Goal: Information Seeking & Learning: Learn about a topic

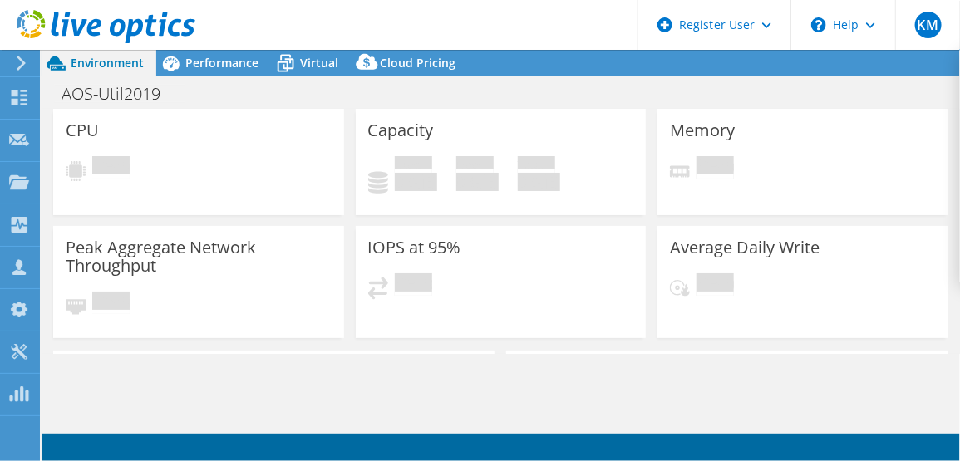
select select "USD"
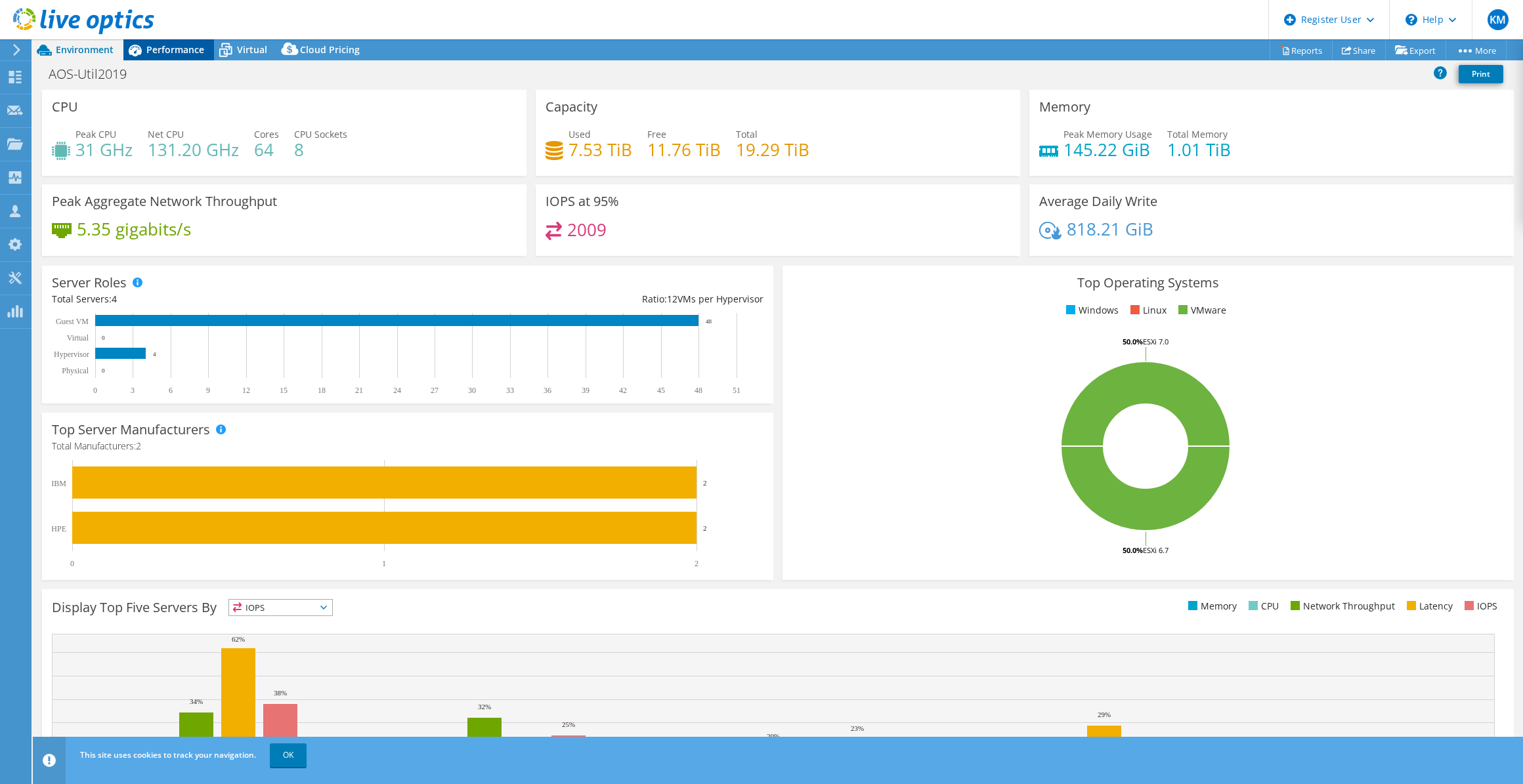
click at [179, 51] on span "Performance" at bounding box center [175, 50] width 58 height 13
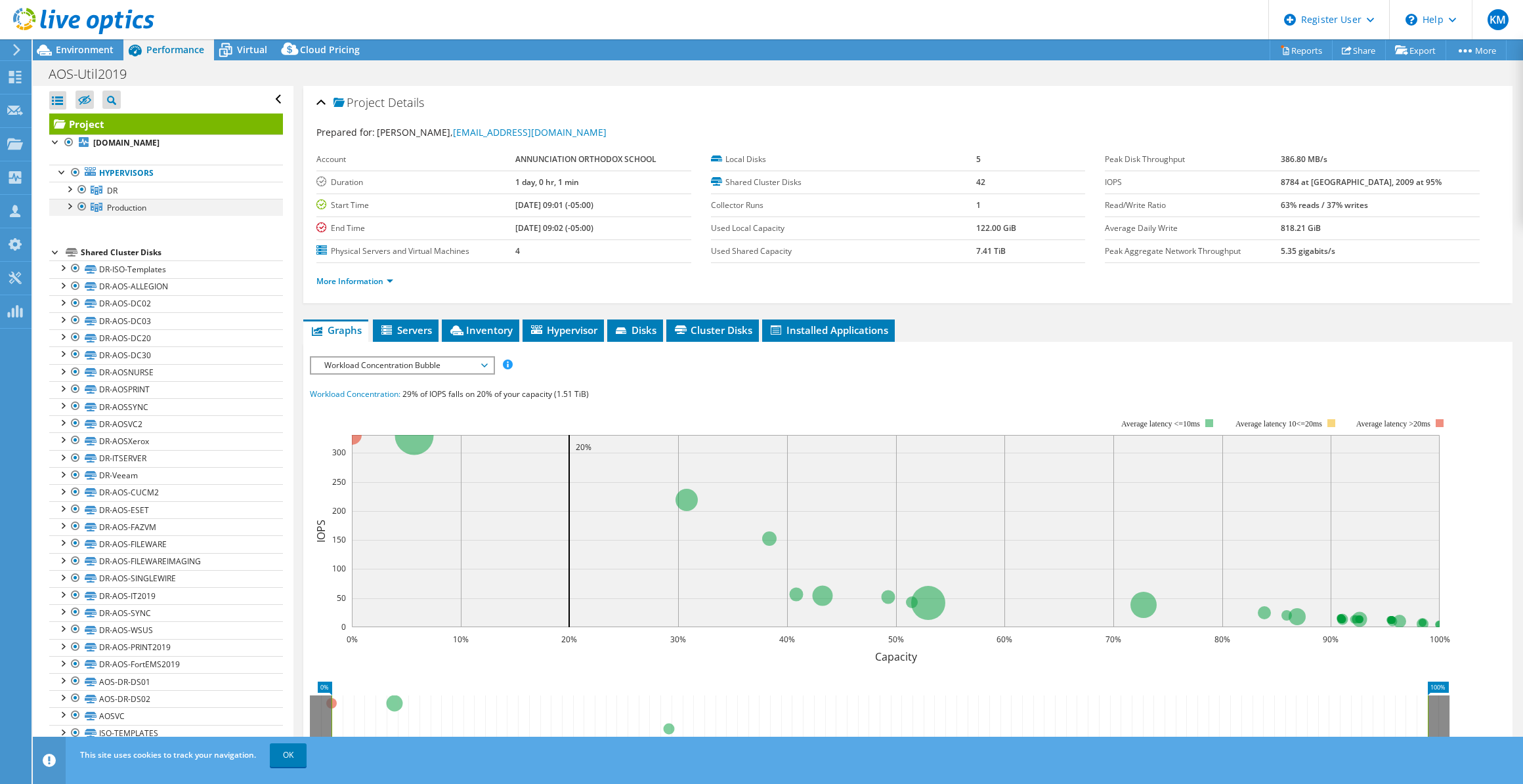
click at [77, 206] on div at bounding box center [82, 207] width 13 height 16
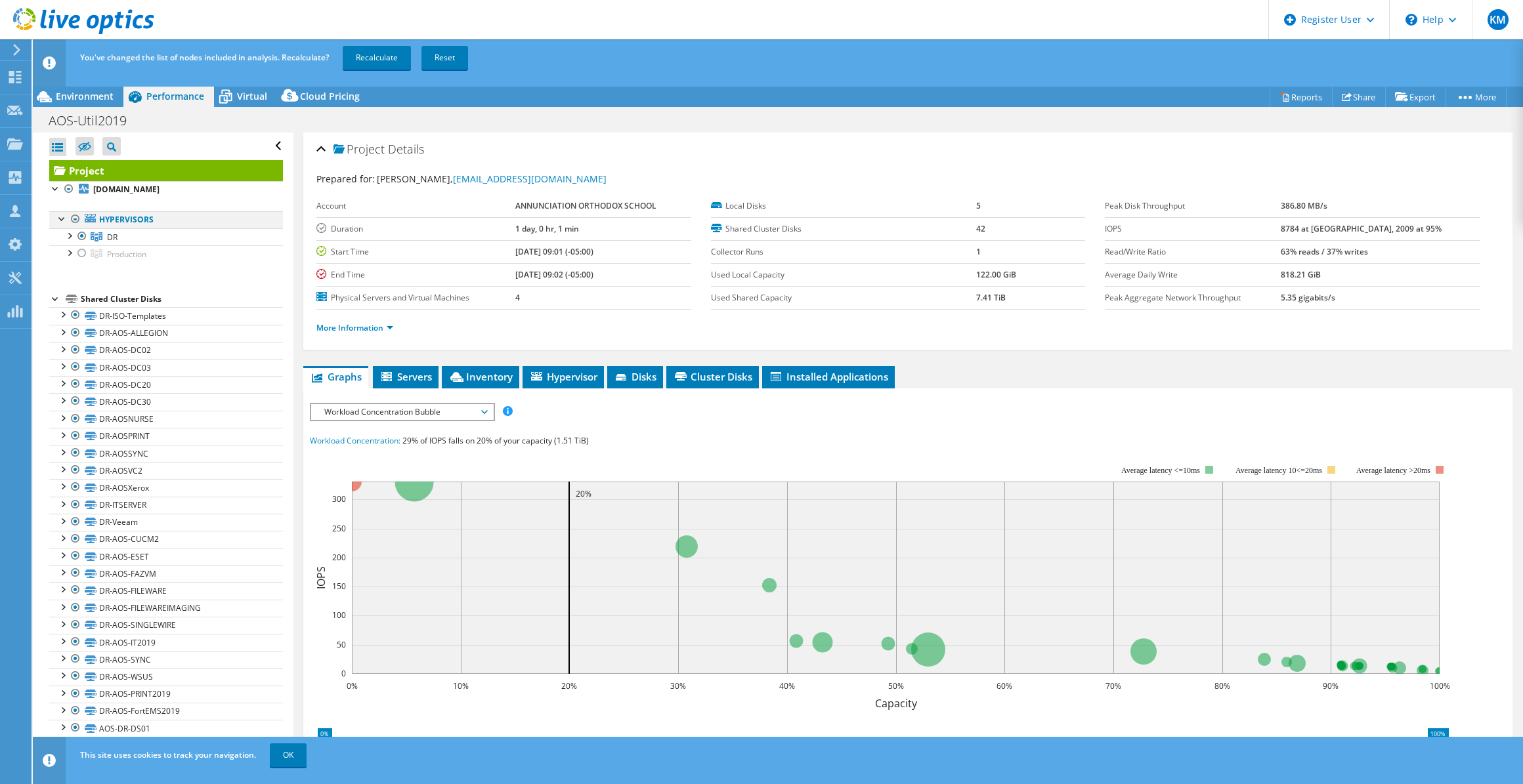
click at [79, 227] on div at bounding box center [75, 219] width 13 height 16
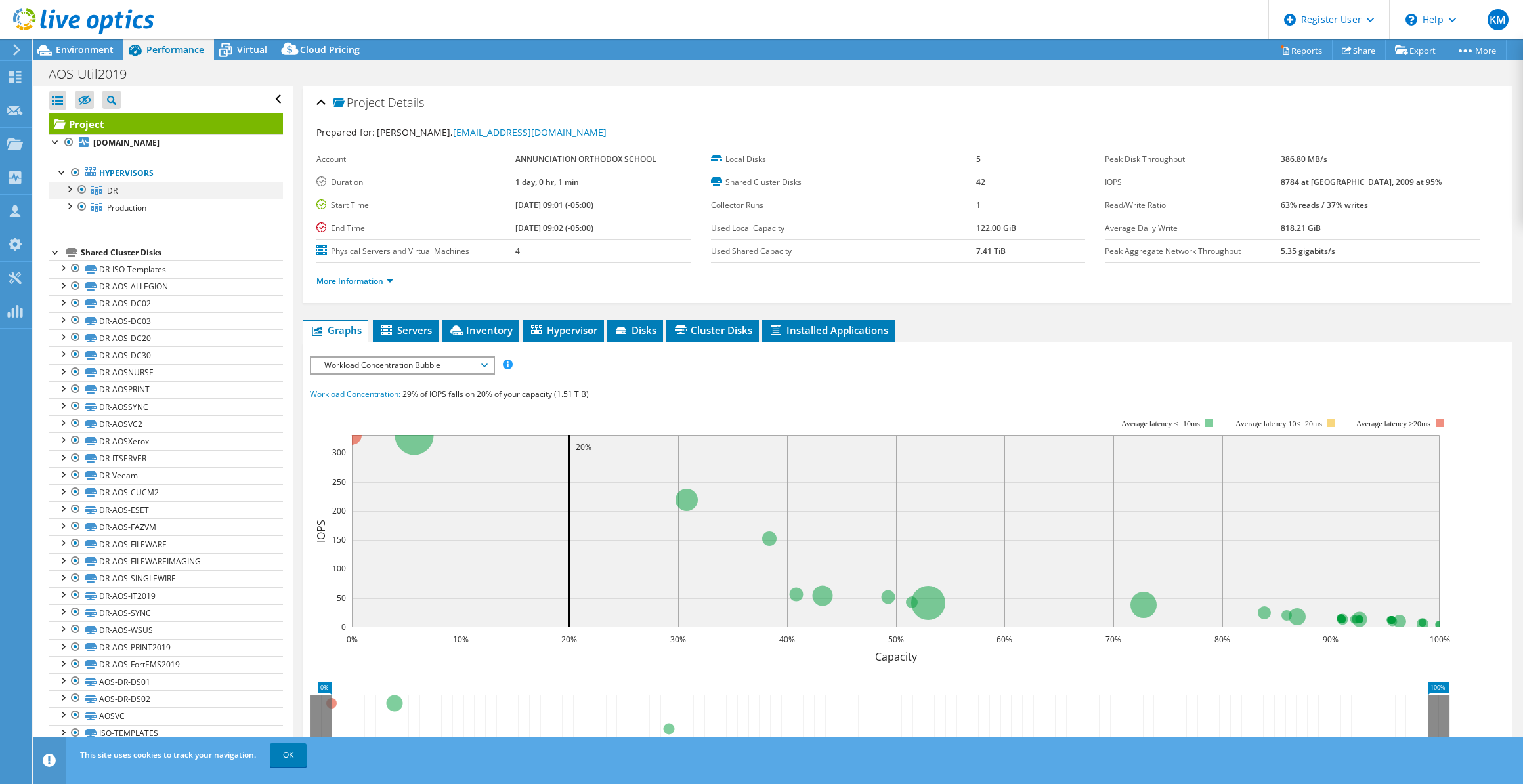
click at [81, 195] on div at bounding box center [82, 189] width 13 height 16
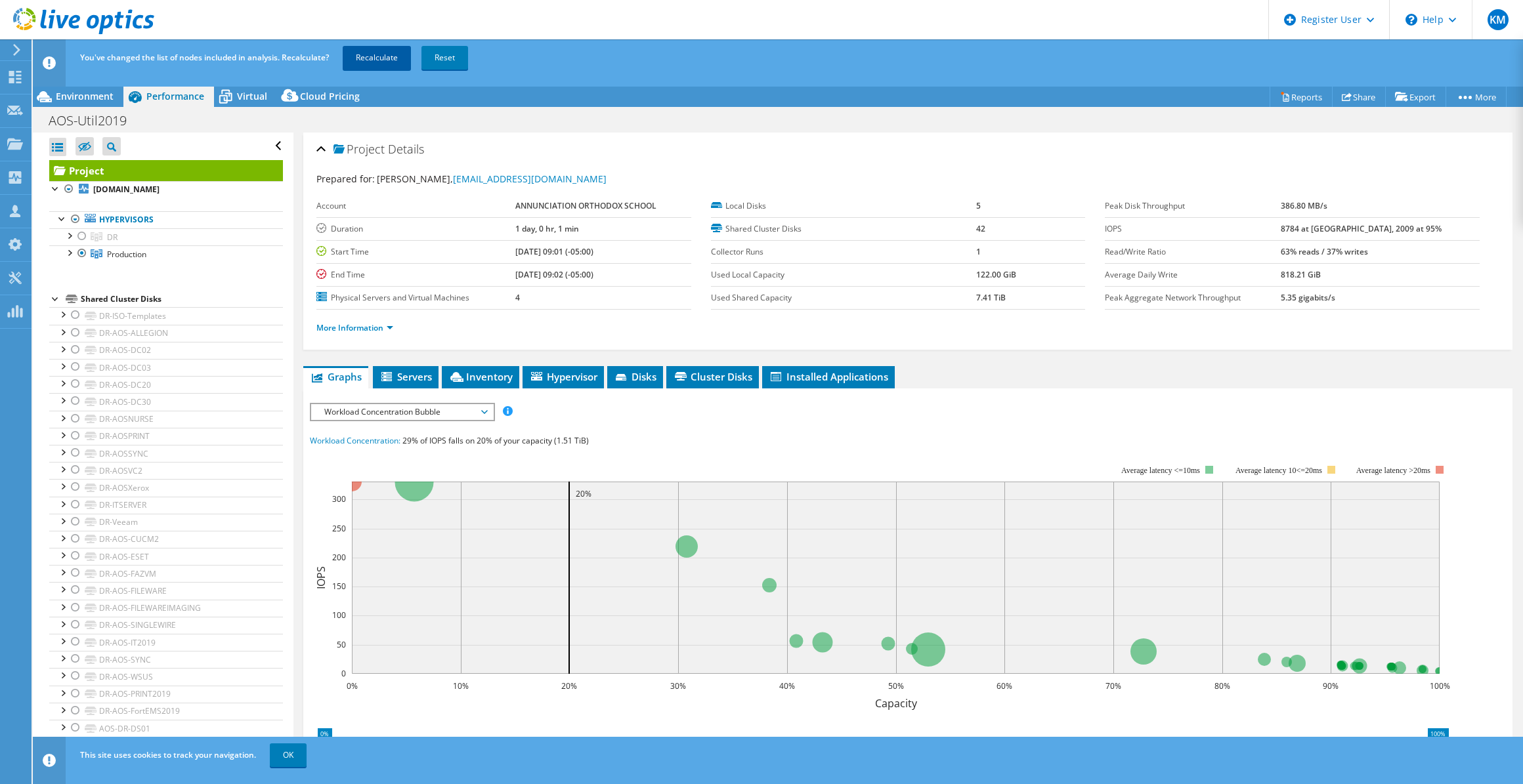
click at [384, 54] on link "Recalculate" at bounding box center [377, 58] width 68 height 24
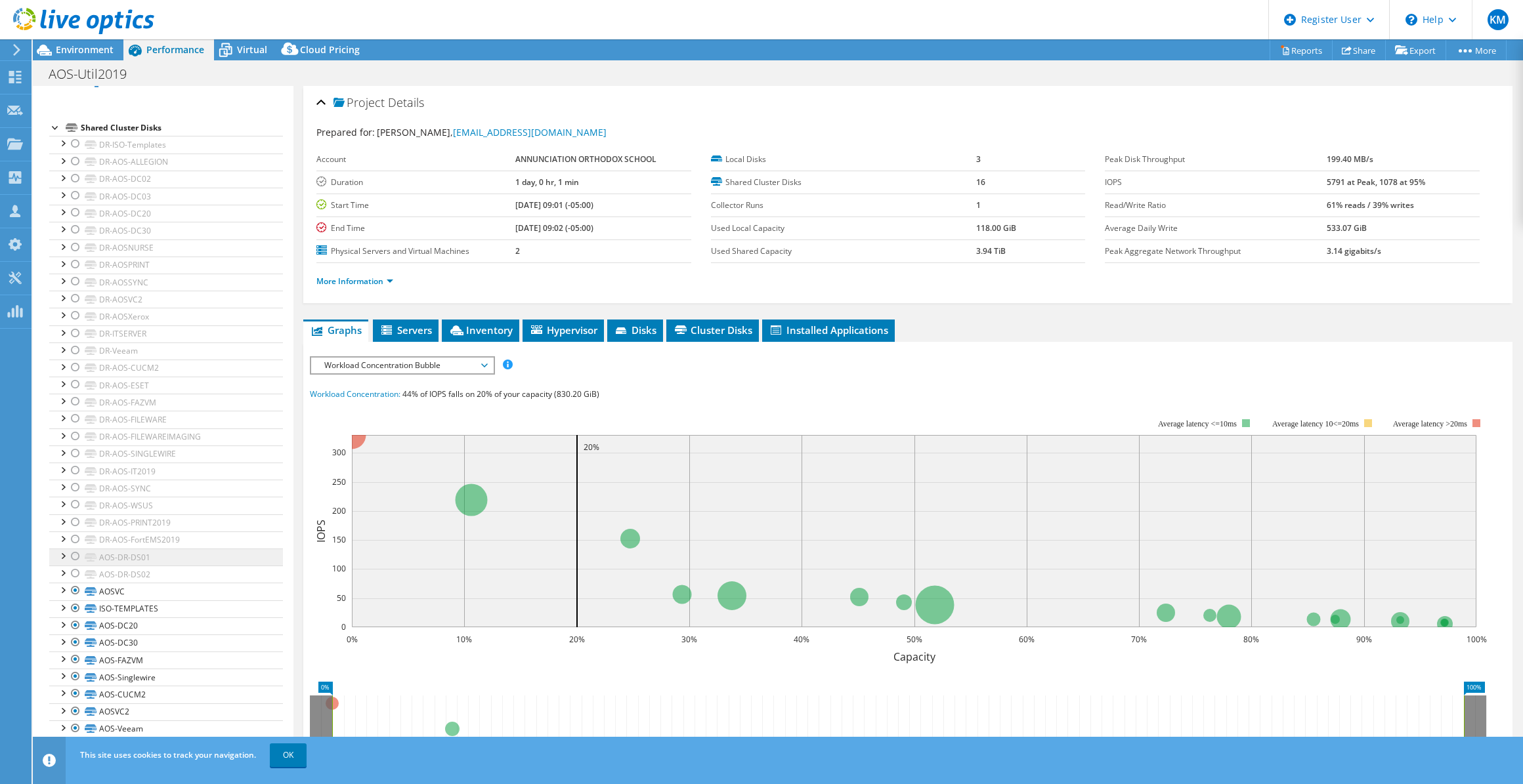
scroll to position [236, 0]
click at [92, 59] on div "Environment" at bounding box center [78, 50] width 91 height 21
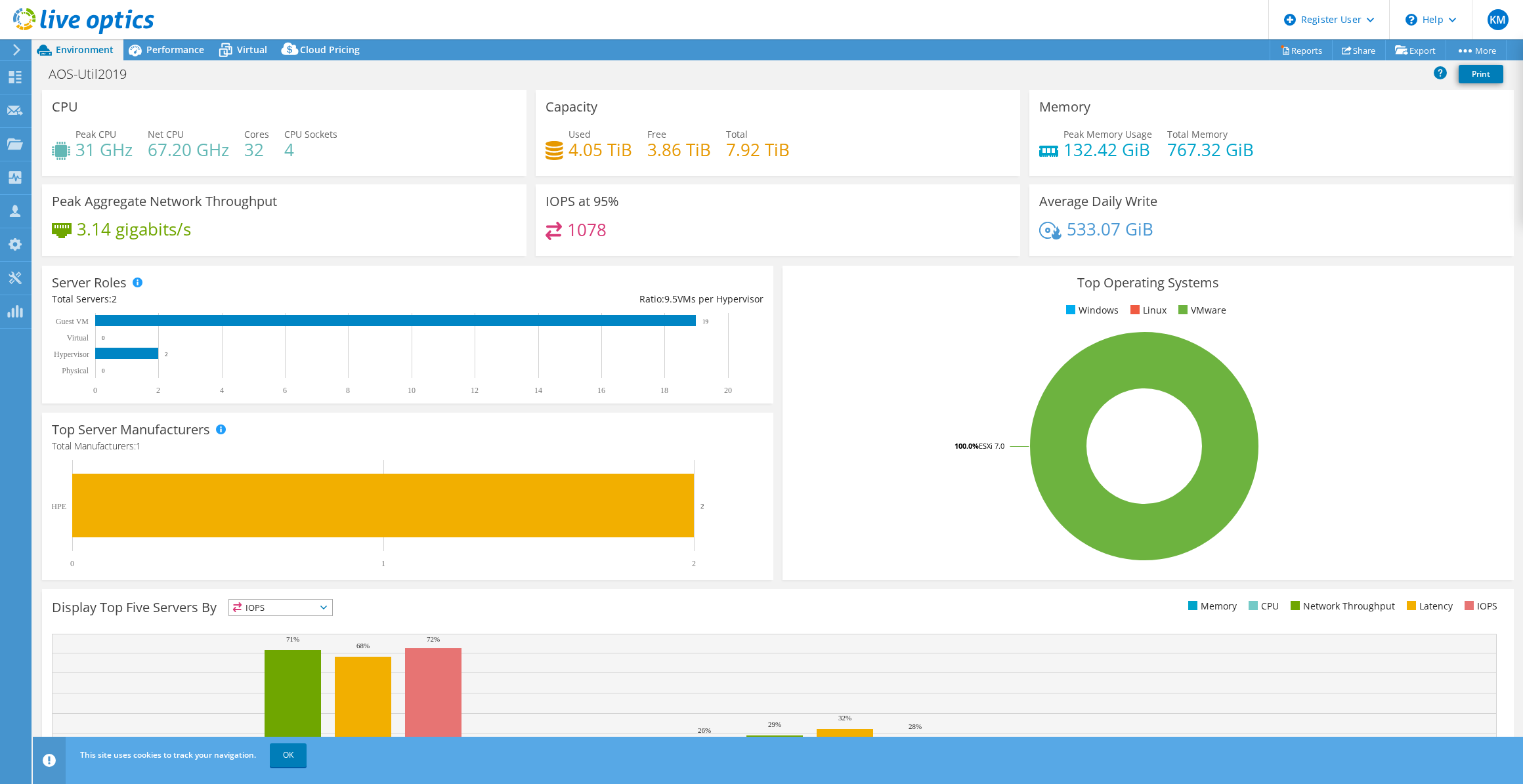
click at [595, 363] on rect at bounding box center [404, 514] width 705 height 108
click at [163, 49] on span "Performance" at bounding box center [175, 50] width 58 height 13
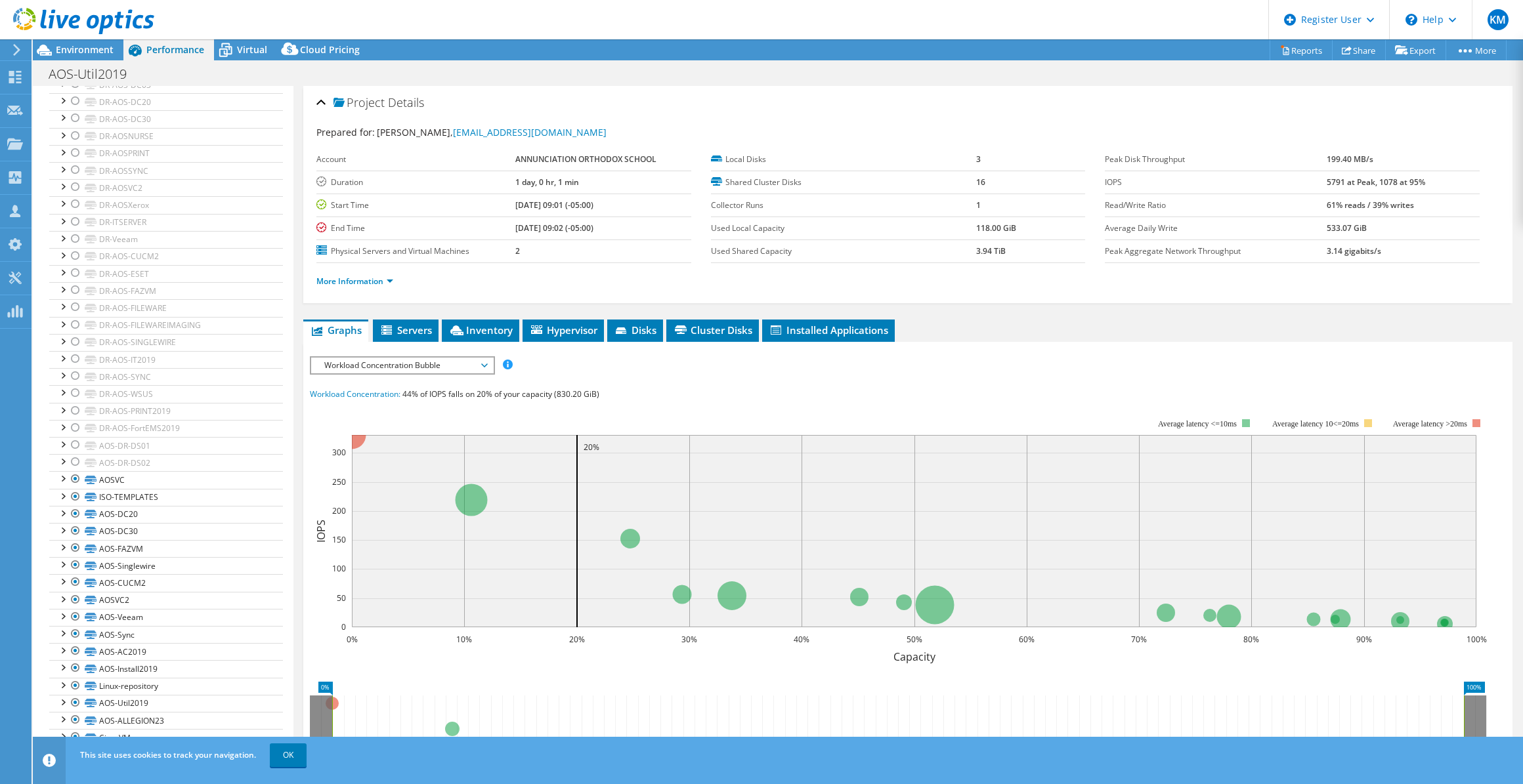
drag, startPoint x: 421, startPoint y: 359, endPoint x: 433, endPoint y: 358, distance: 12.0
click at [421, 359] on span "Workload Concentration Bubble" at bounding box center [402, 366] width 169 height 16
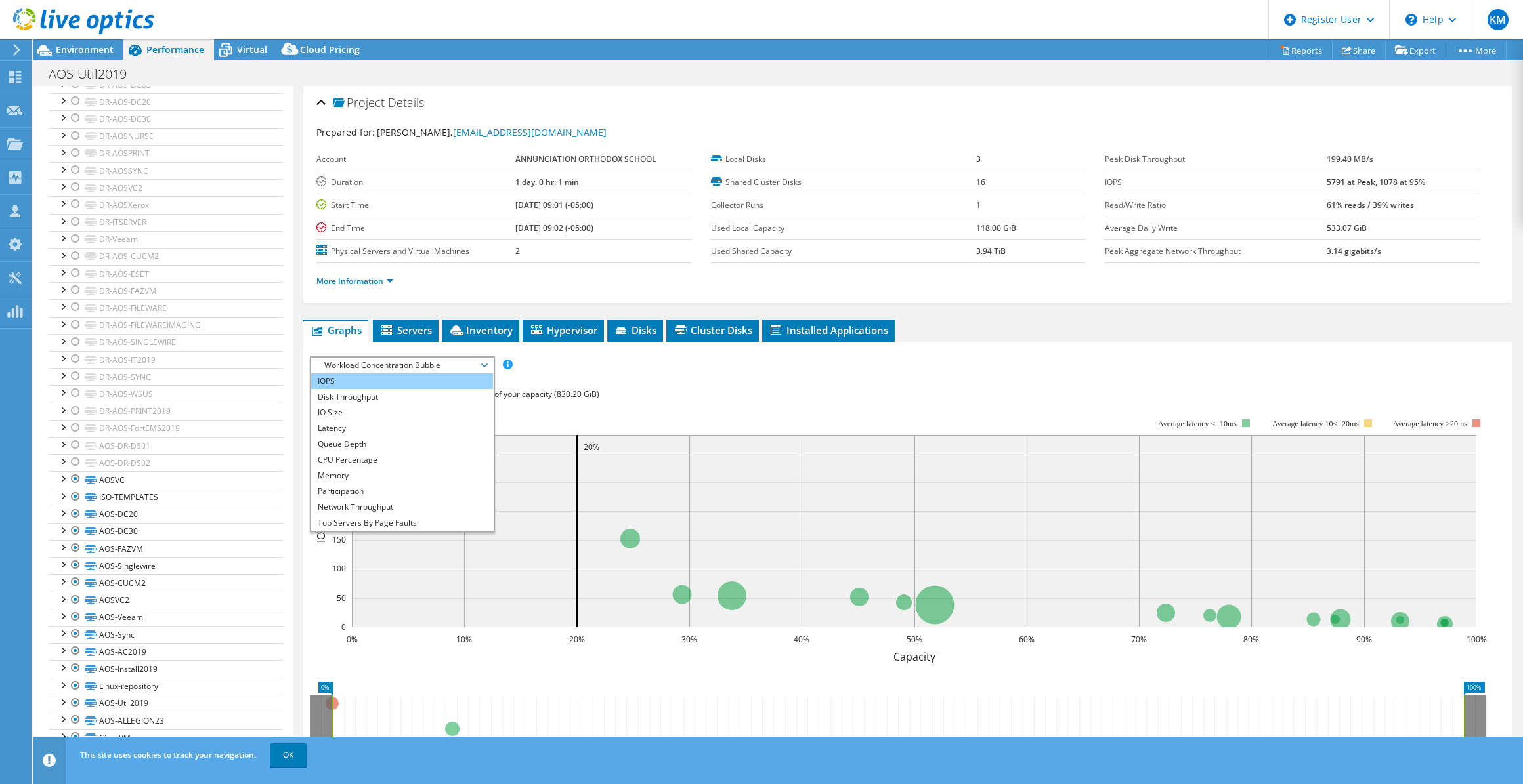
click at [428, 363] on li "IOPS" at bounding box center [402, 381] width 182 height 16
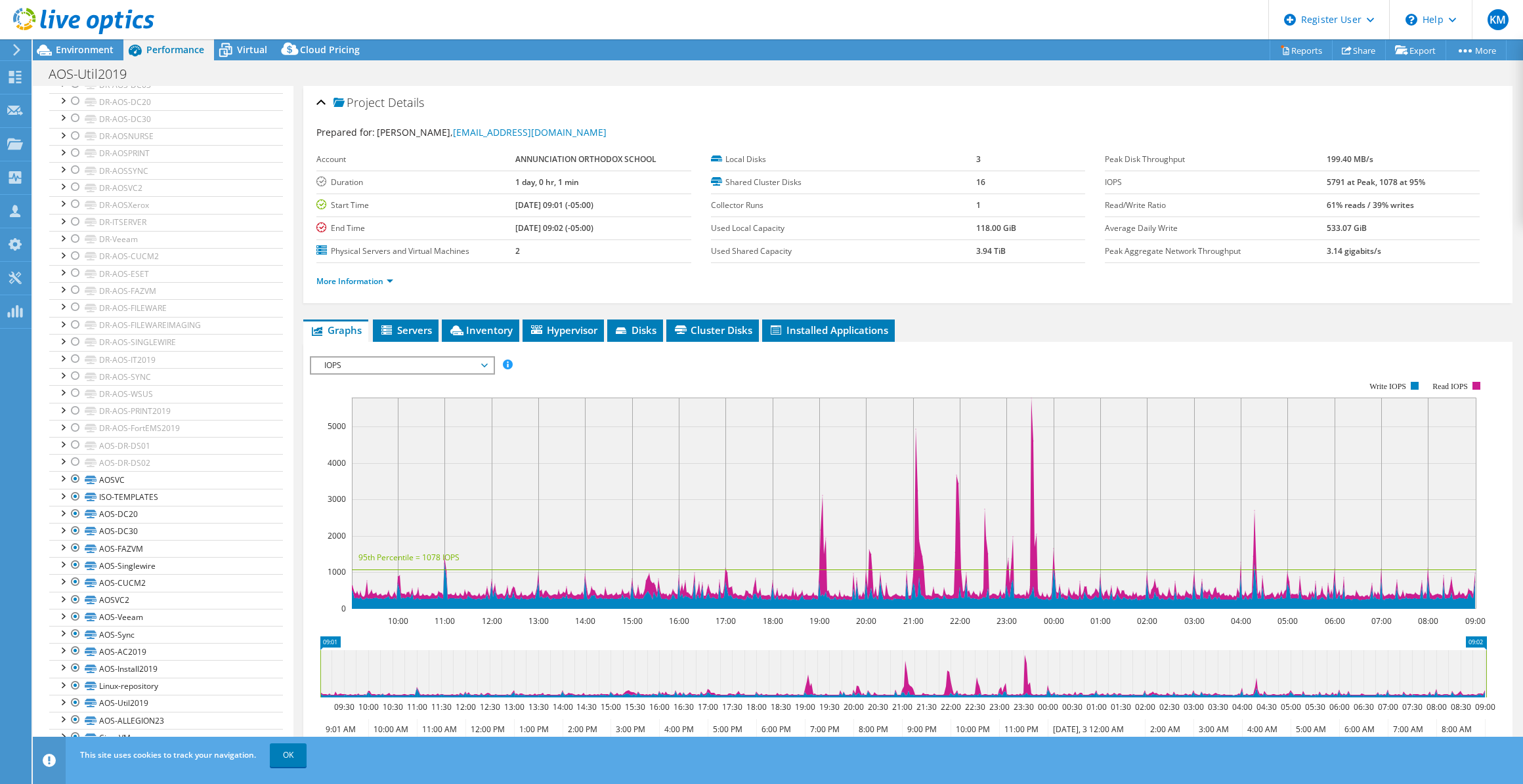
click at [433, 363] on span "IOPS" at bounding box center [402, 366] width 169 height 16
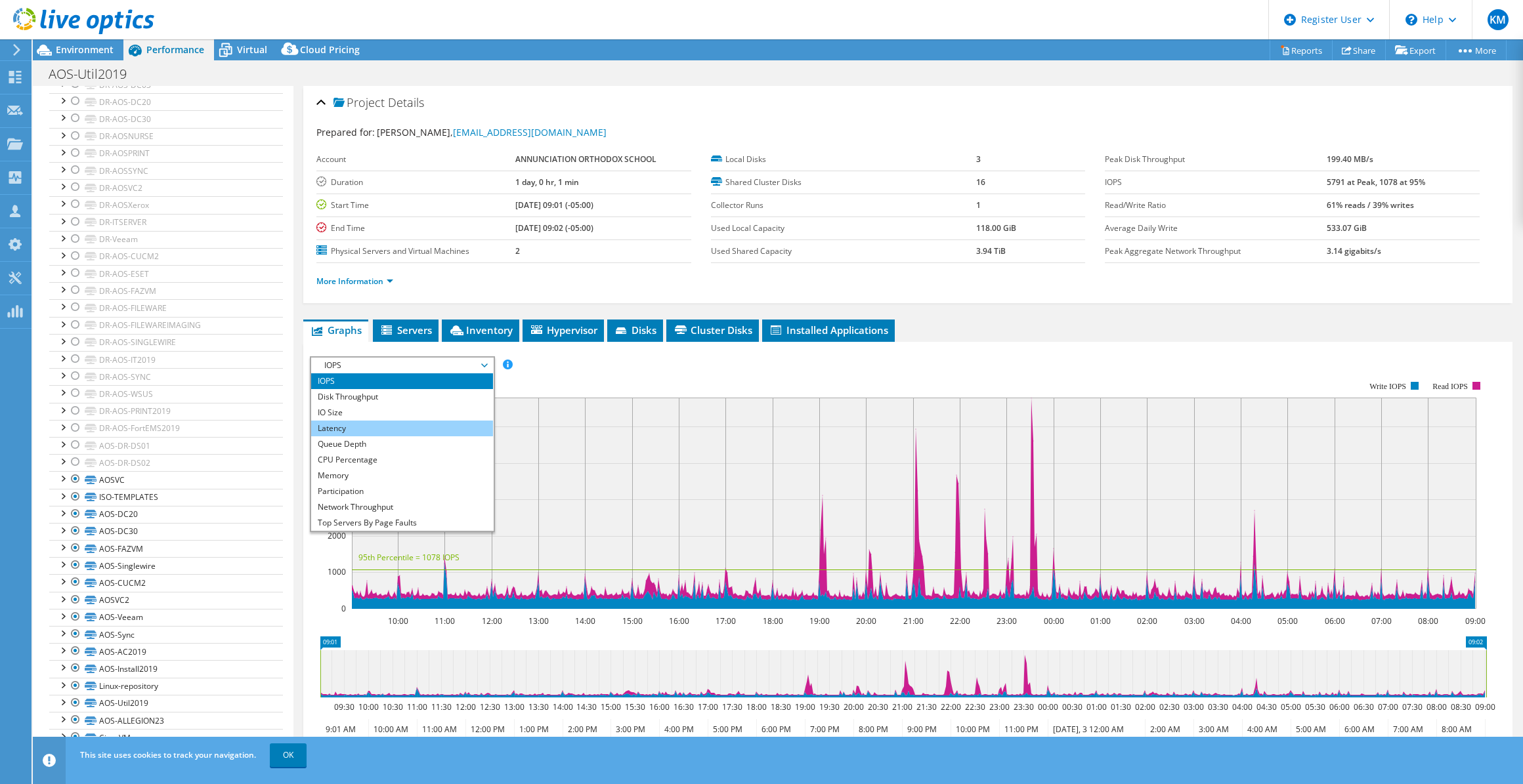
click at [434, 363] on li "Latency" at bounding box center [402, 429] width 182 height 16
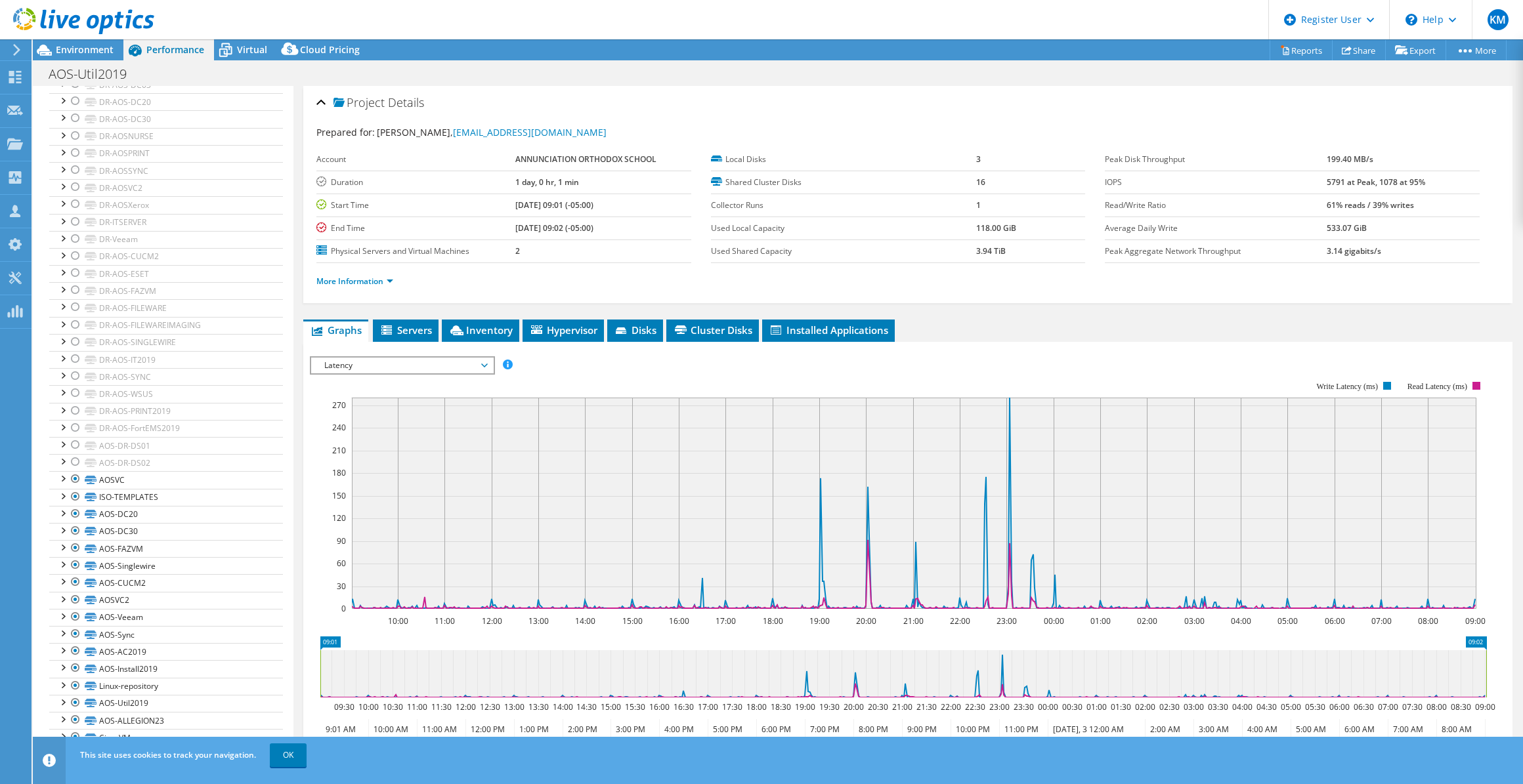
click at [442, 363] on span "Latency" at bounding box center [402, 366] width 169 height 16
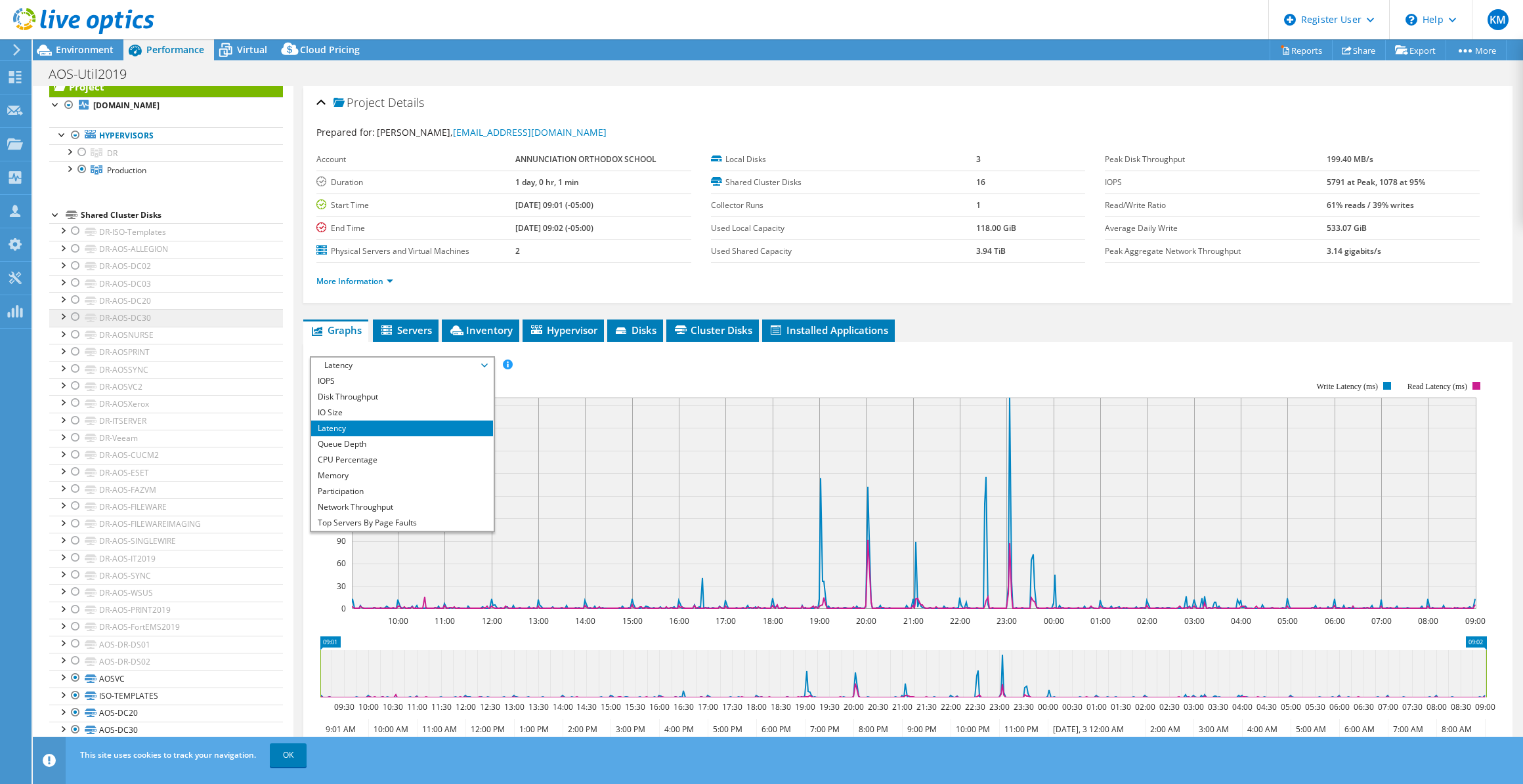
scroll to position [0, 0]
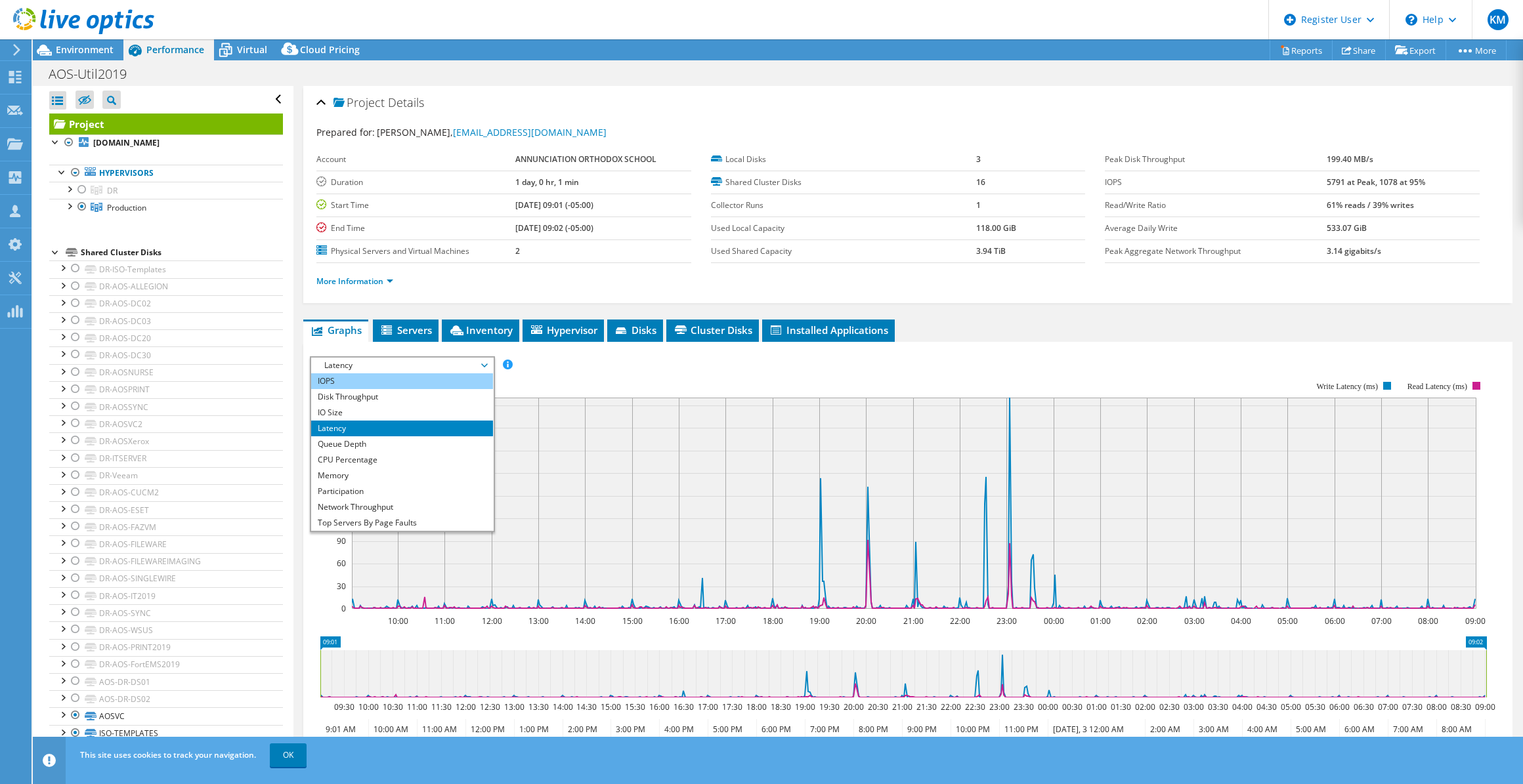
click at [359, 363] on li "IOPS" at bounding box center [402, 381] width 182 height 16
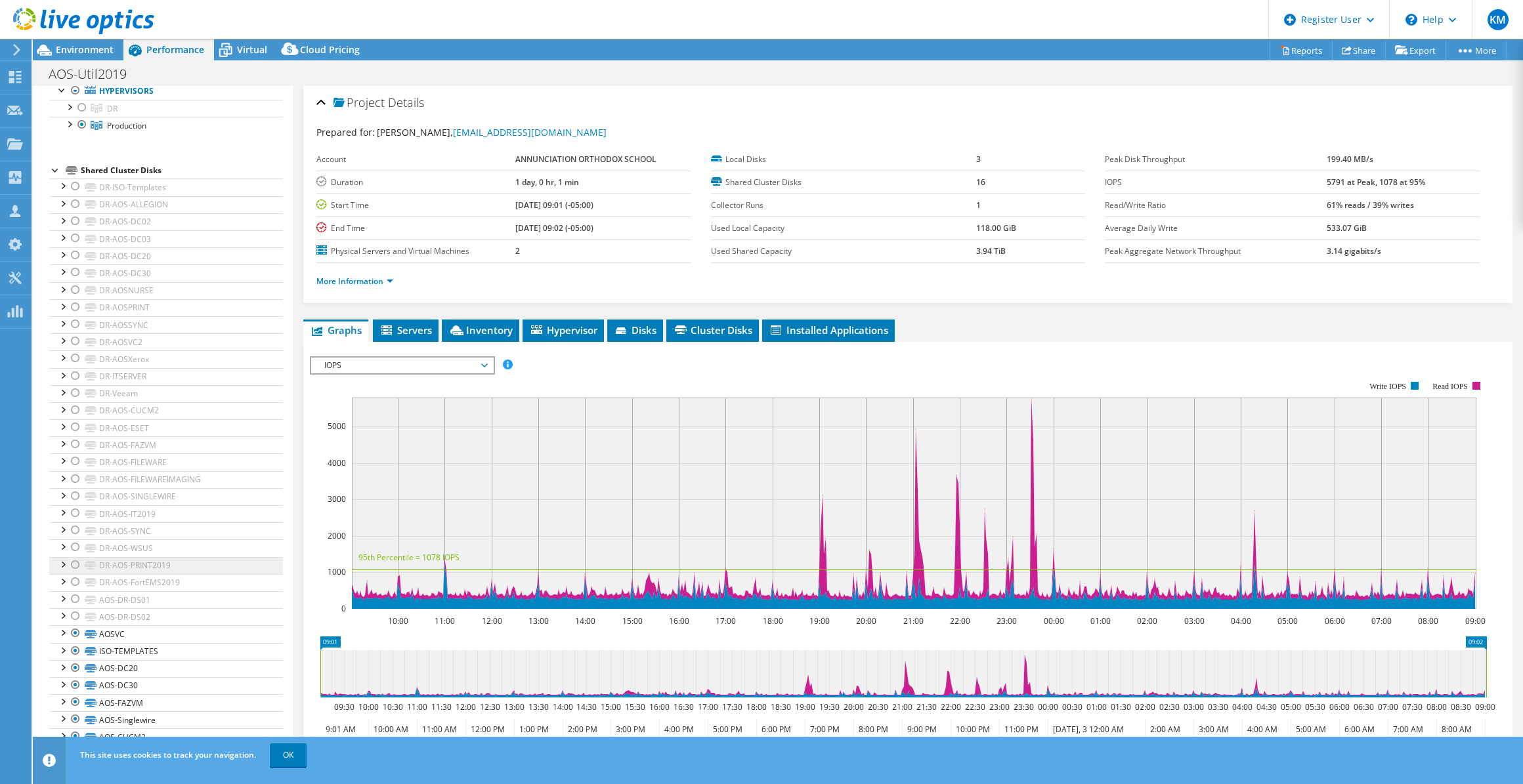
scroll to position [236, 0]
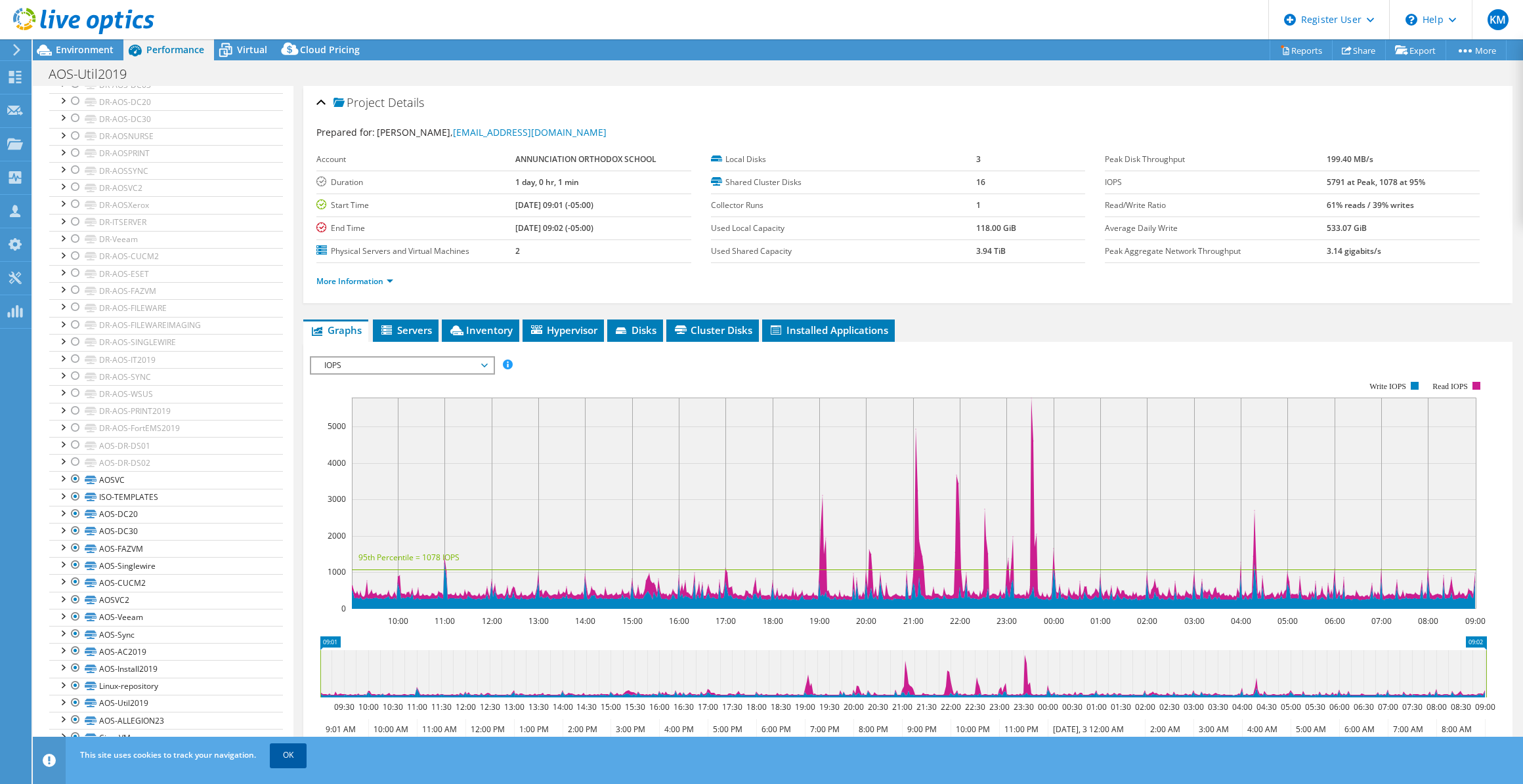
click at [282, 363] on link "OK" at bounding box center [288, 756] width 37 height 24
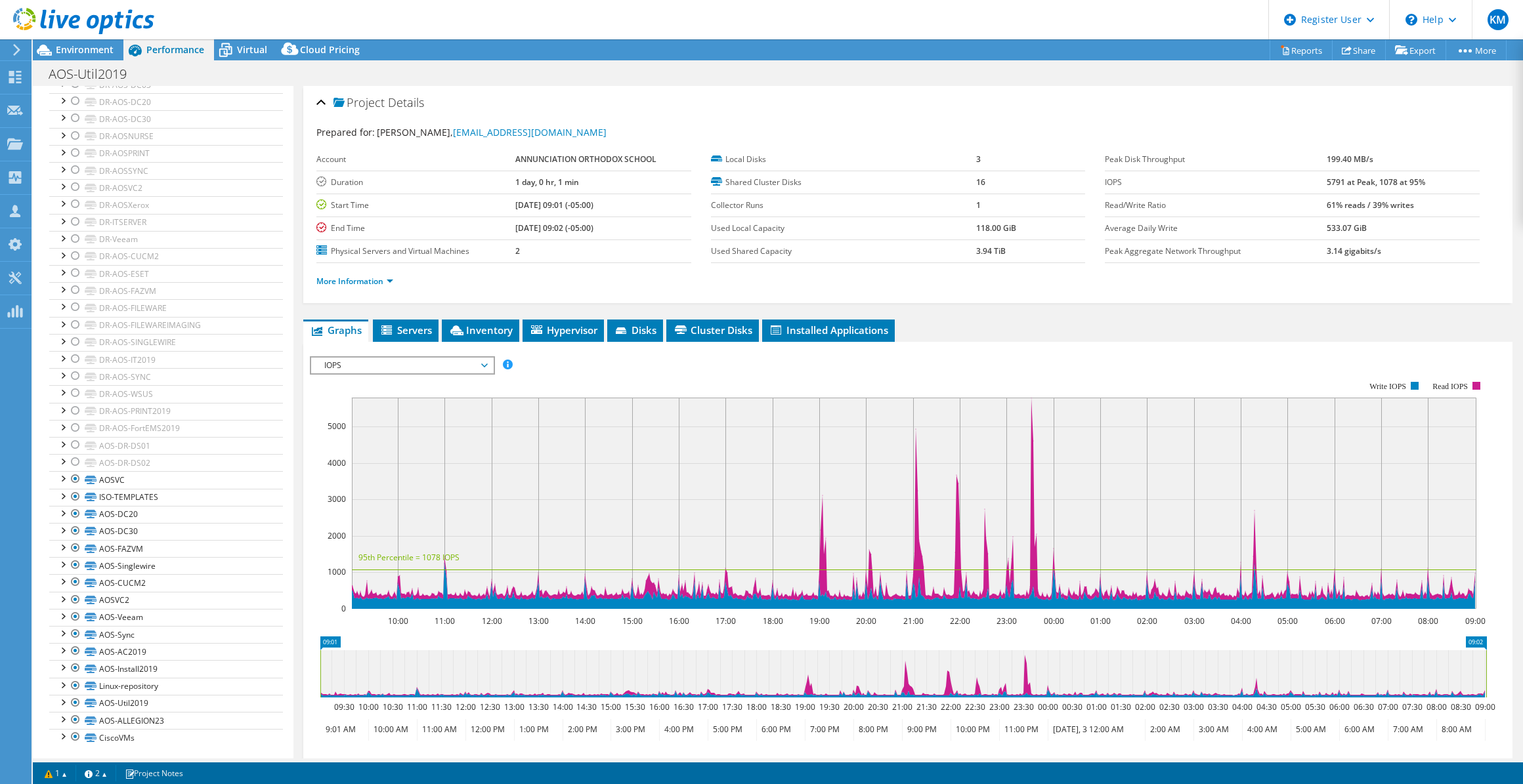
click at [355, 363] on span "IOPS" at bounding box center [402, 366] width 169 height 16
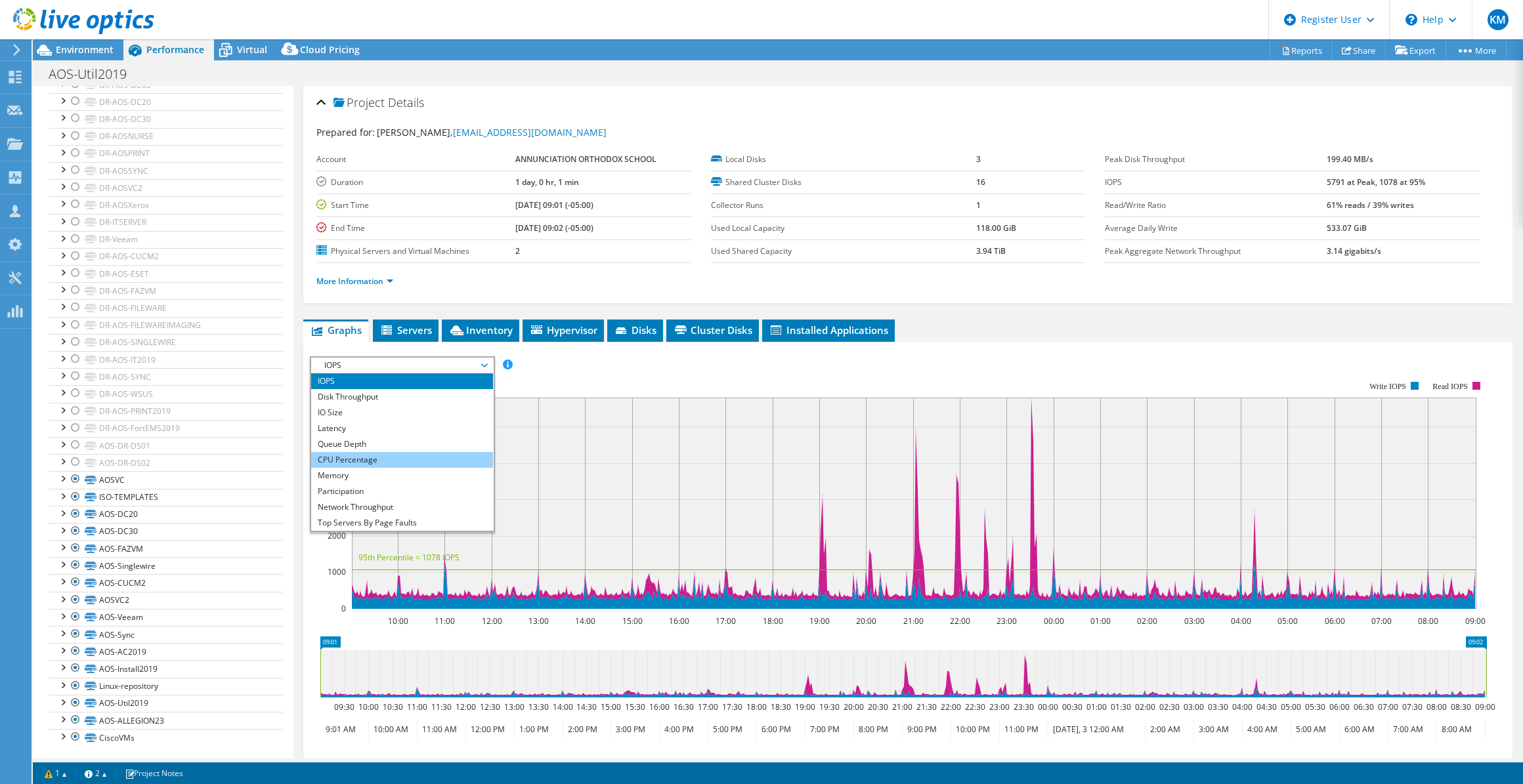
scroll to position [47, 0]
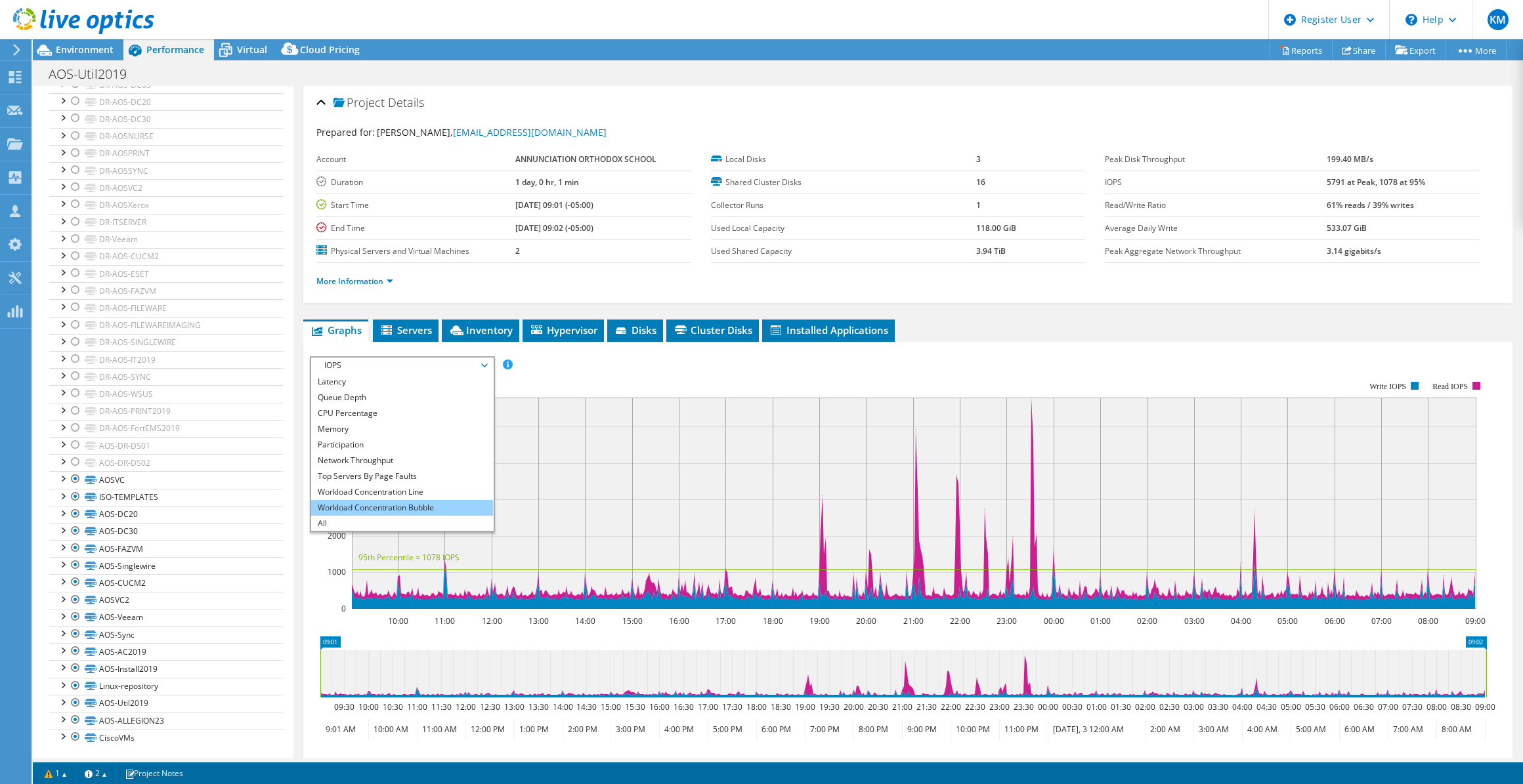
click at [397, 363] on li "Workload Concentration Bubble" at bounding box center [402, 508] width 182 height 16
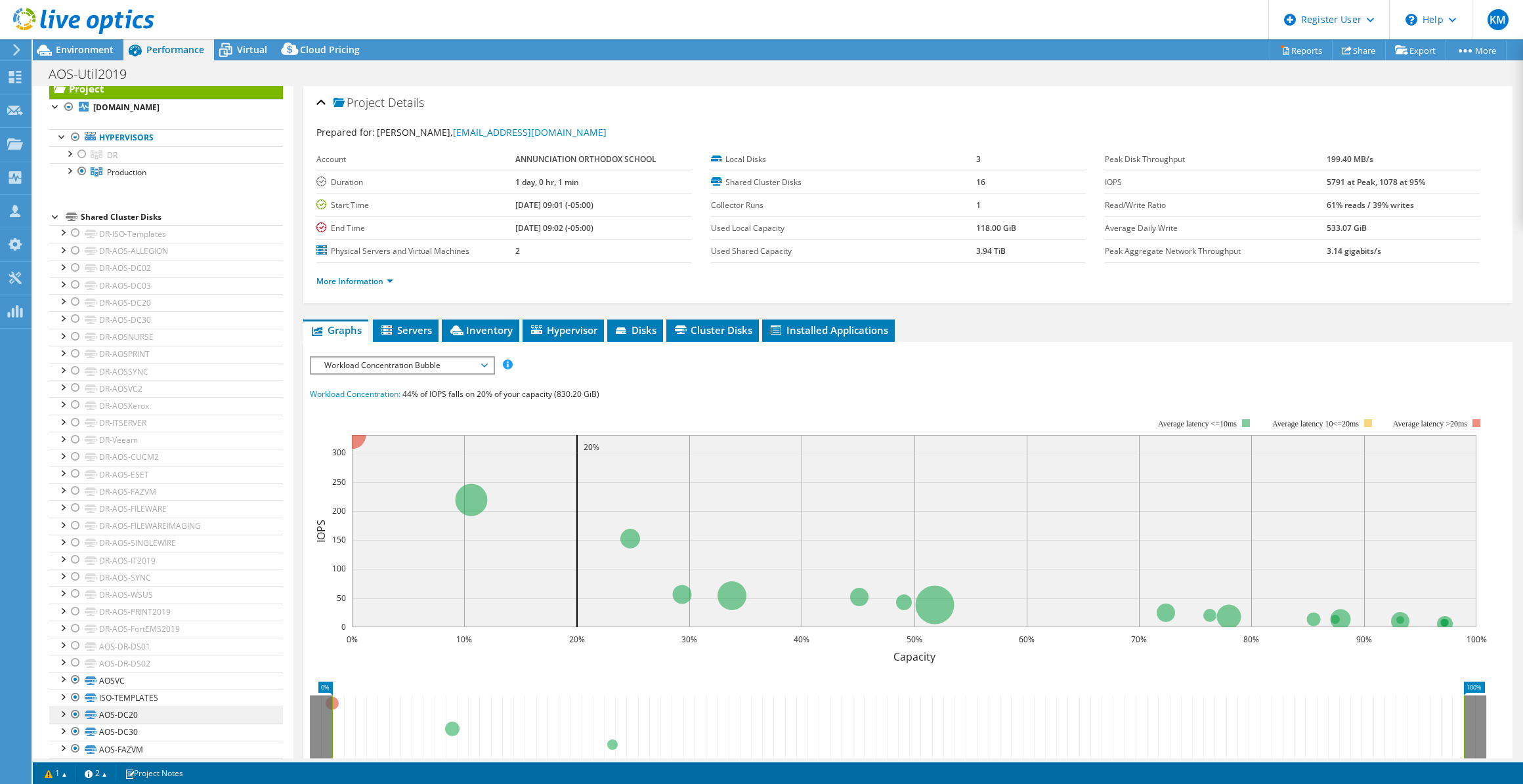
scroll to position [0, 0]
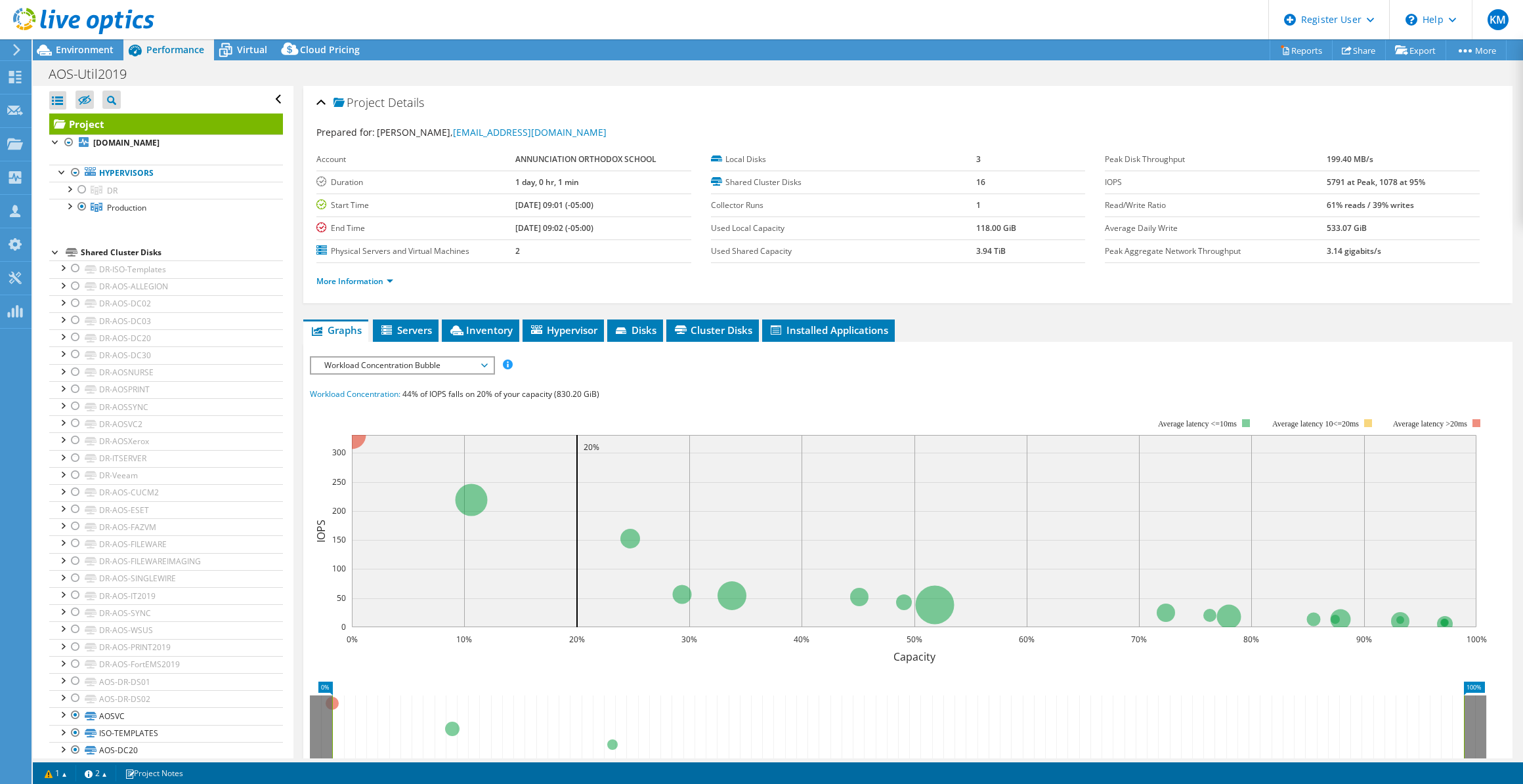
click at [435, 356] on div "Workload Concentration Bubble IOPS Disk Throughput IO Size Latency Queue Depth …" at bounding box center [402, 365] width 185 height 18
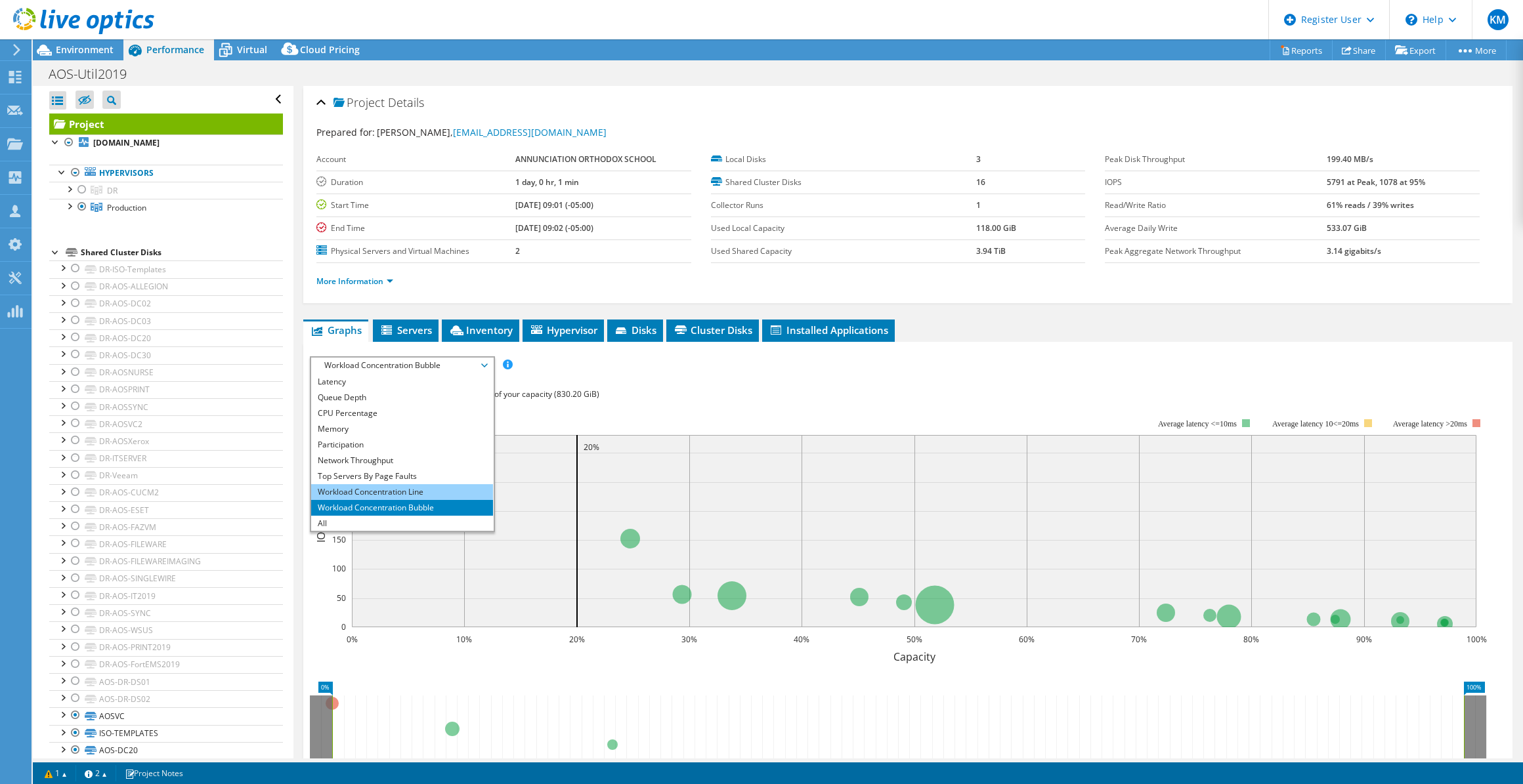
click at [395, 363] on li "Workload Concentration Line" at bounding box center [402, 492] width 182 height 16
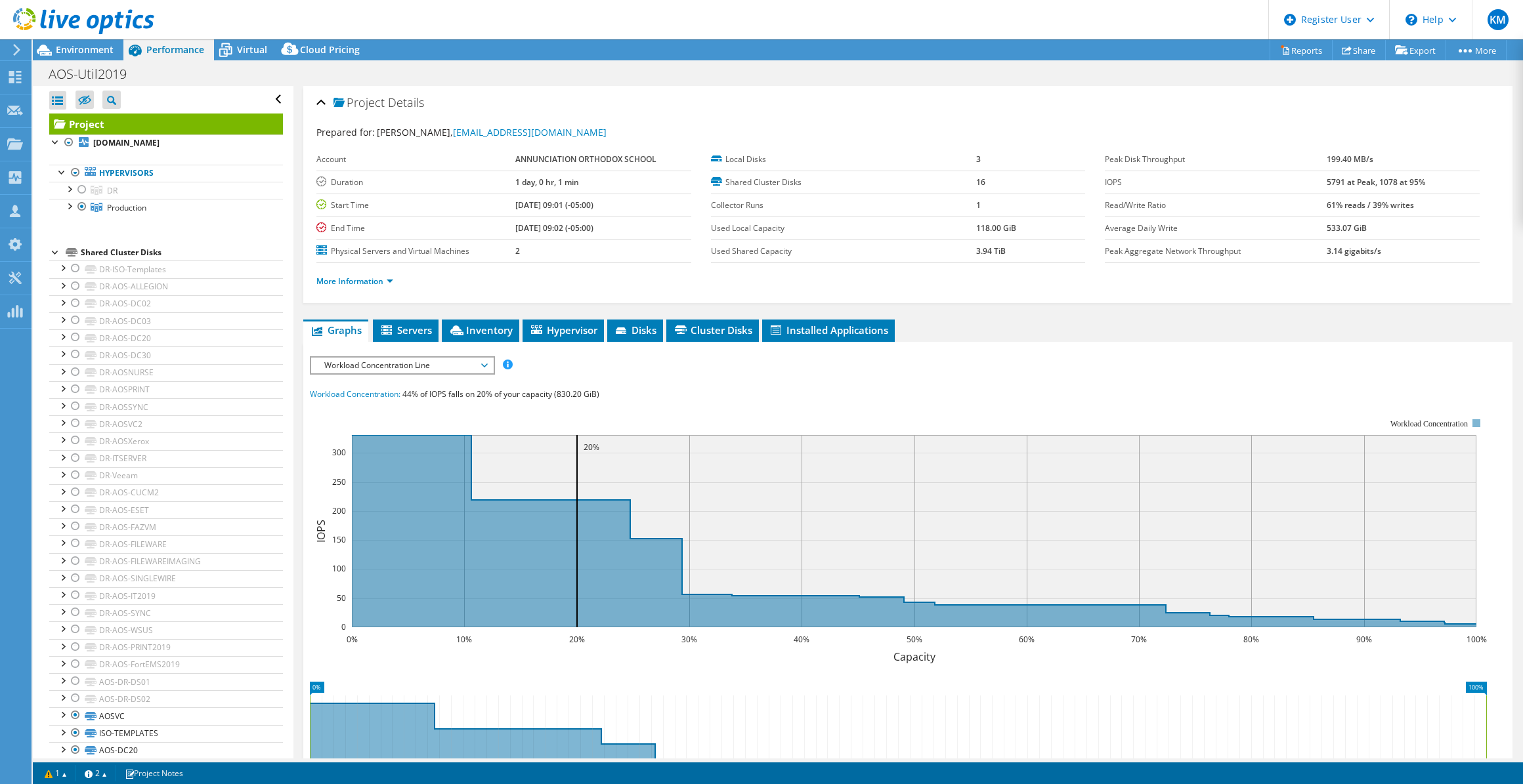
click at [387, 362] on span "Workload Concentration Line" at bounding box center [402, 366] width 169 height 16
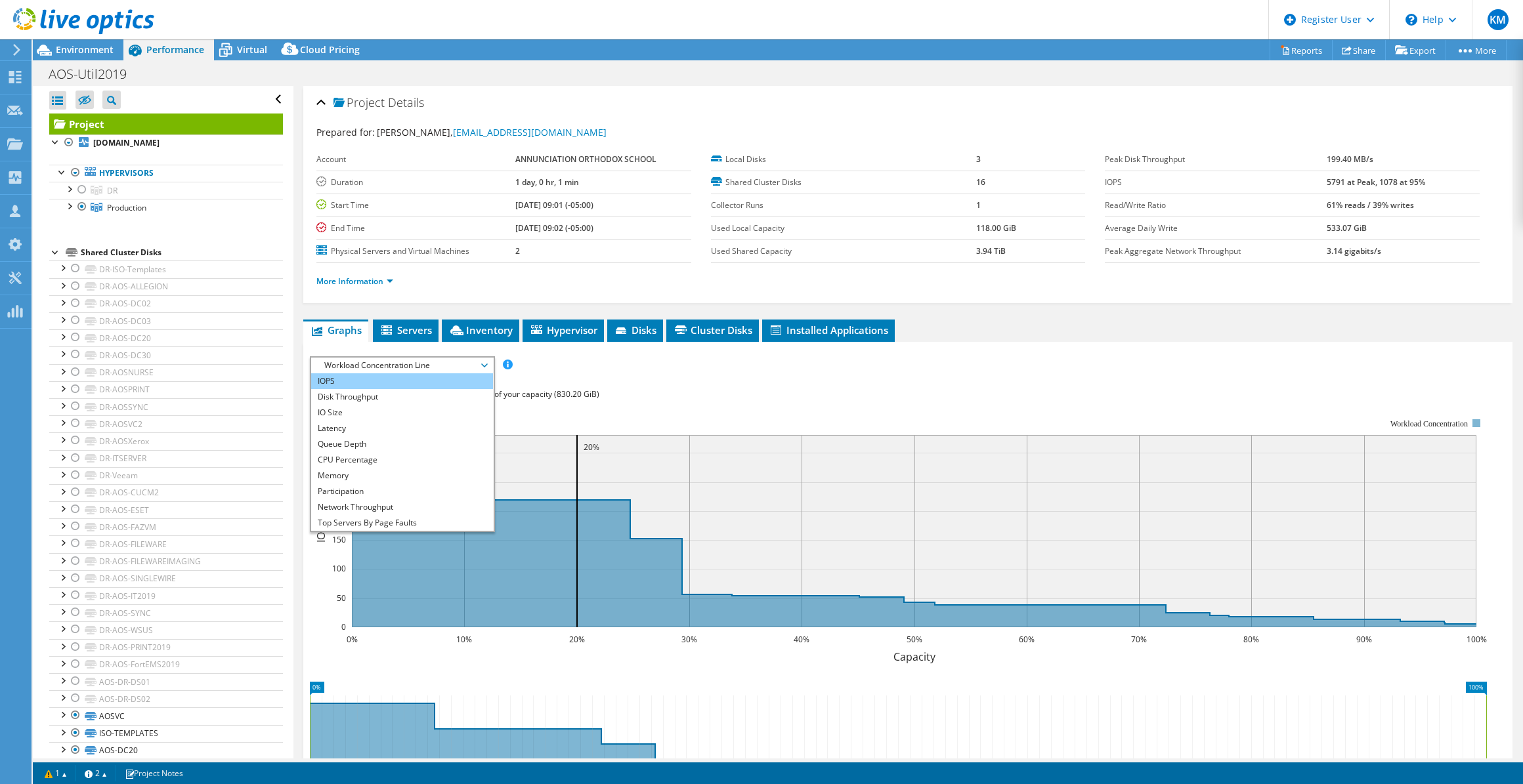
click at [359, 363] on li "IOPS" at bounding box center [402, 381] width 182 height 16
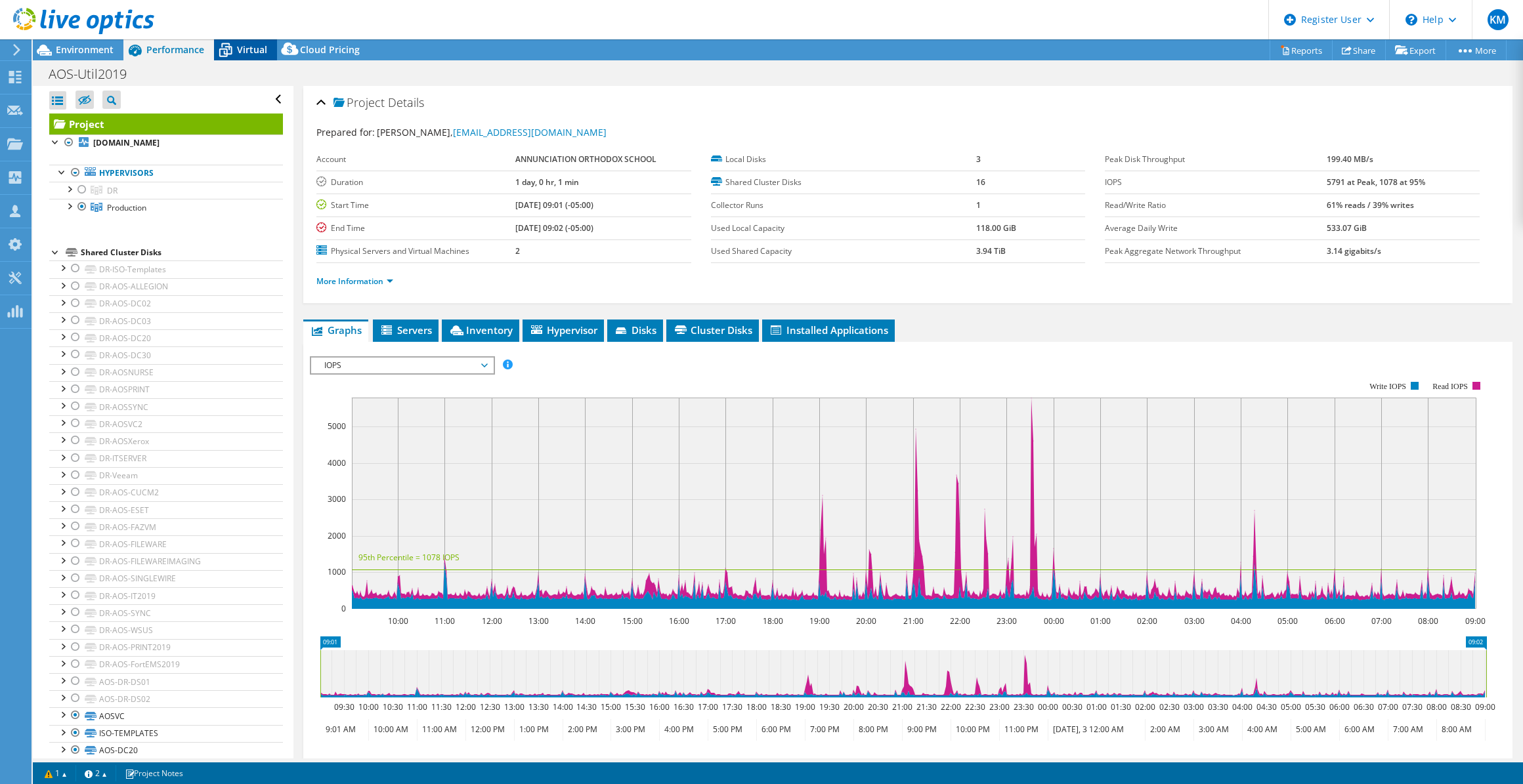
click at [260, 52] on span "Virtual" at bounding box center [252, 50] width 30 height 13
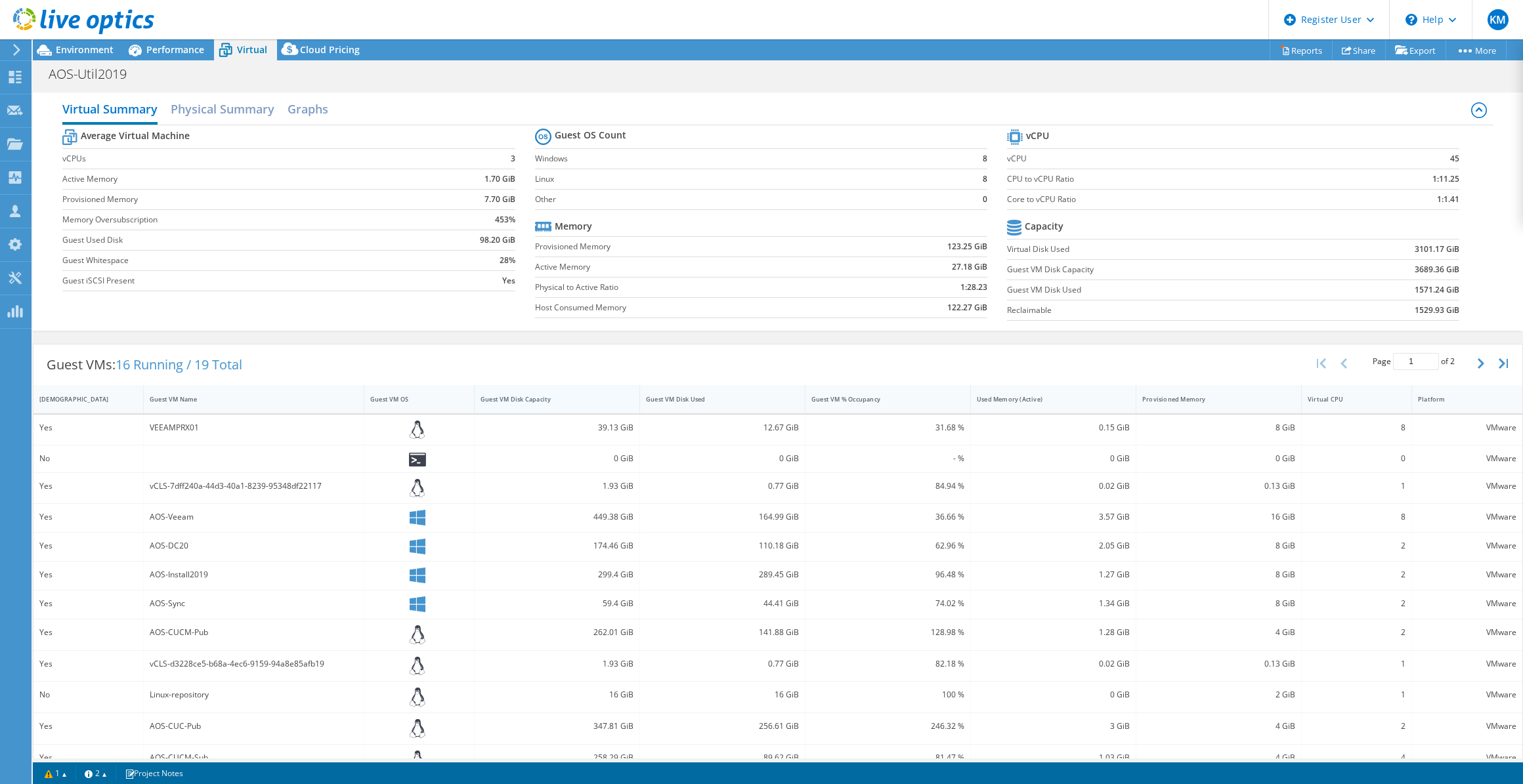
click at [525, 363] on div "Guest VM Disk Capacity" at bounding box center [557, 400] width 165 height 28
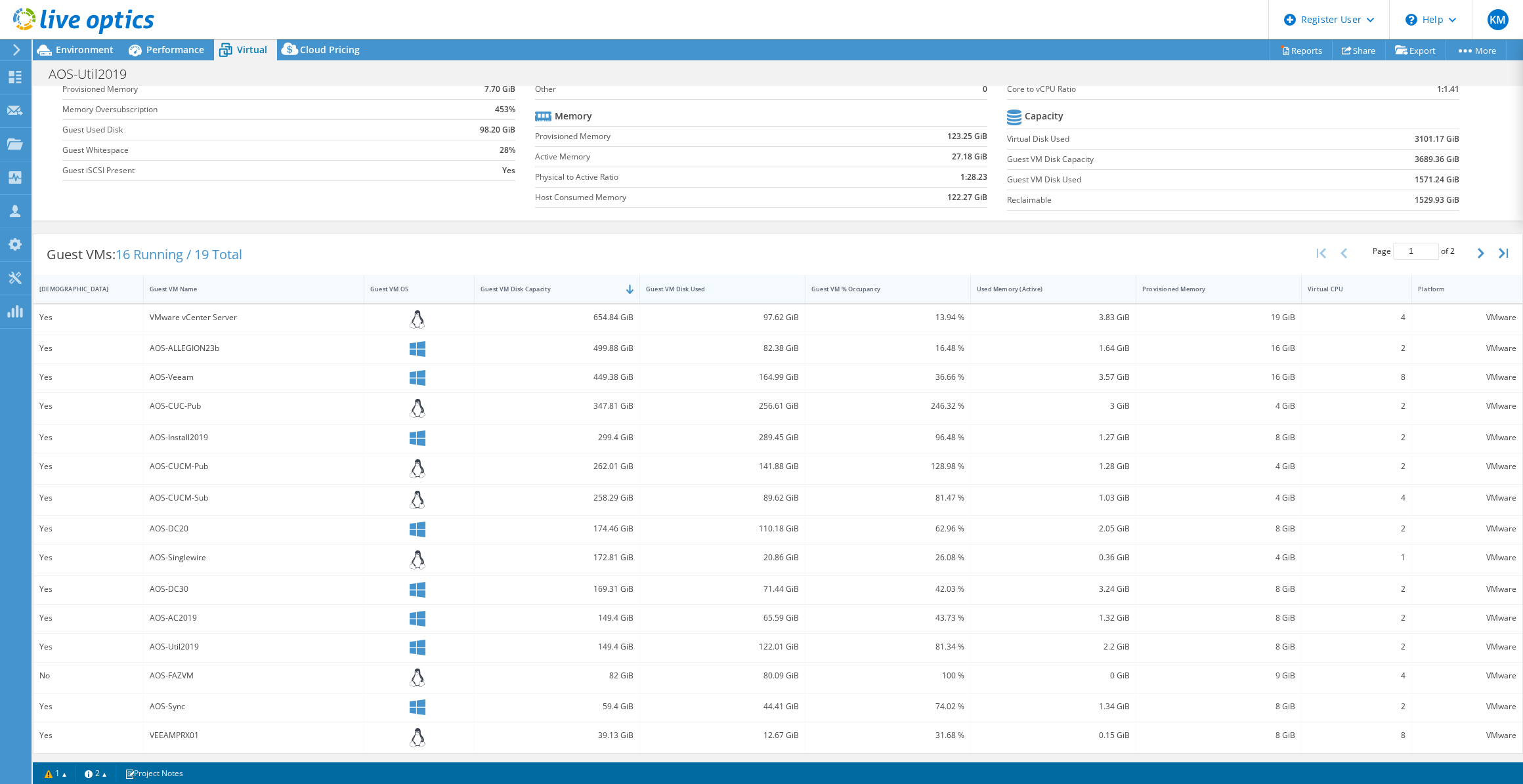
click at [698, 298] on div "Guest VM Disk Used" at bounding box center [722, 289] width 165 height 28
click at [758, 249] on icon "button" at bounding box center [1481, 253] width 6 height 10
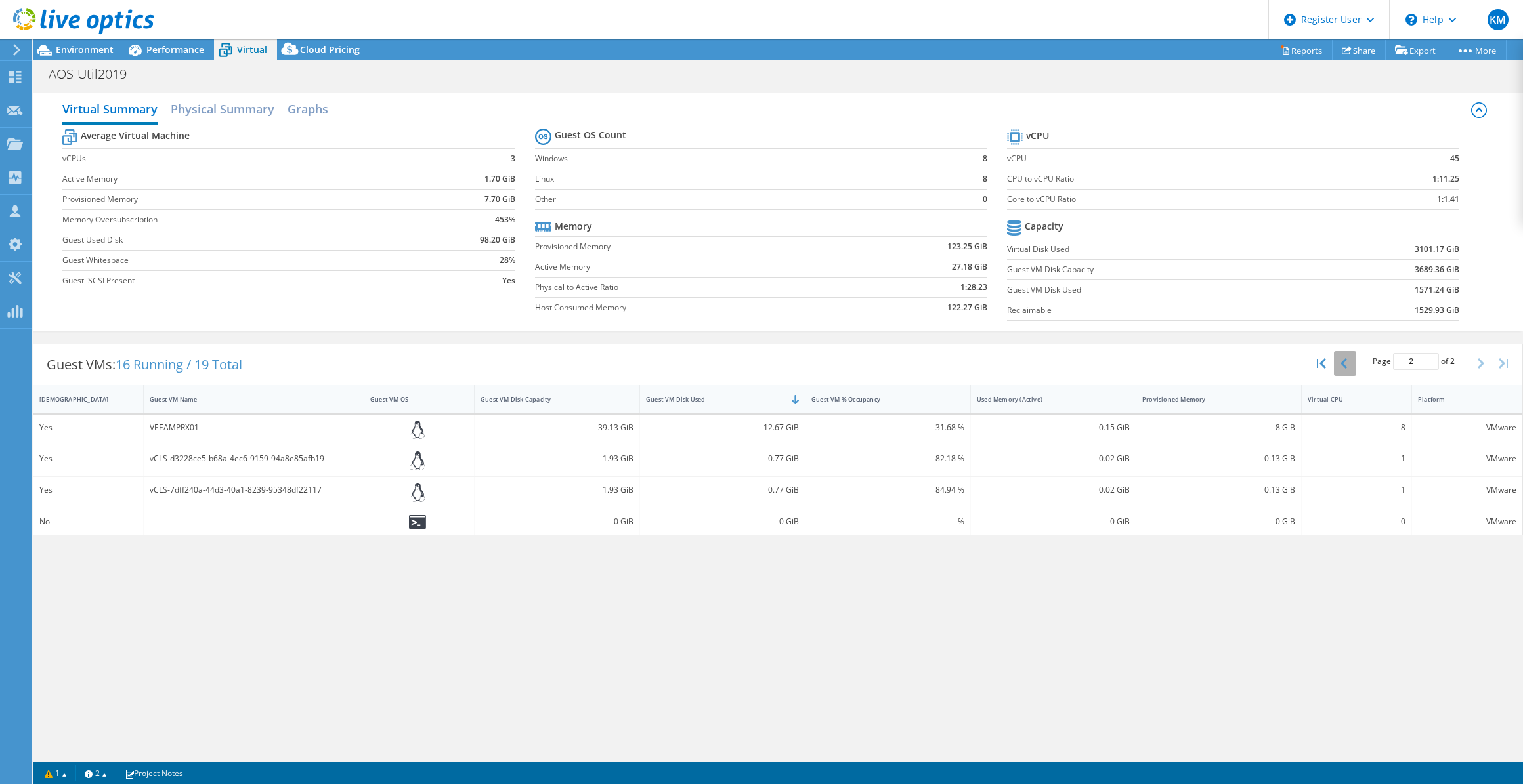
click at [758, 357] on button "button" at bounding box center [1345, 364] width 22 height 25
type input "1"
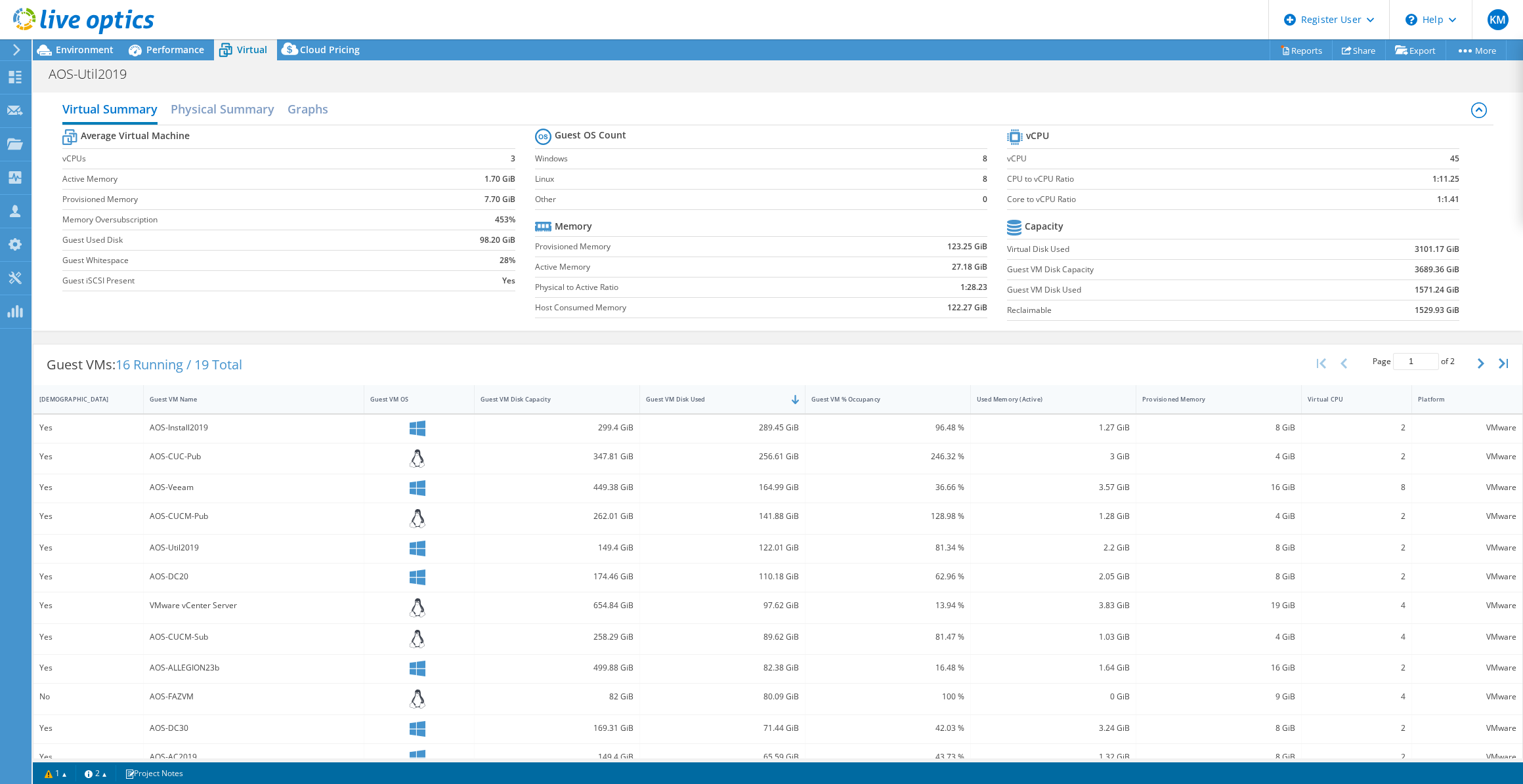
click at [107, 39] on div at bounding box center [77, 22] width 154 height 44
click at [107, 47] on span "Environment" at bounding box center [85, 50] width 58 height 13
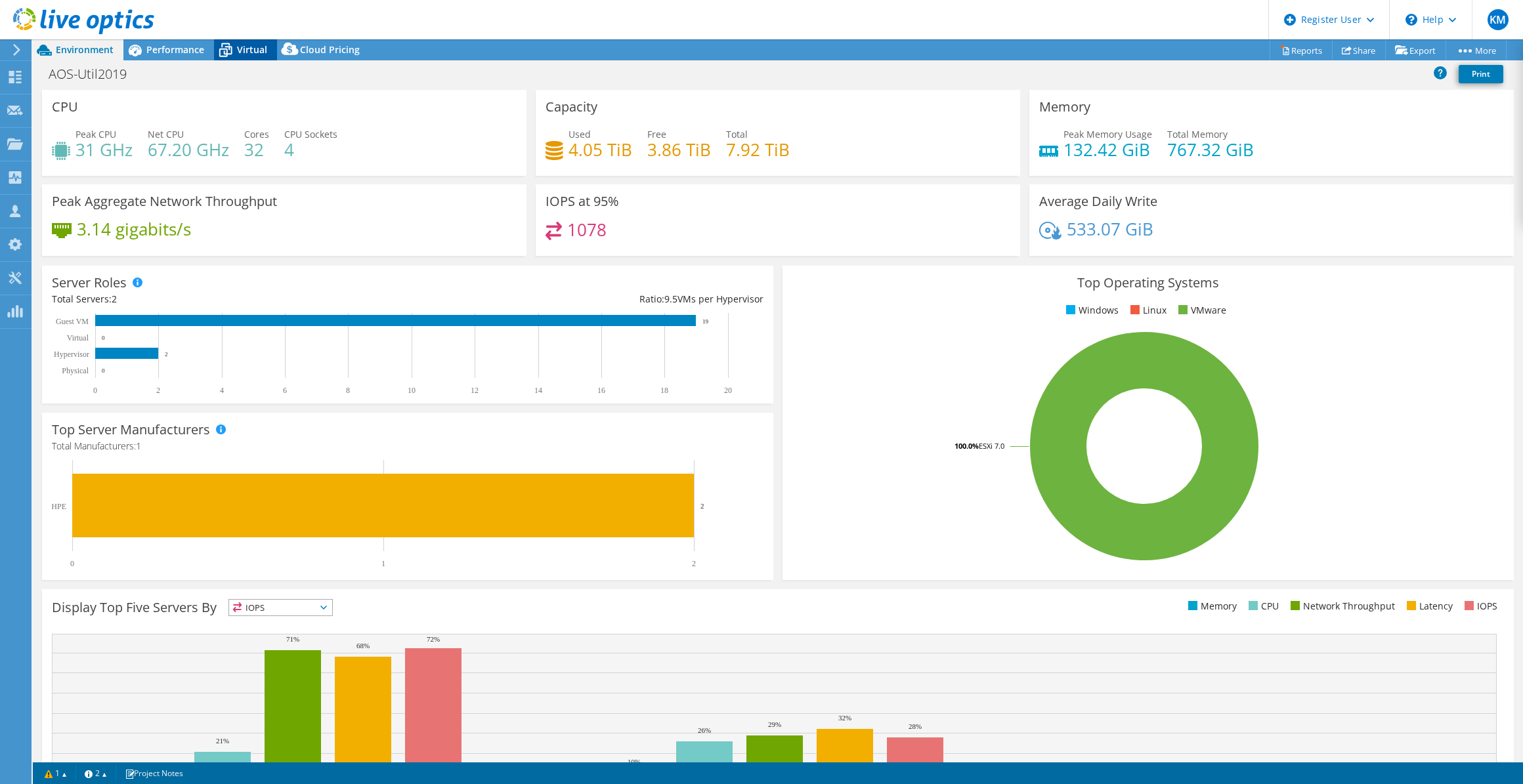
click at [231, 45] on icon at bounding box center [225, 50] width 23 height 23
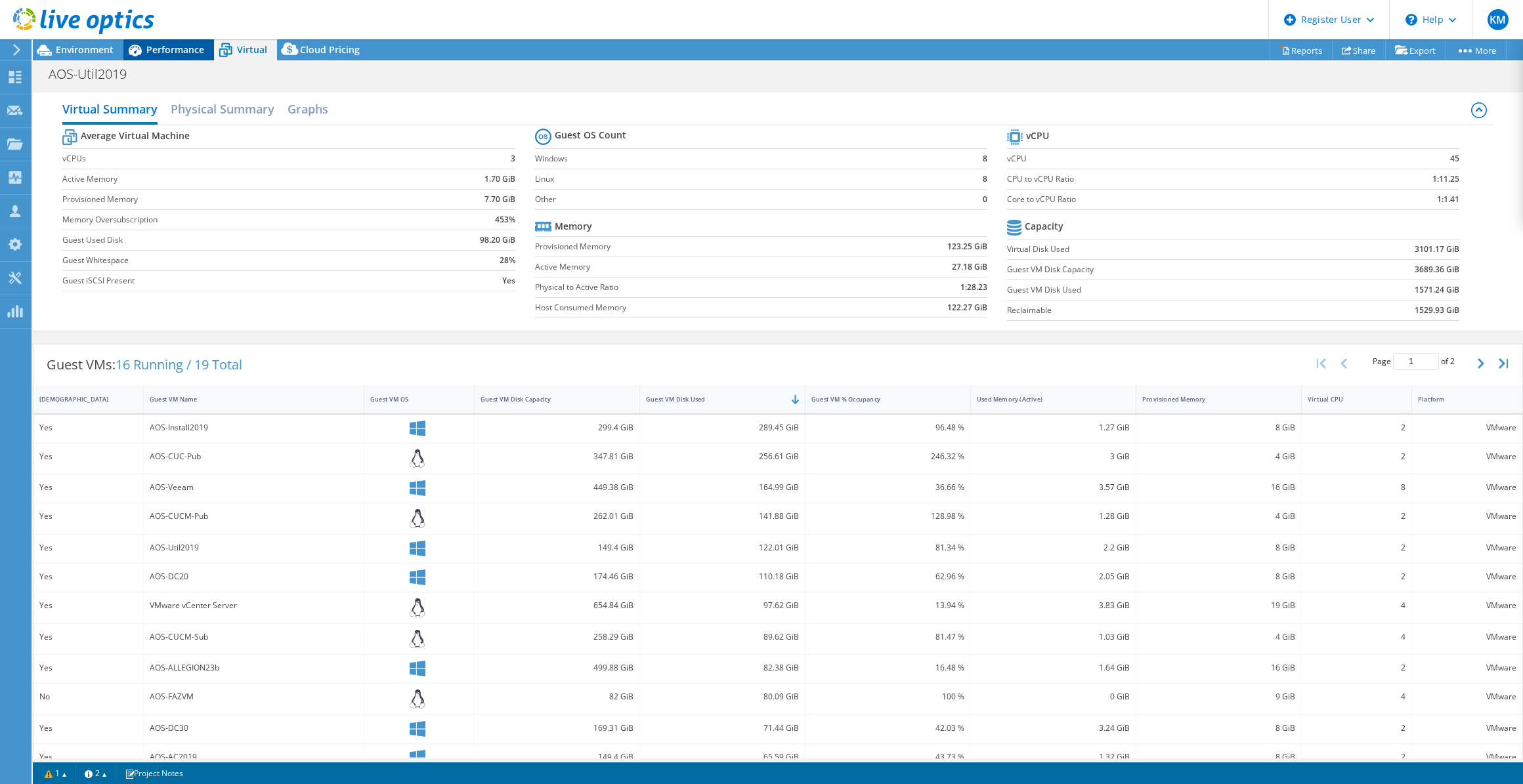
click at [193, 56] on div "Performance" at bounding box center [168, 50] width 91 height 21
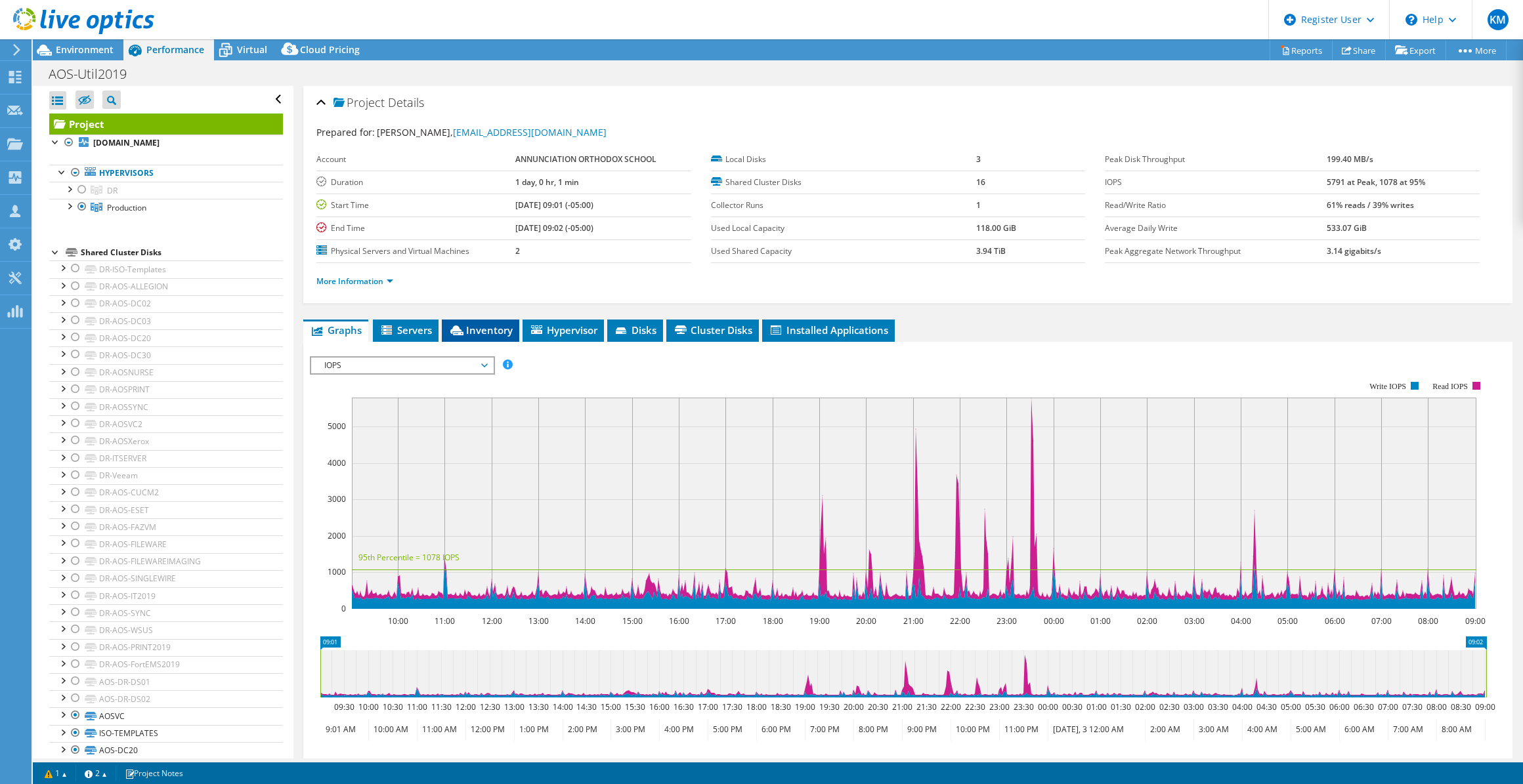
click at [484, 320] on li "Inventory" at bounding box center [480, 331] width 77 height 22
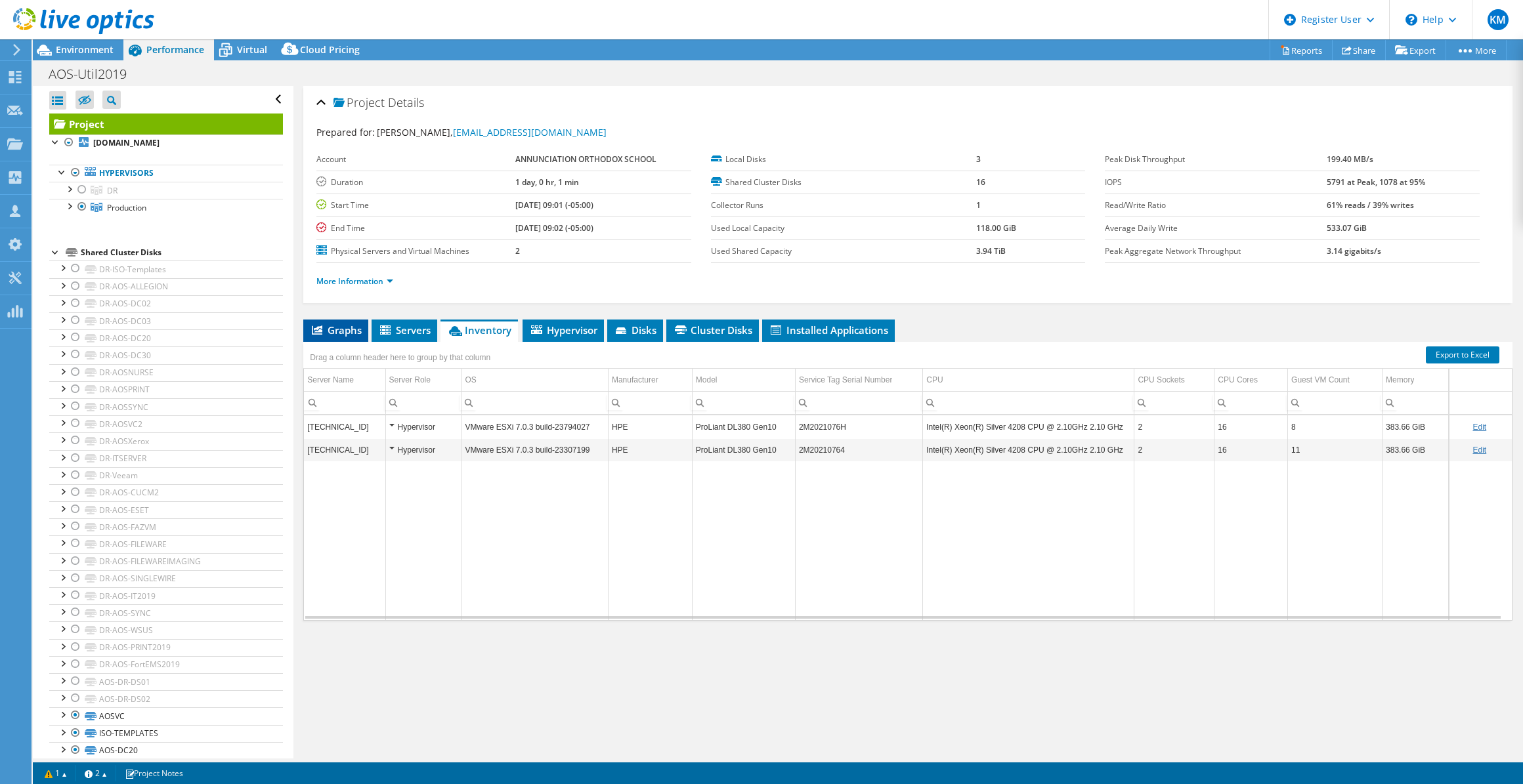
click at [356, 324] on span "Graphs" at bounding box center [336, 330] width 52 height 13
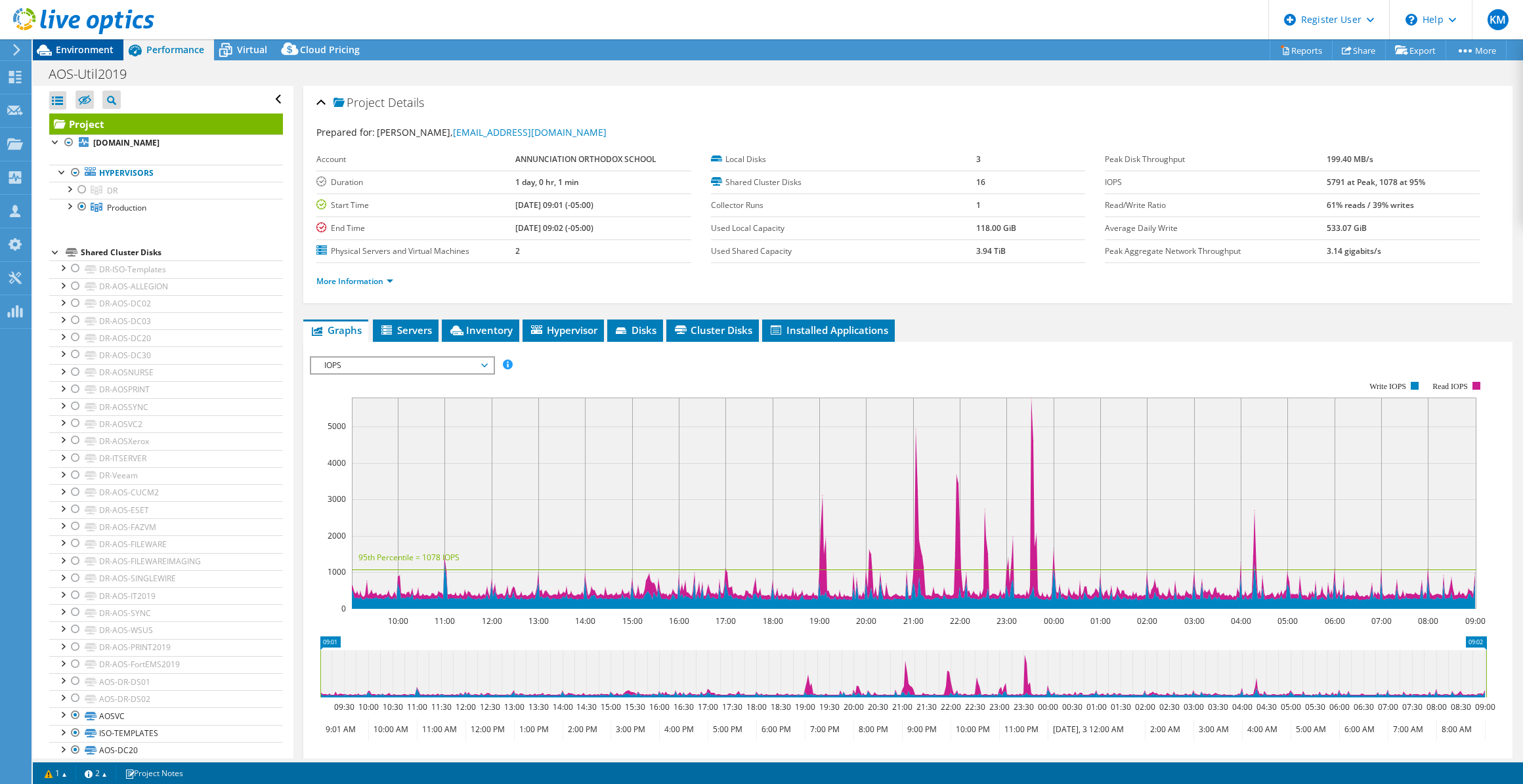
click at [113, 52] on div "Environment" at bounding box center [78, 50] width 91 height 21
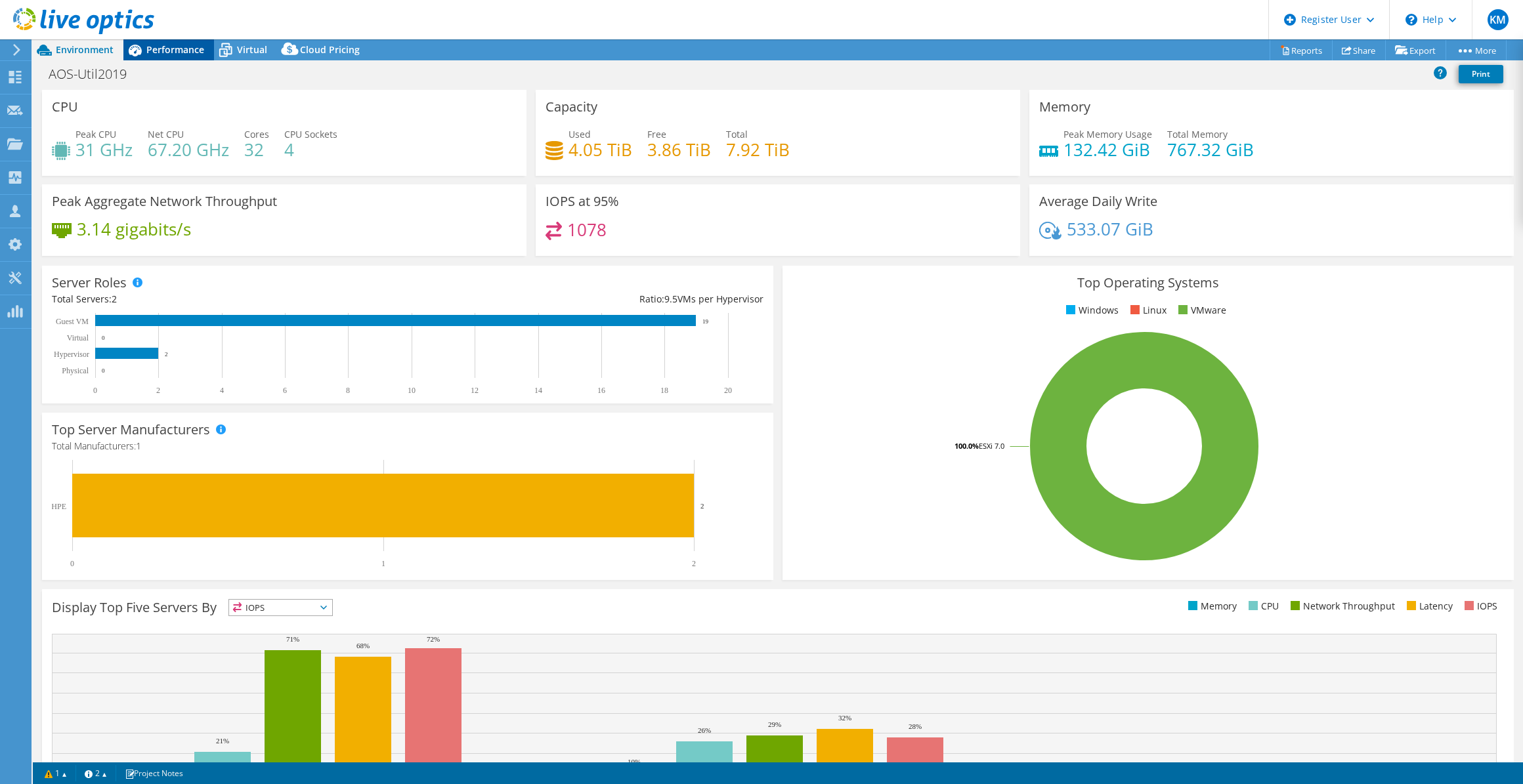
click at [182, 48] on span "Performance" at bounding box center [175, 50] width 58 height 13
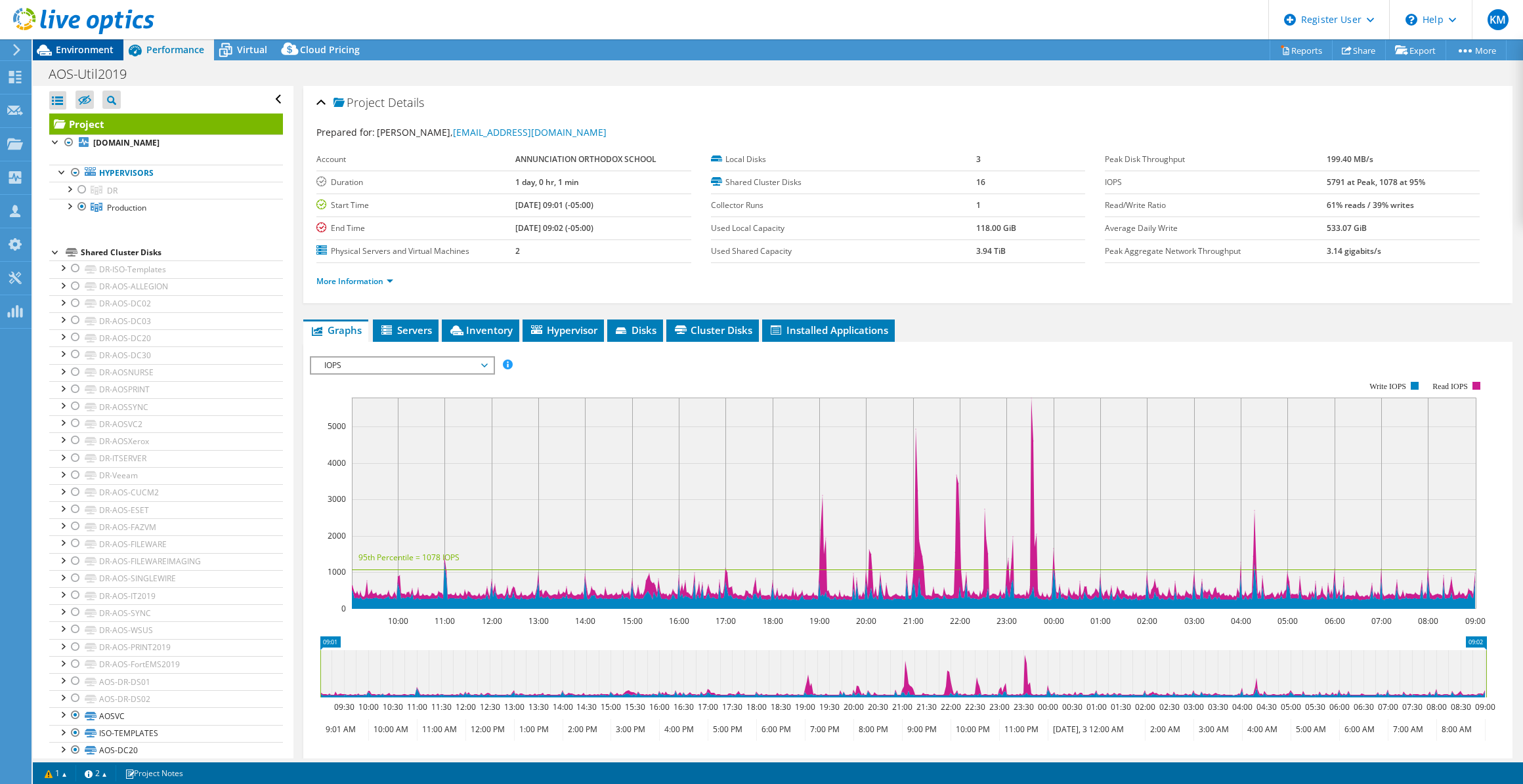
click at [76, 52] on span "Environment" at bounding box center [85, 50] width 58 height 13
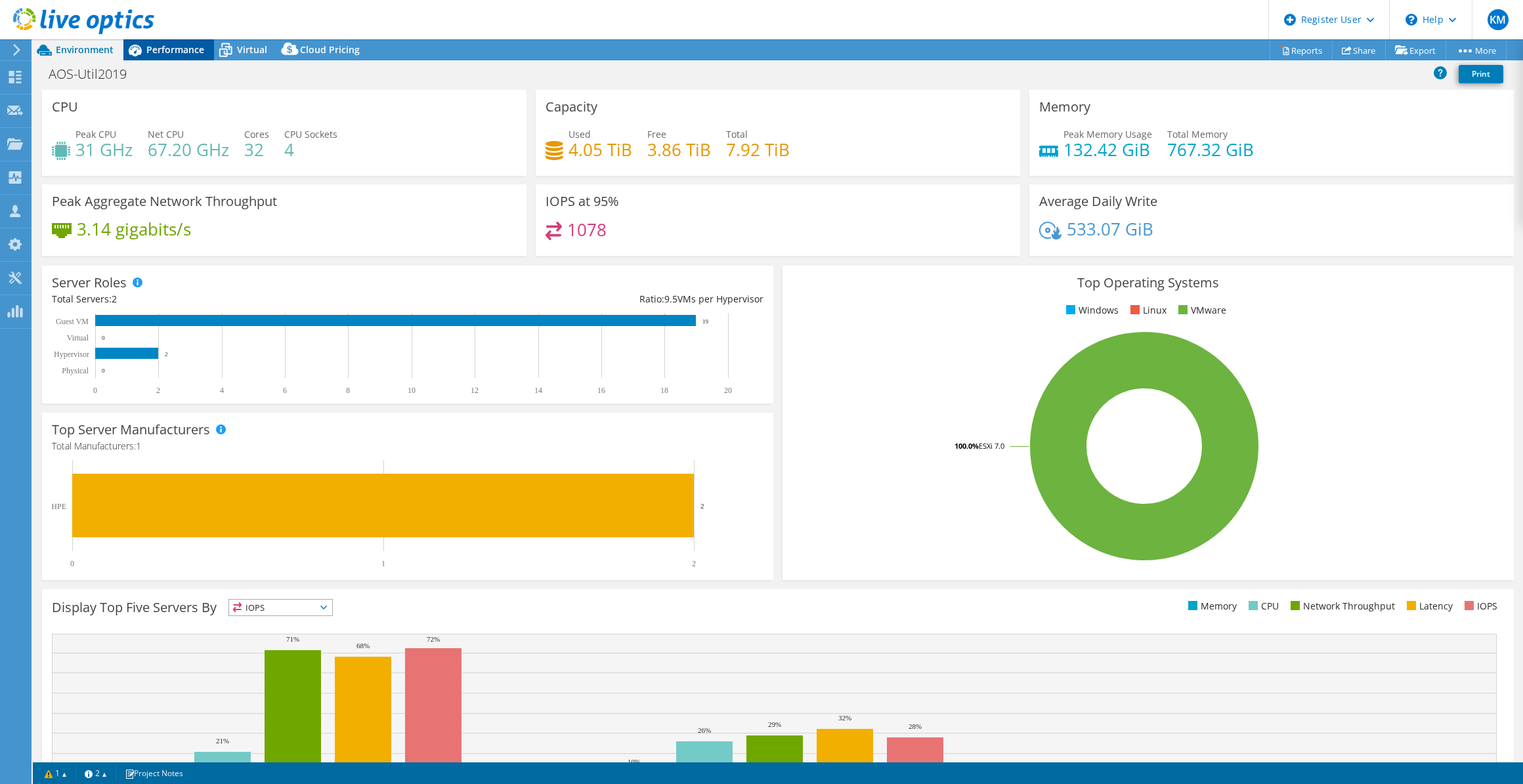
click at [197, 55] on span "Performance" at bounding box center [175, 50] width 58 height 13
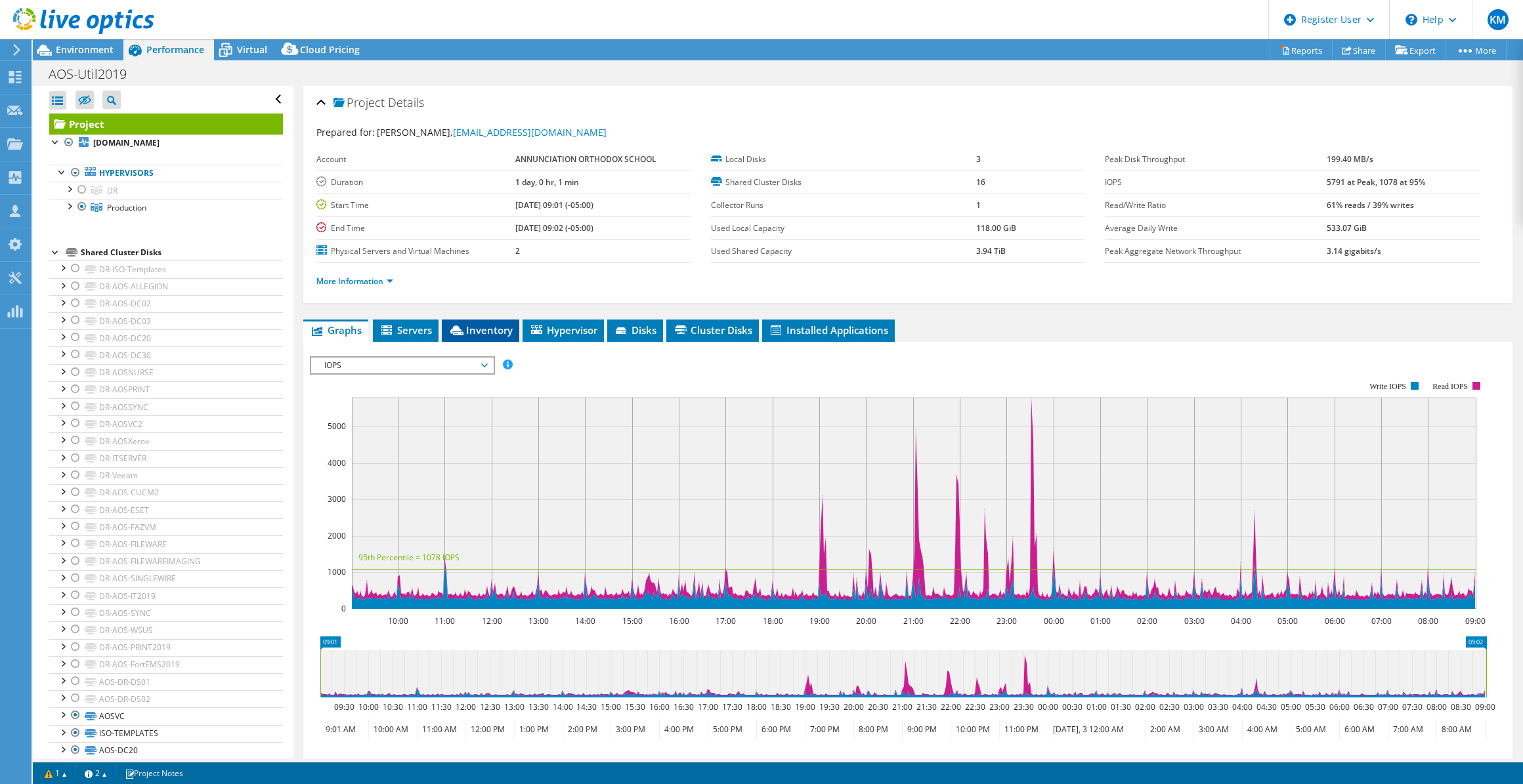
click at [488, 324] on span "Inventory" at bounding box center [480, 330] width 64 height 13
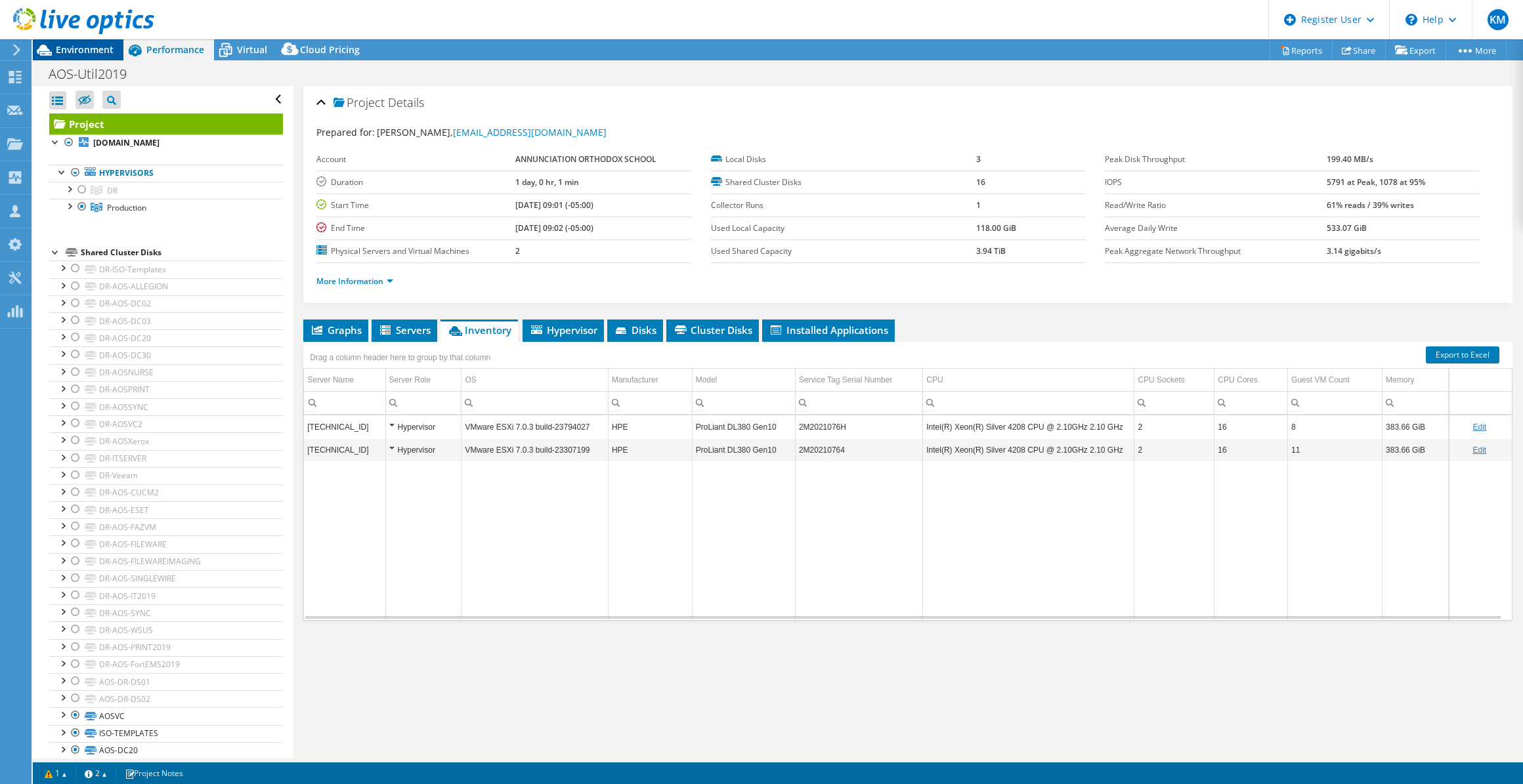
click at [88, 47] on span "Environment" at bounding box center [85, 50] width 58 height 13
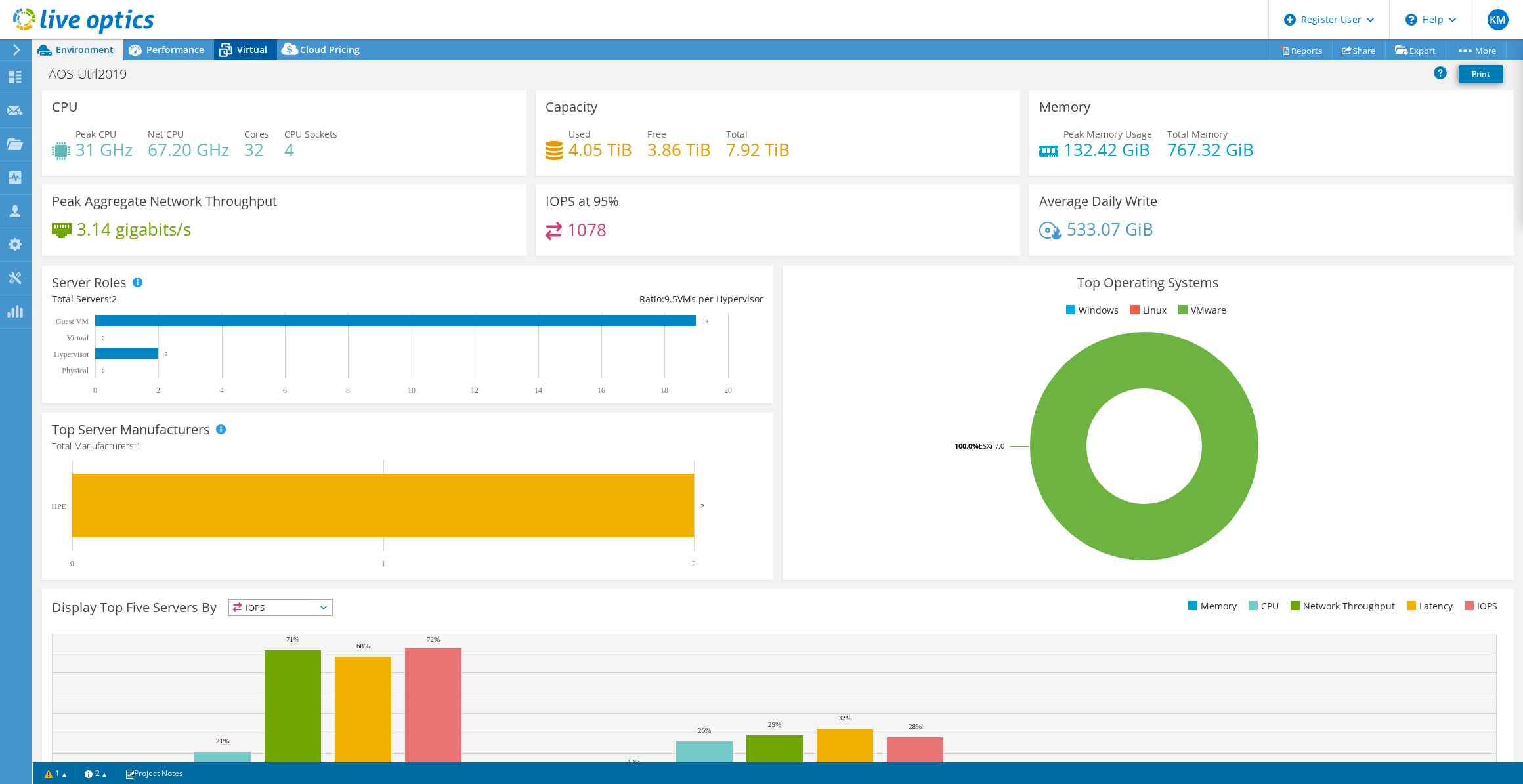
click at [234, 59] on icon at bounding box center [225, 50] width 23 height 23
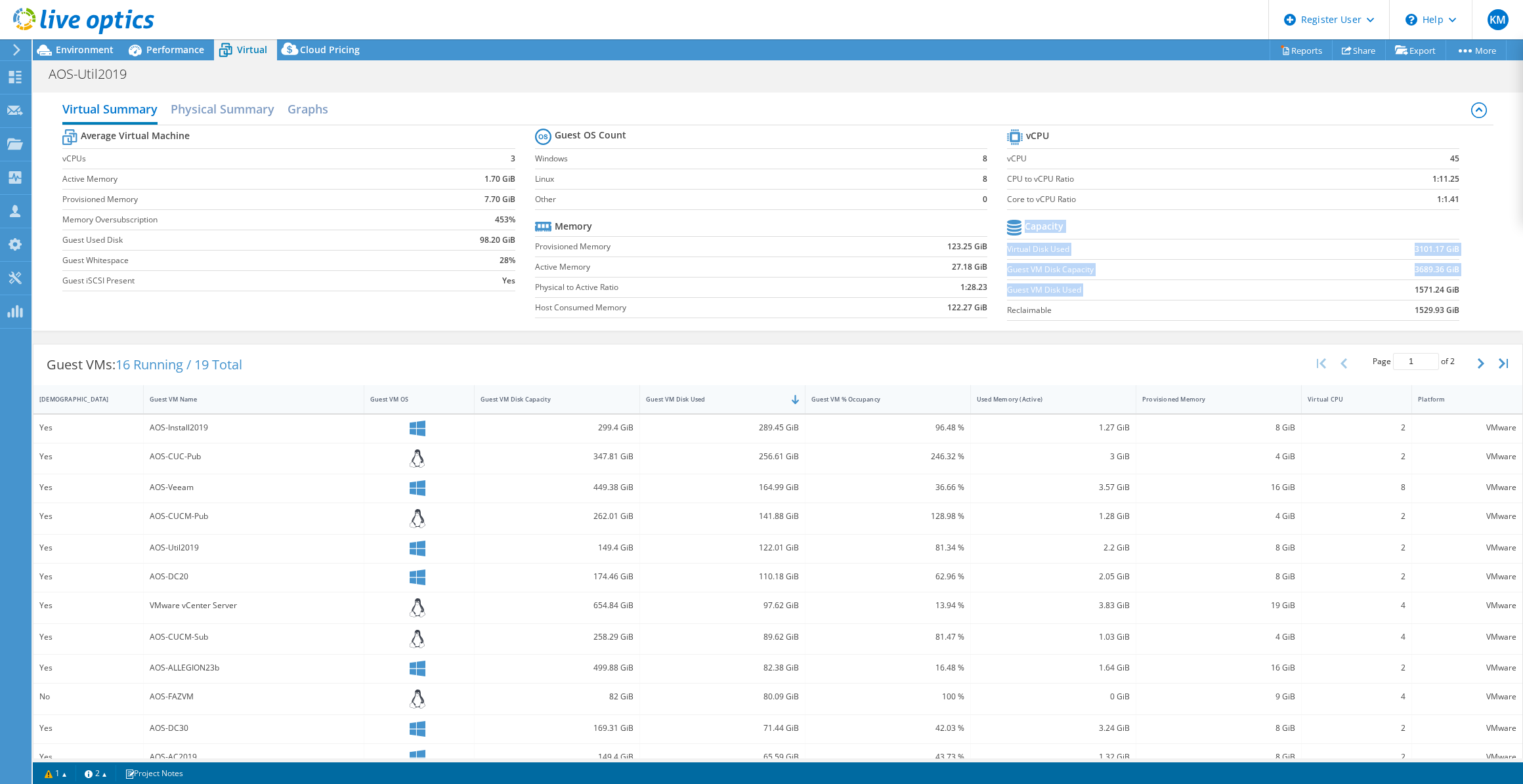
drag, startPoint x: 1405, startPoint y: 289, endPoint x: 1451, endPoint y: 288, distance: 46.0
click at [758, 288] on section "vCPU vCPU 45 CPU to vCPU Ratio 1:11.25 Core to vCPU Ratio 1:1.41 Capacity Virtu…" at bounding box center [1243, 227] width 472 height 201
click at [758, 290] on td "1571.24 GiB" at bounding box center [1386, 290] width 146 height 21
drag, startPoint x: 1406, startPoint y: 290, endPoint x: 1448, endPoint y: 288, distance: 42.0
click at [758, 288] on b "1571.24 GiB" at bounding box center [1437, 290] width 45 height 13
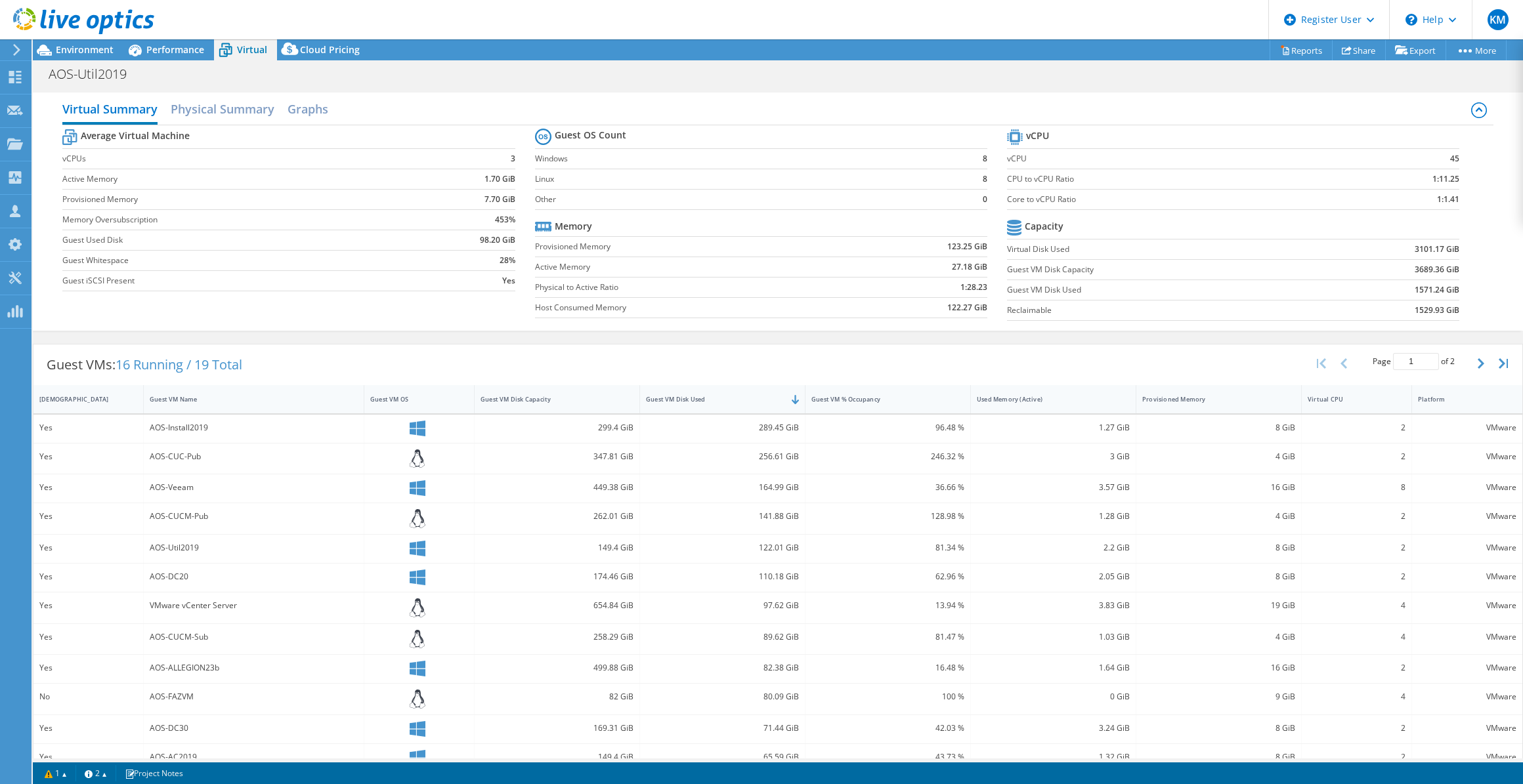
drag, startPoint x: 1448, startPoint y: 288, endPoint x: 1401, endPoint y: 313, distance: 53.2
click at [758, 313] on td "1529.93 GiB" at bounding box center [1386, 310] width 146 height 21
click at [111, 45] on span "Environment" at bounding box center [85, 50] width 58 height 13
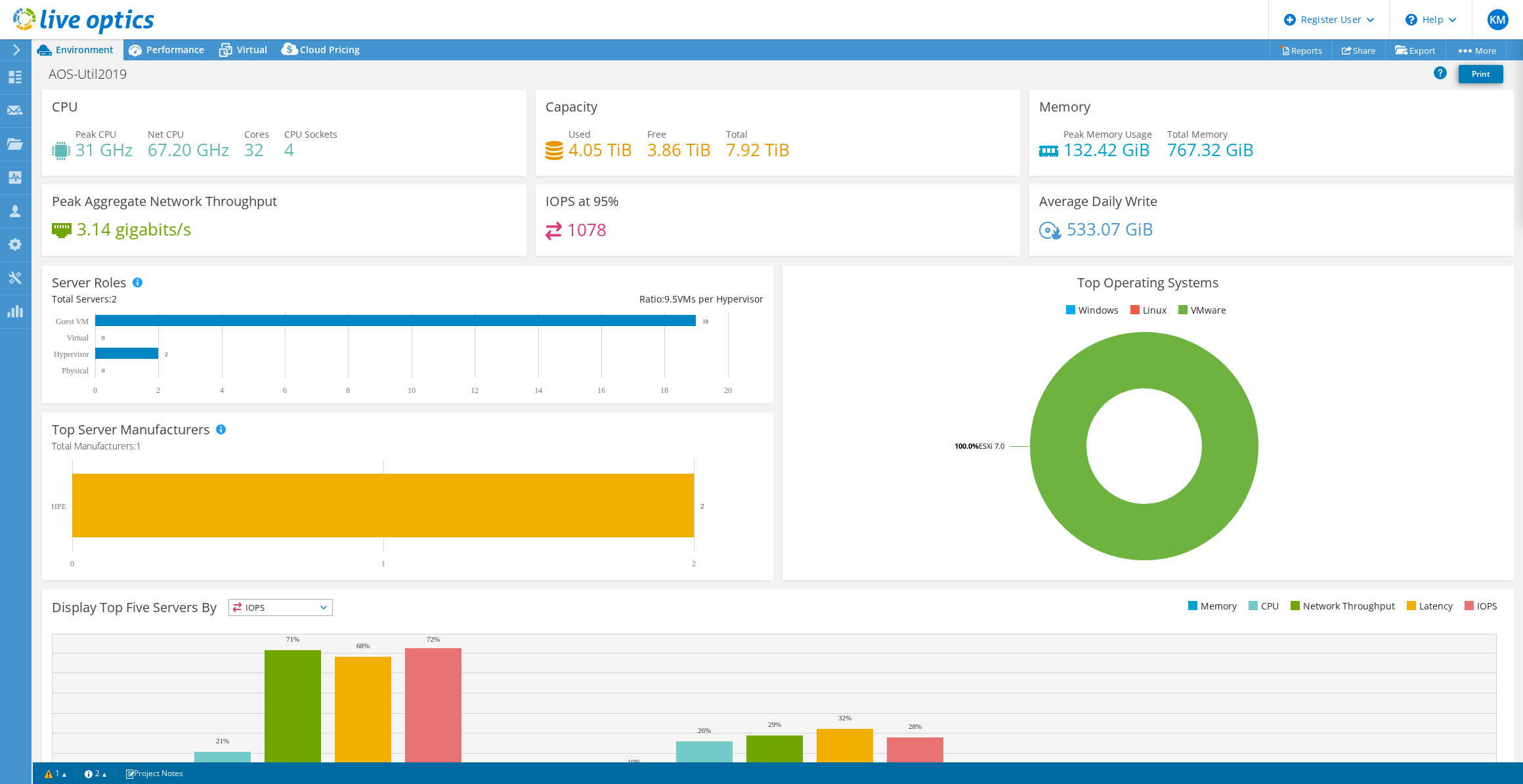
click at [248, 62] on div "AOS-Util2019 Print" at bounding box center [778, 73] width 1491 height 24
click at [239, 55] on span "Virtual" at bounding box center [252, 50] width 30 height 13
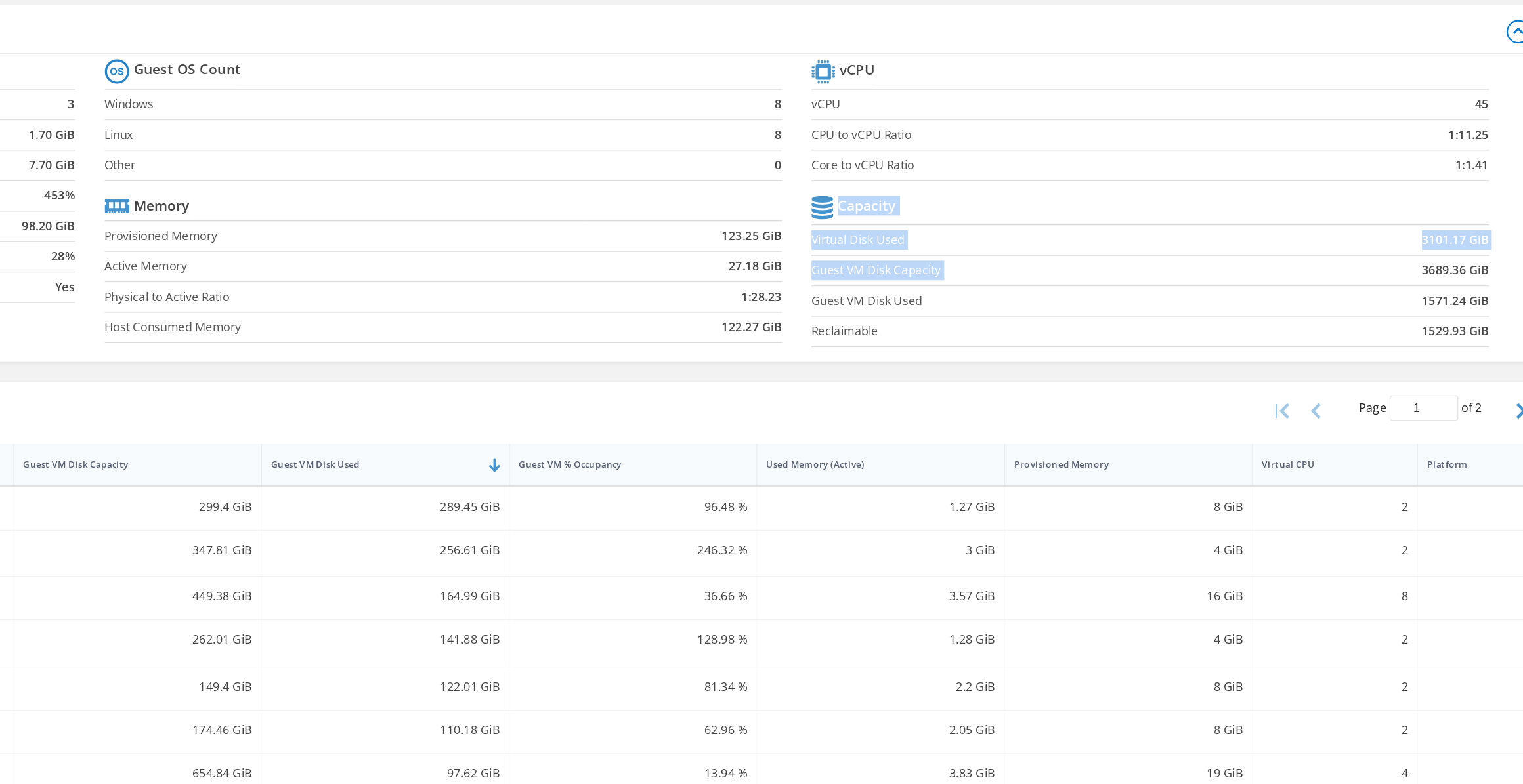
drag, startPoint x: 1408, startPoint y: 268, endPoint x: 1460, endPoint y: 268, distance: 52.0
click at [758, 268] on section "vCPU vCPU 45 CPU to vCPU Ratio 1:11.25 Core to vCPU Ratio 1:1.41 Capacity Virtu…" at bounding box center [1243, 227] width 472 height 201
click at [758, 268] on section "vCPU vCPU 45 CPU to vCPU Ratio 1:11.25 Core to vCPU Ratio 1:1.41 Capacity Virtu…" at bounding box center [1243, 227] width 472 height 201
click at [758, 270] on b "3689.36 GiB" at bounding box center [1437, 269] width 45 height 13
drag, startPoint x: 1405, startPoint y: 270, endPoint x: 1427, endPoint y: 270, distance: 22.0
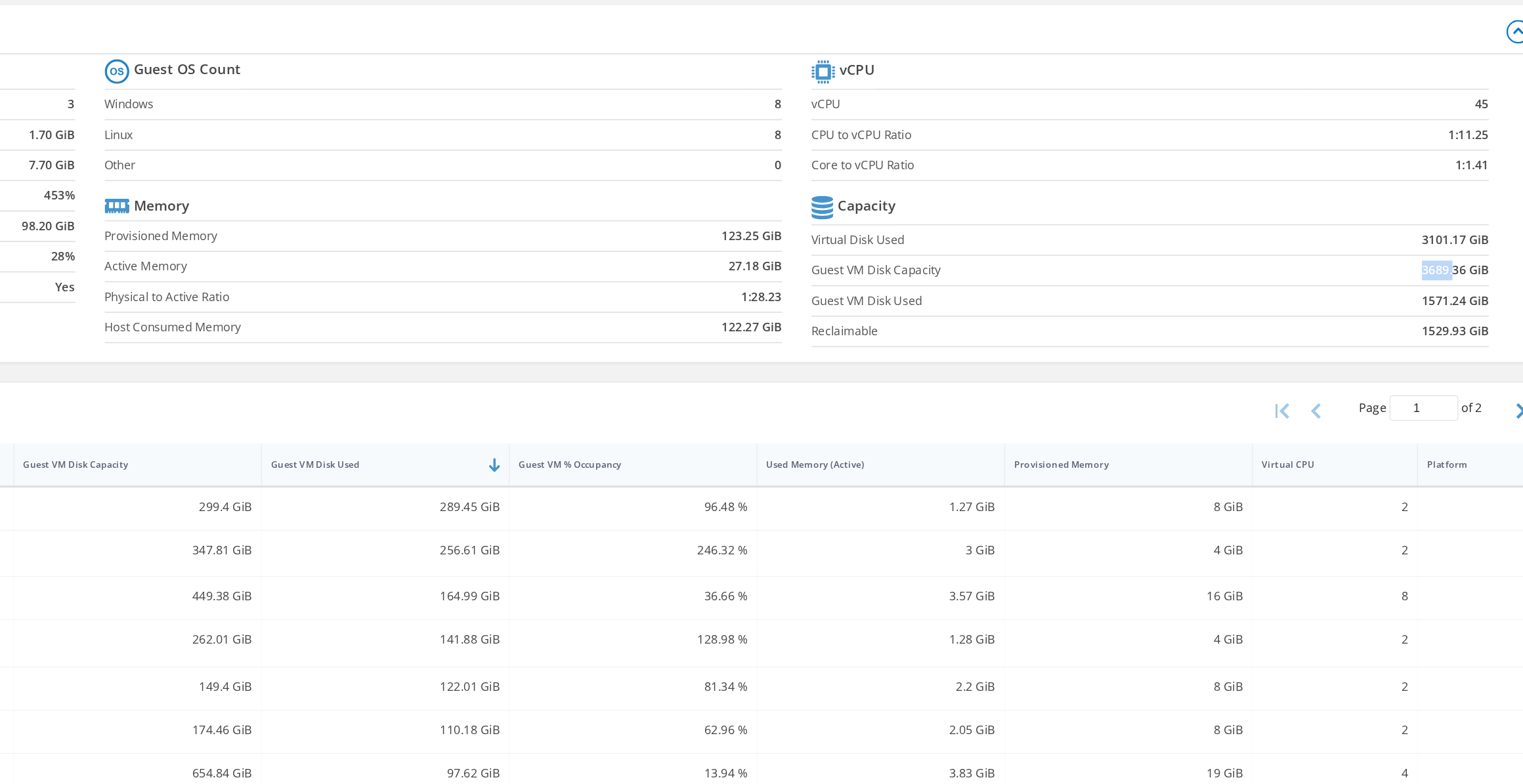
click at [758, 270] on td "3689.36 GiB" at bounding box center [1386, 269] width 146 height 21
drag, startPoint x: 1427, startPoint y: 270, endPoint x: 1408, endPoint y: 292, distance: 29.1
click at [758, 292] on b "1571.24 GiB" at bounding box center [1437, 290] width 45 height 13
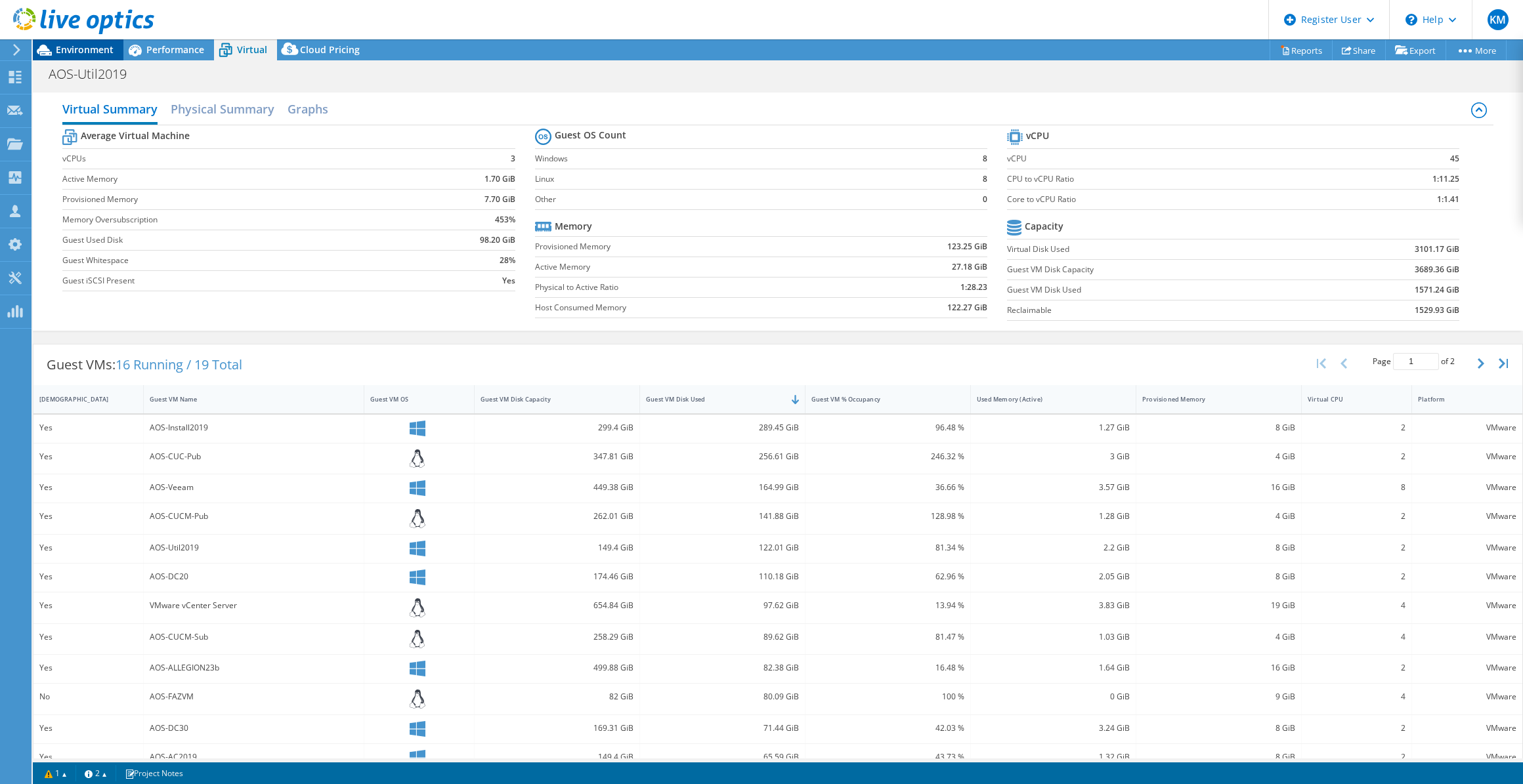
click at [111, 45] on span "Environment" at bounding box center [85, 50] width 58 height 13
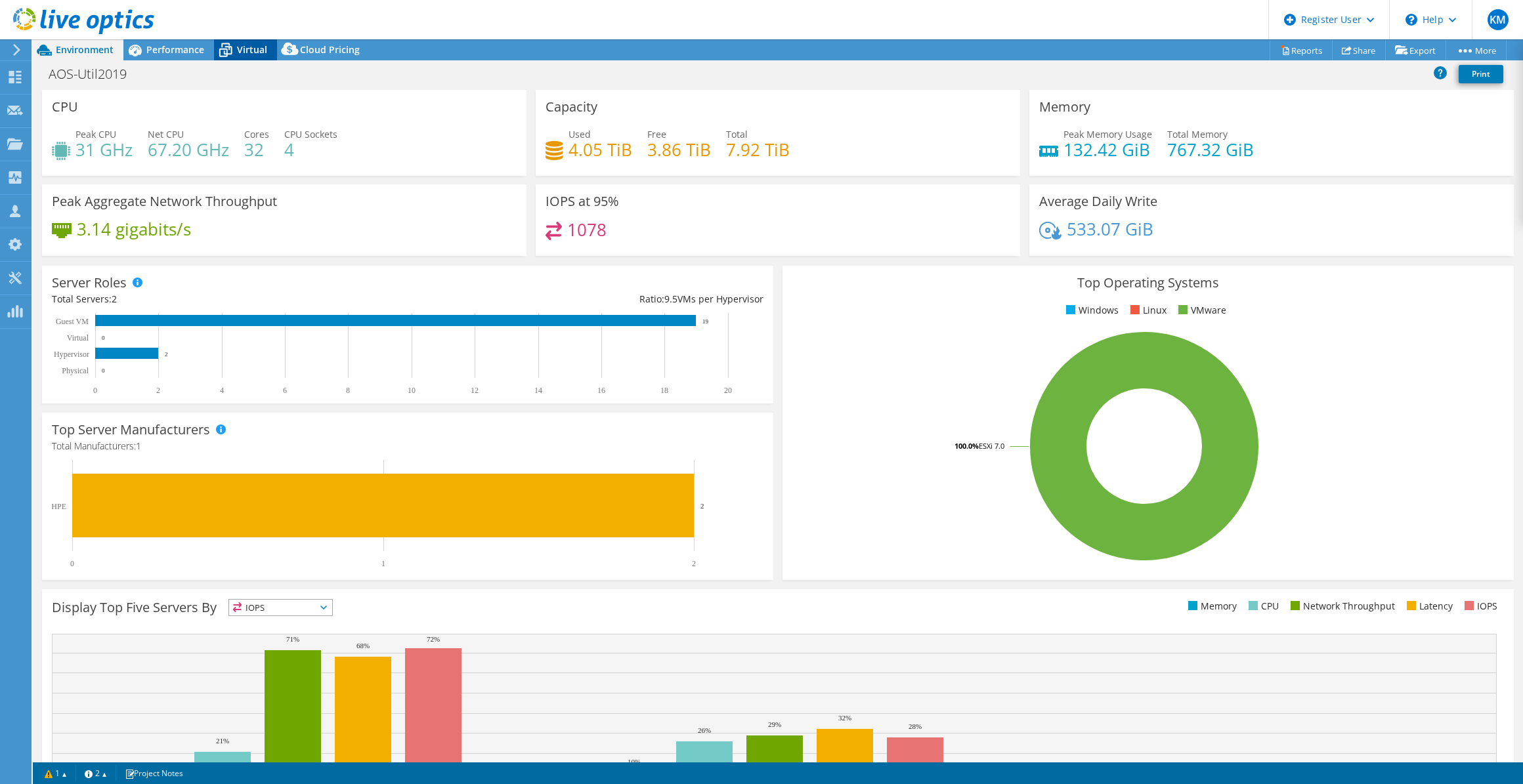
click at [251, 51] on span "Virtual" at bounding box center [252, 50] width 30 height 13
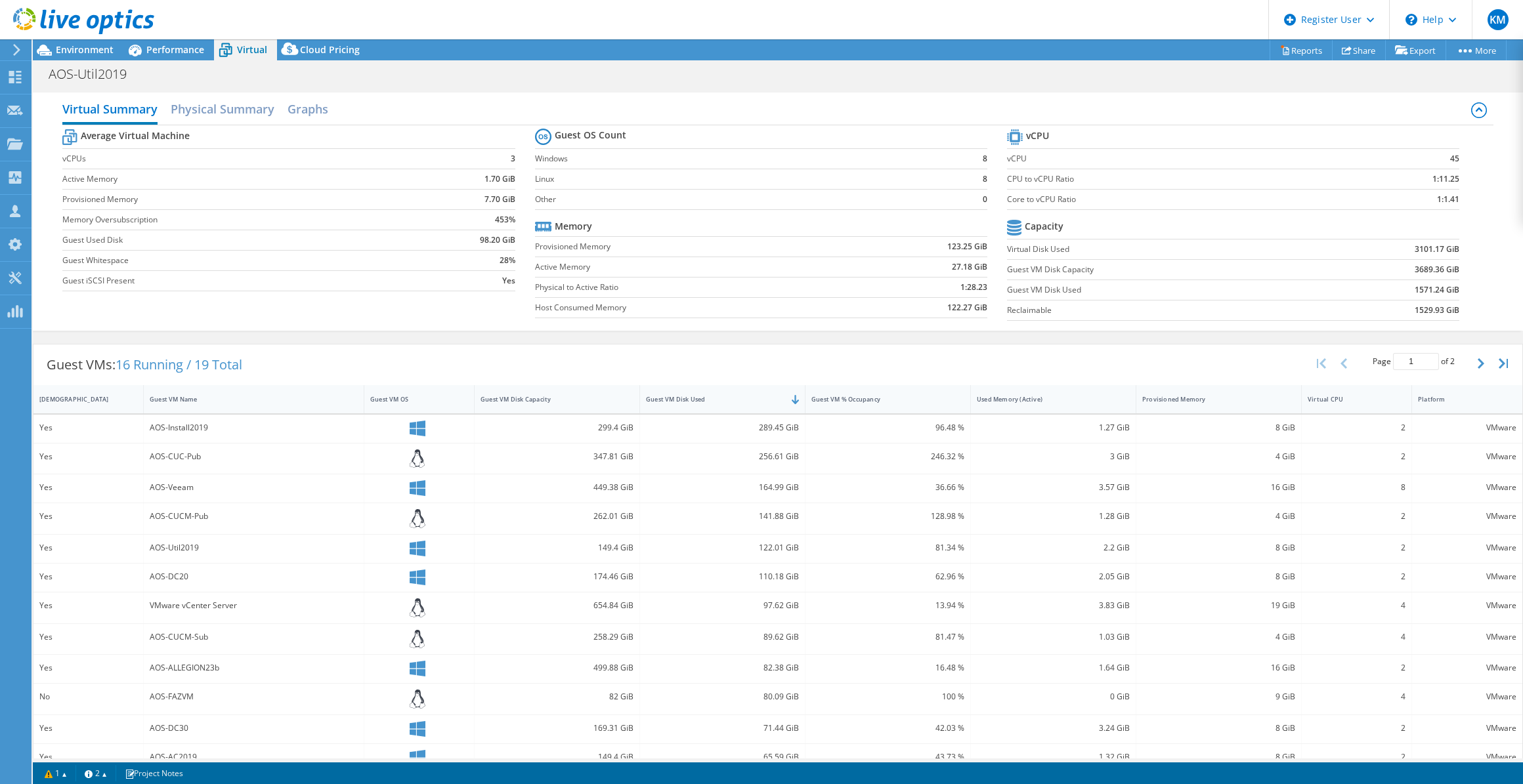
scroll to position [59, 0]
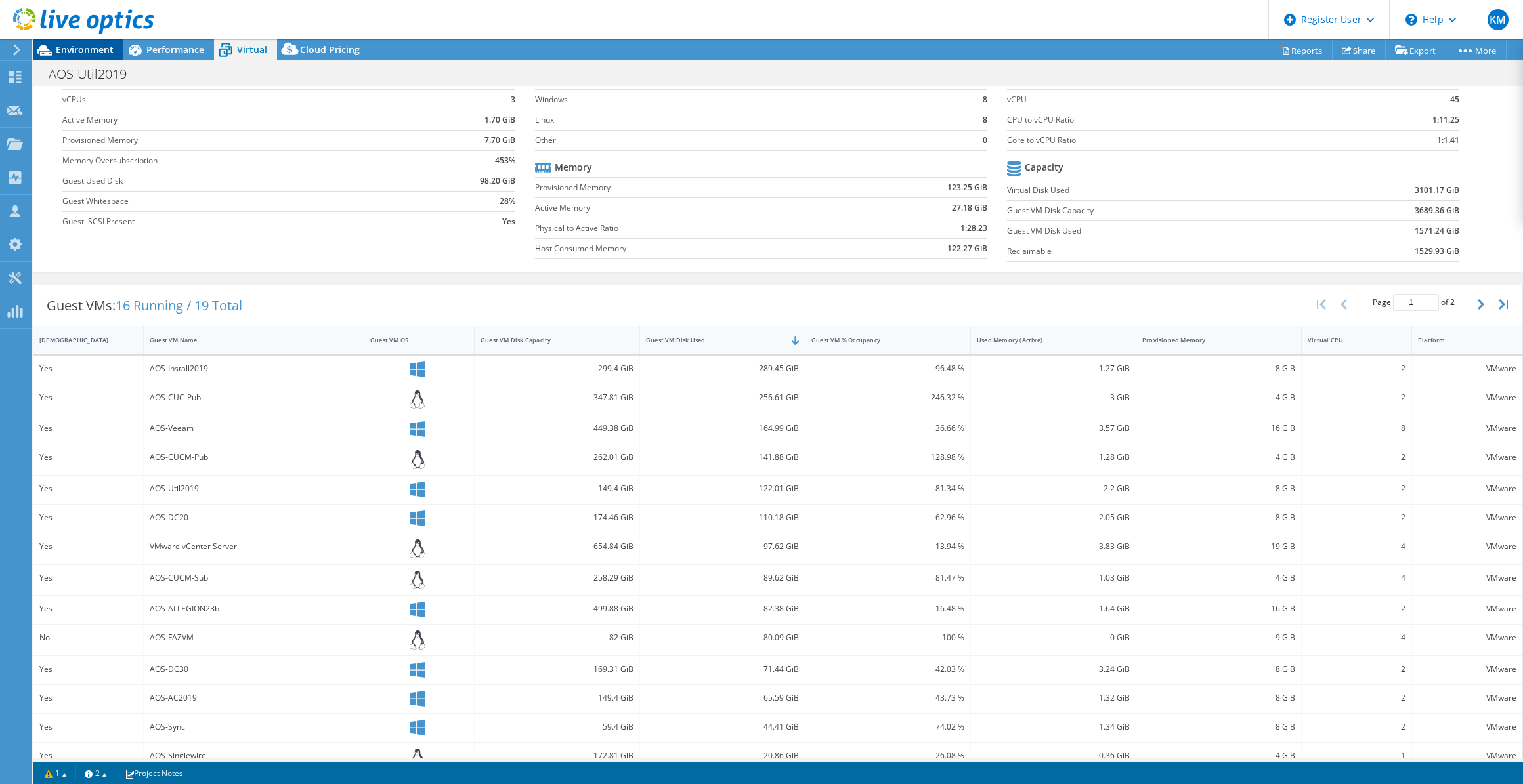
click at [66, 52] on span "Environment" at bounding box center [85, 50] width 58 height 13
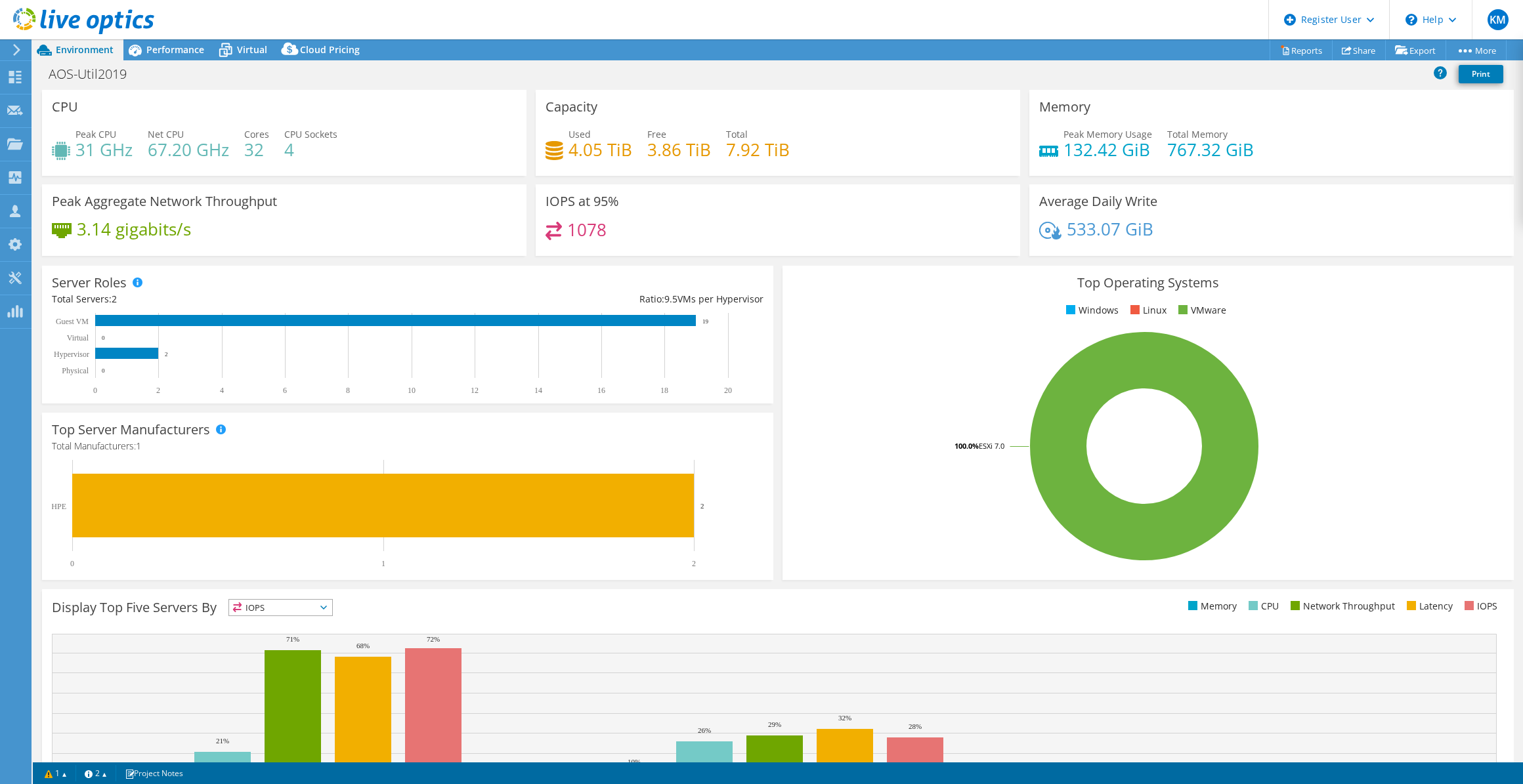
scroll to position [1, 0]
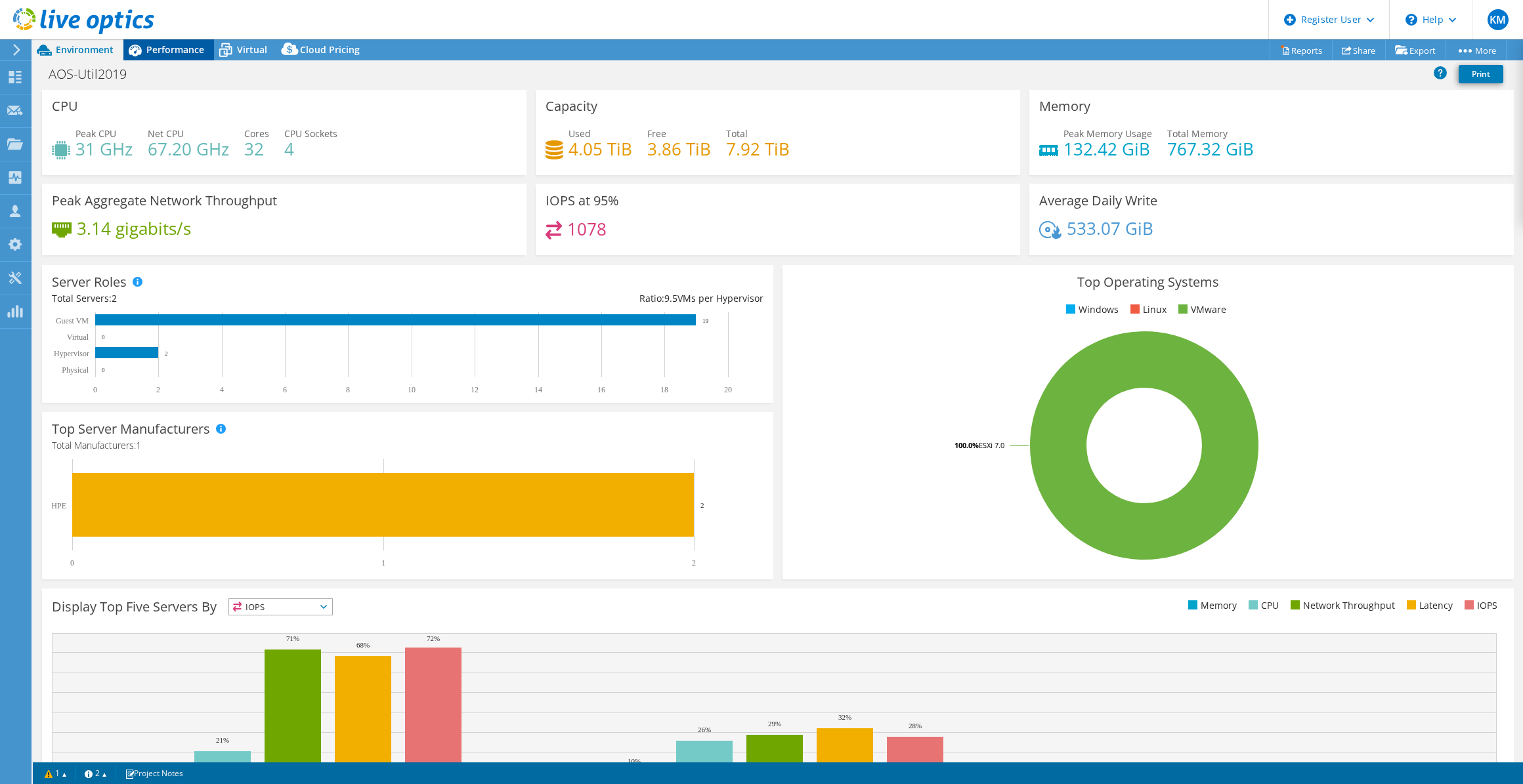
click at [190, 48] on span "Performance" at bounding box center [175, 50] width 58 height 13
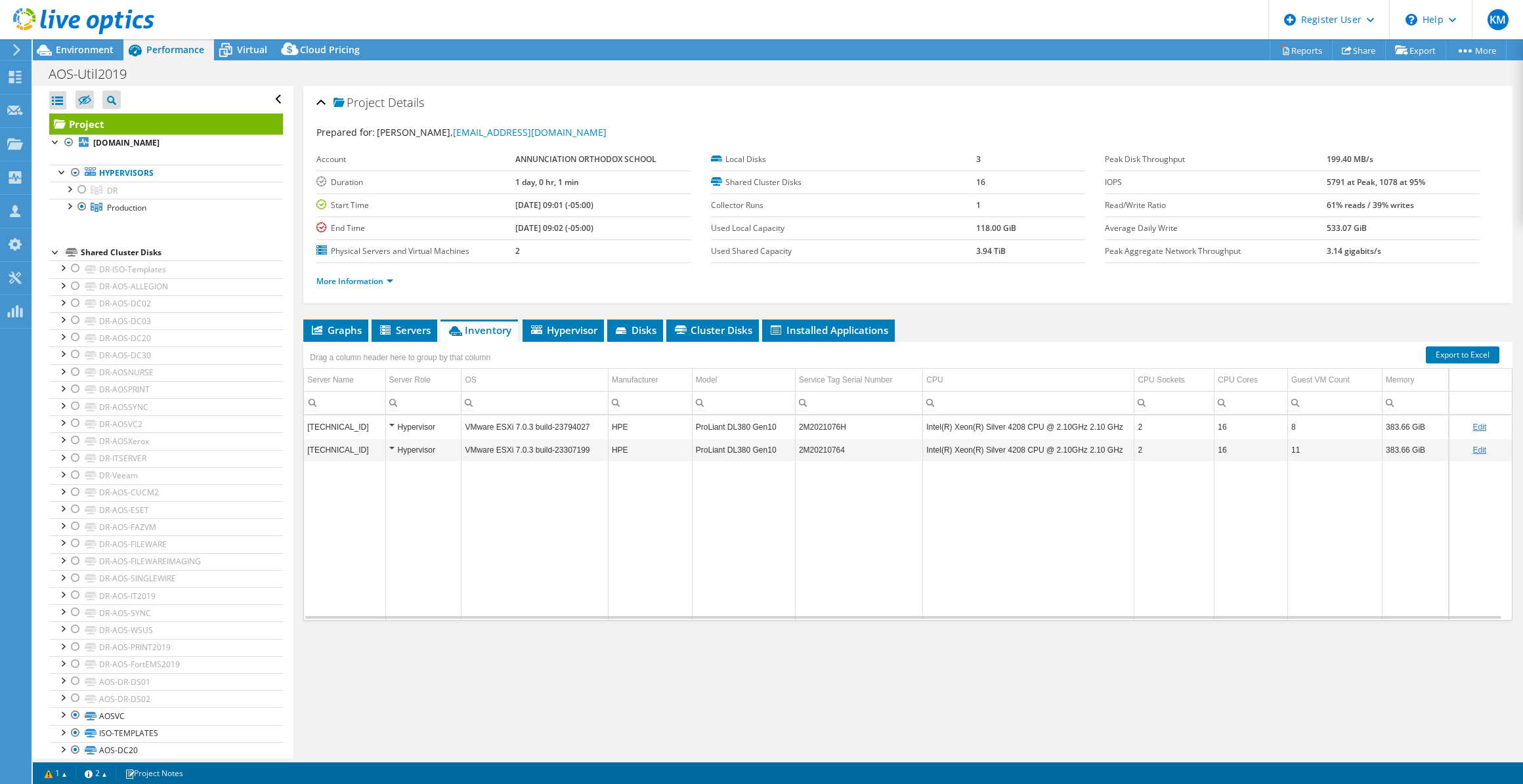
scroll to position [0, 0]
click at [329, 312] on div "Project Details Prepared for: [PERSON_NAME], [EMAIL_ADDRESS][DOMAIN_NAME] Accou…" at bounding box center [908, 422] width 1229 height 673
click at [332, 324] on span "Graphs" at bounding box center [336, 330] width 52 height 13
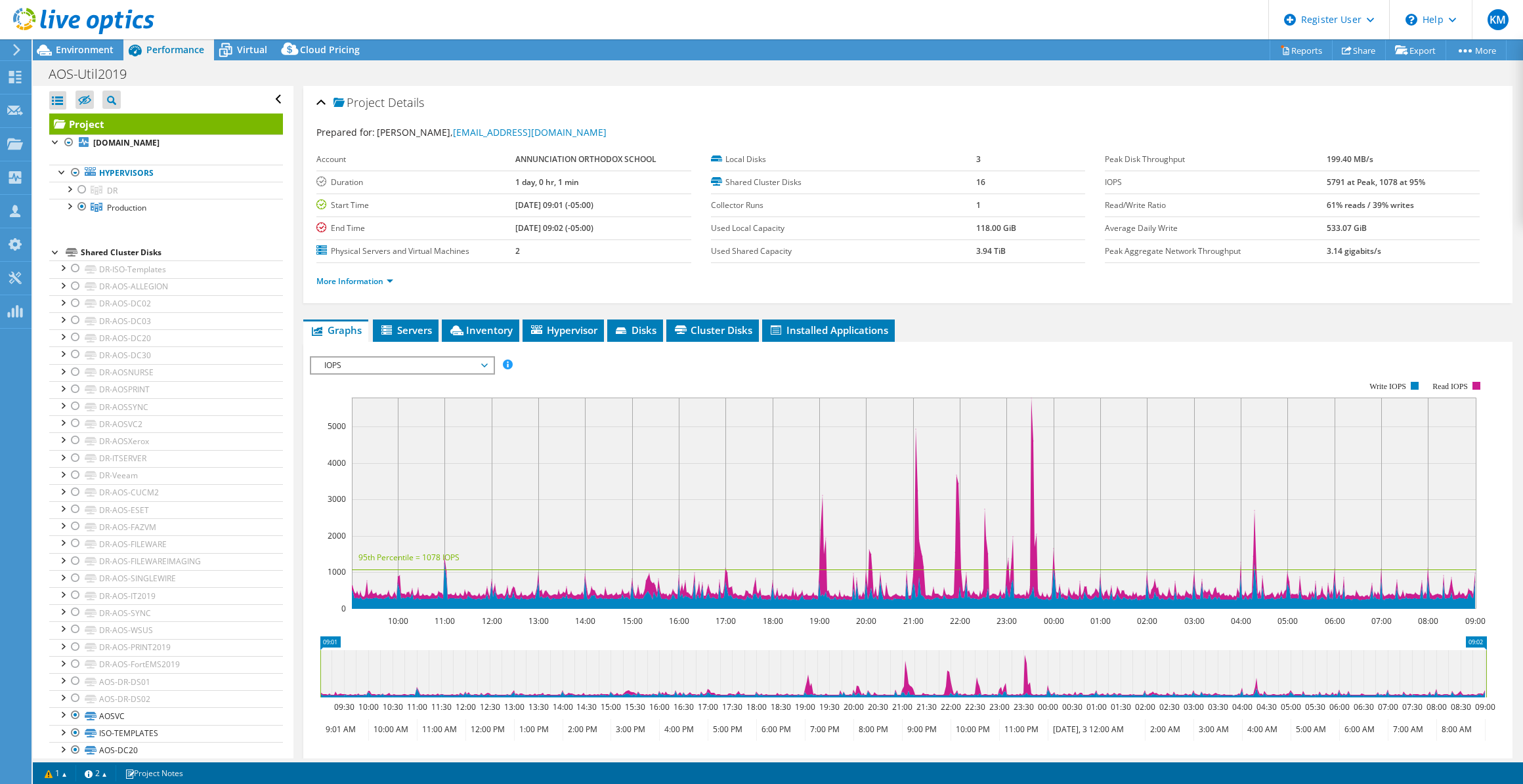
click at [453, 363] on span "IOPS" at bounding box center [402, 366] width 169 height 16
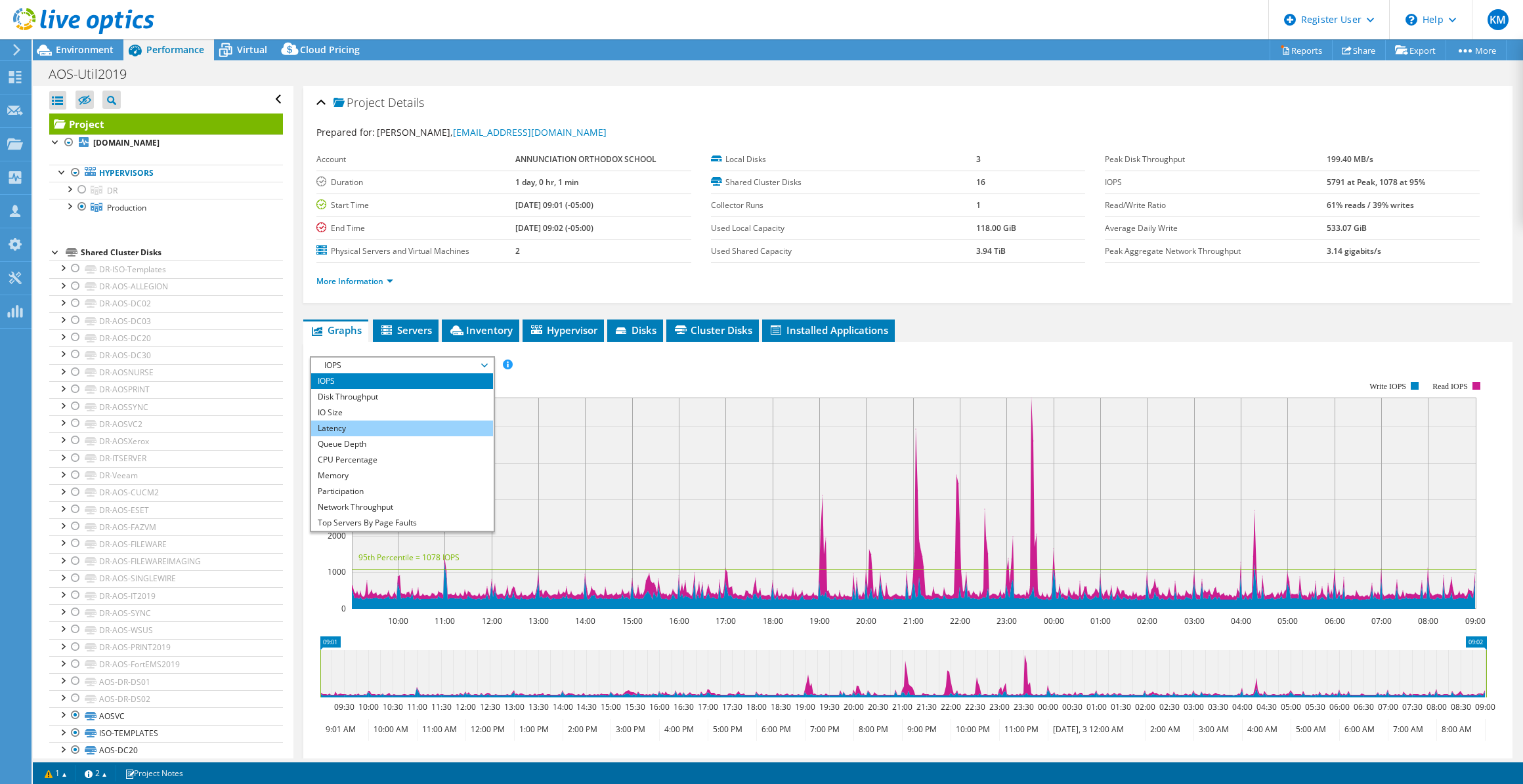
click at [432, 363] on li "Latency" at bounding box center [402, 429] width 182 height 16
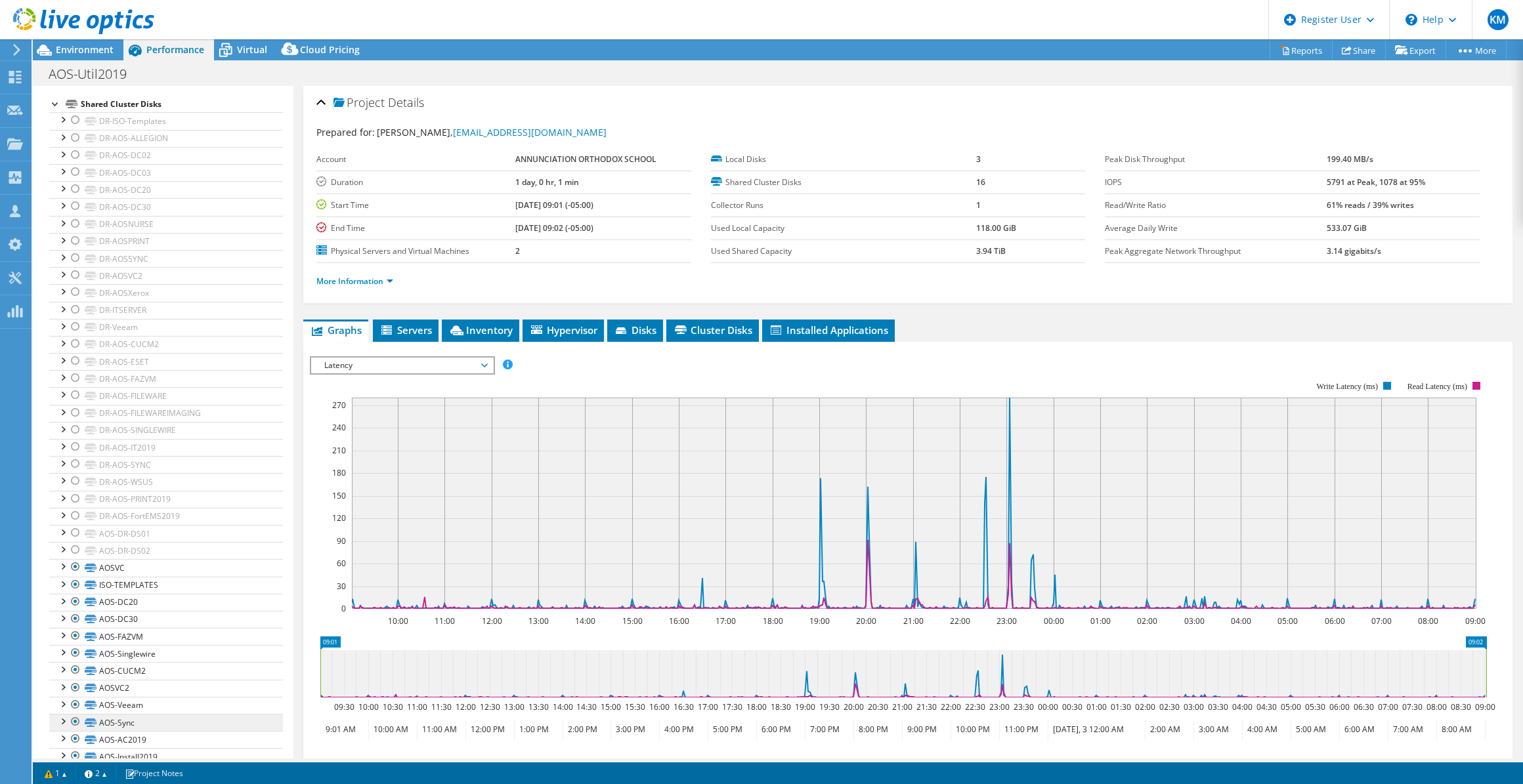
scroll to position [236, 0]
click at [363, 363] on span "Latency" at bounding box center [402, 366] width 169 height 16
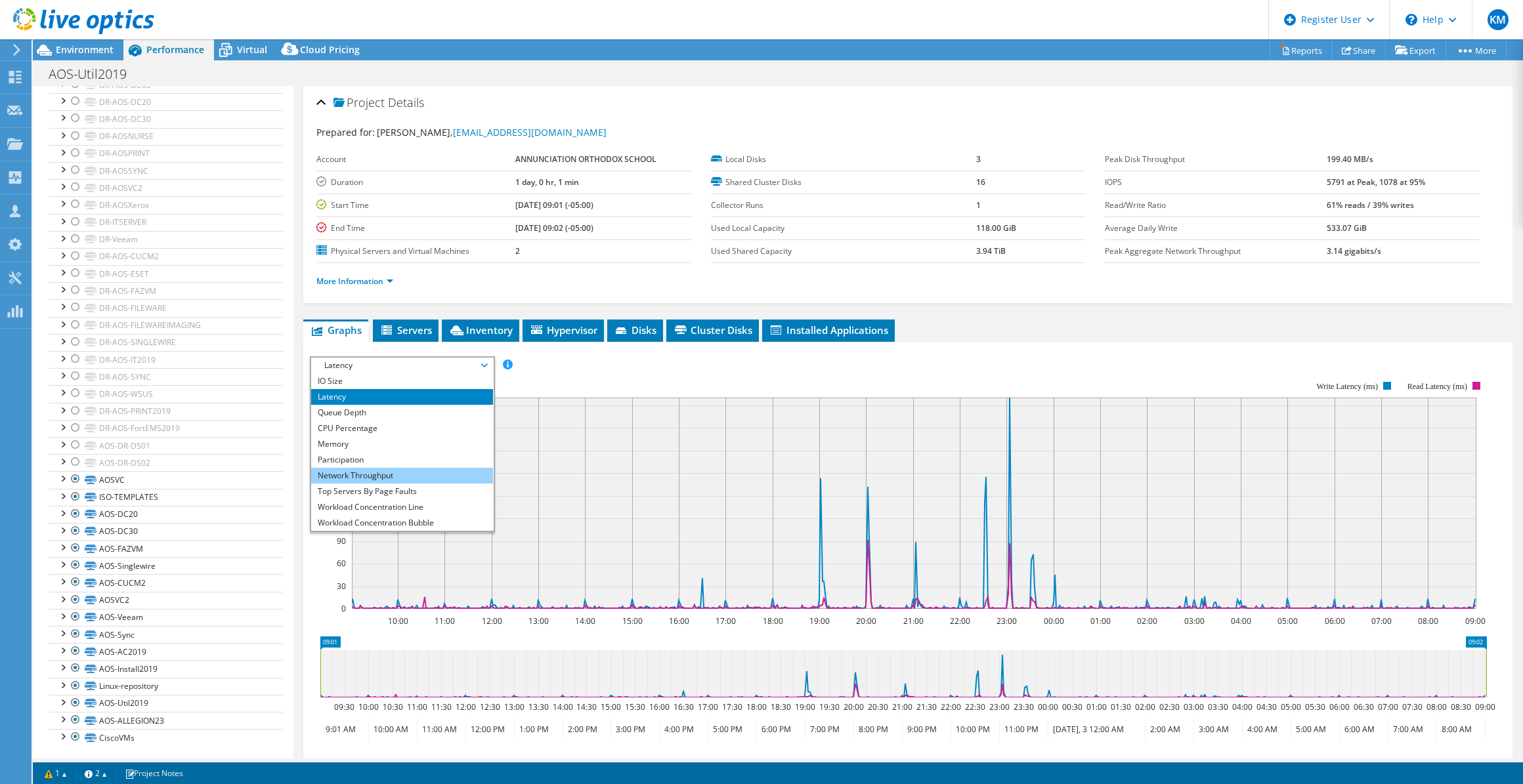
scroll to position [47, 0]
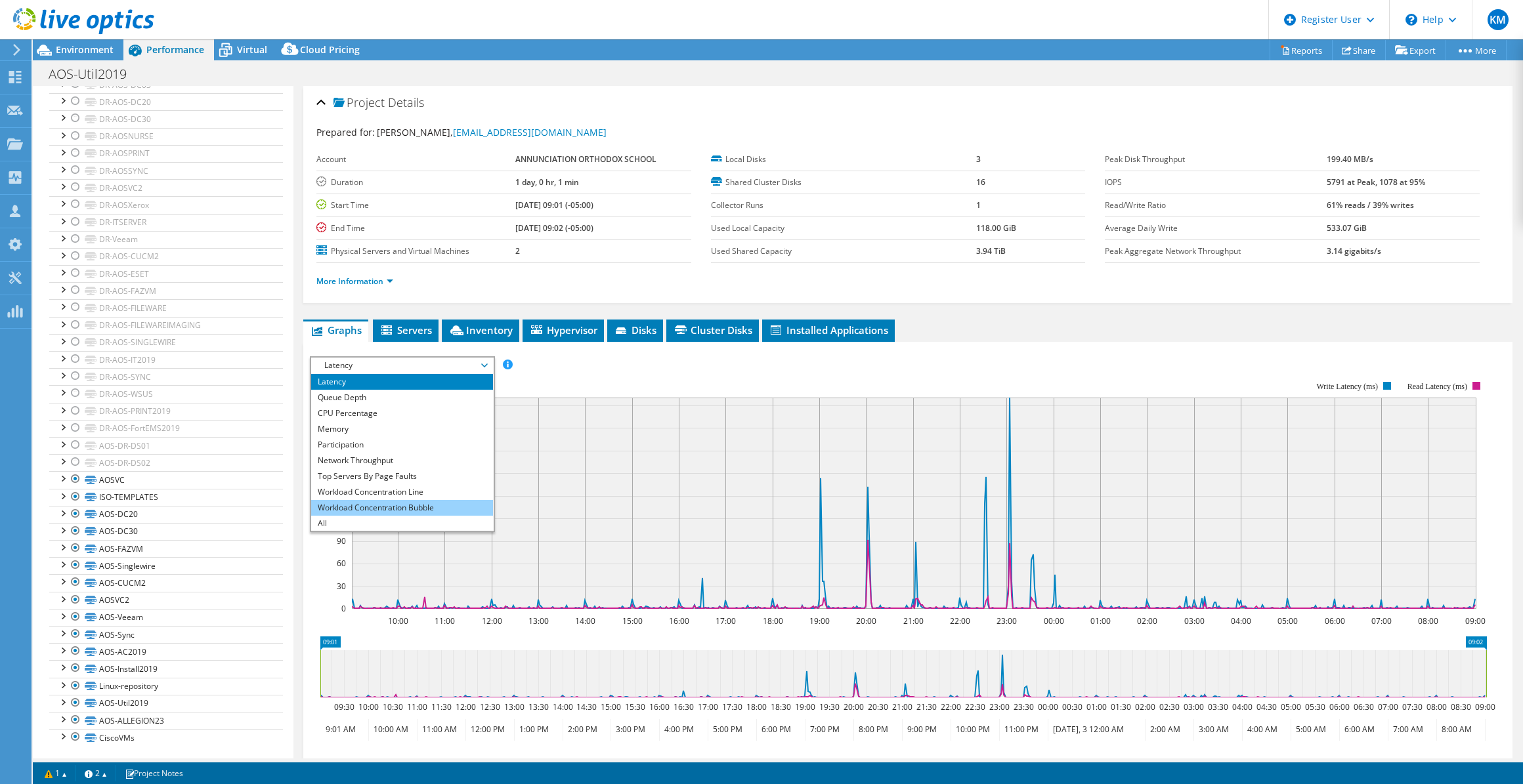
click at [406, 363] on li "Workload Concentration Bubble" at bounding box center [402, 508] width 182 height 16
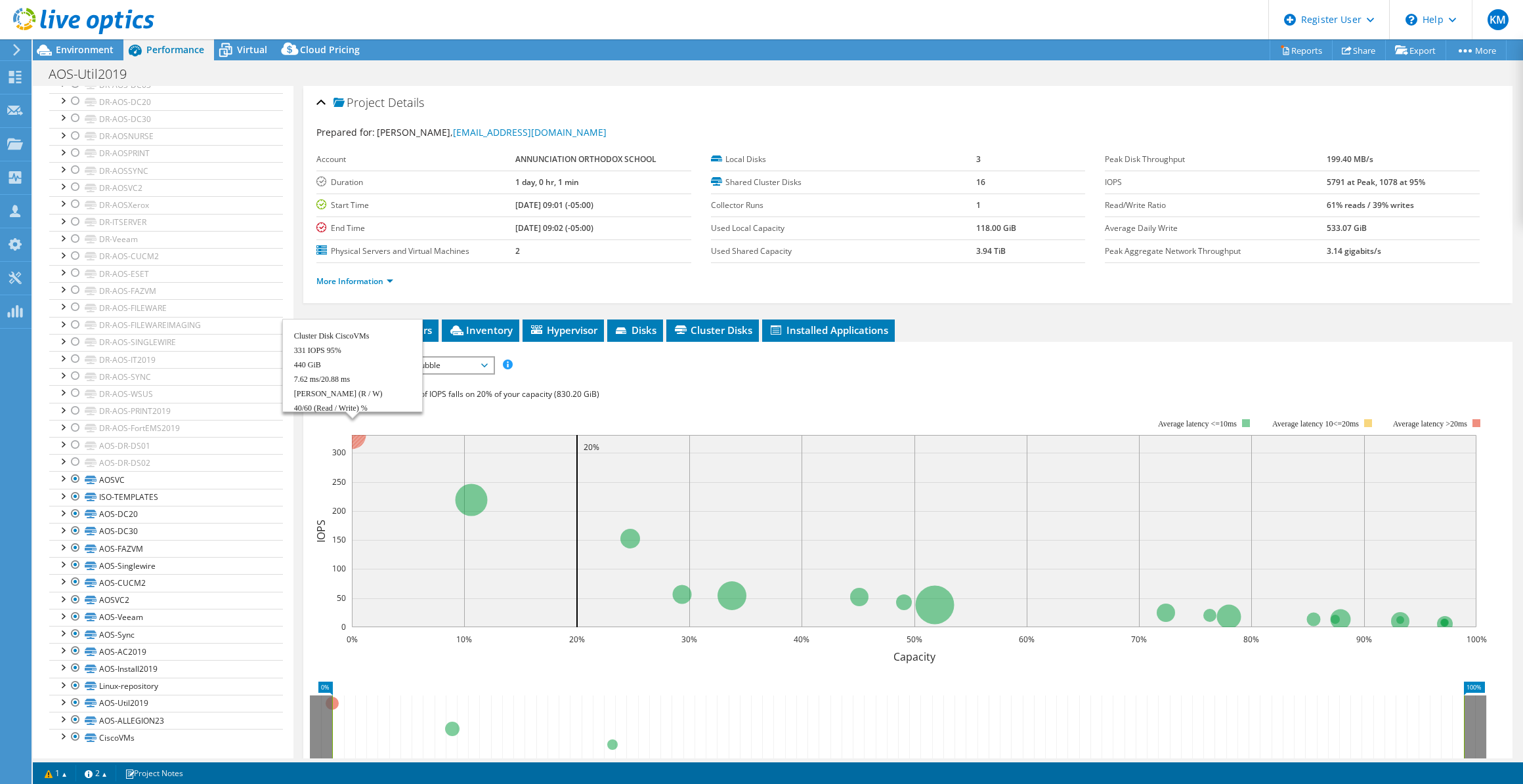
click at [355, 363] on circle at bounding box center [352, 435] width 28 height 28
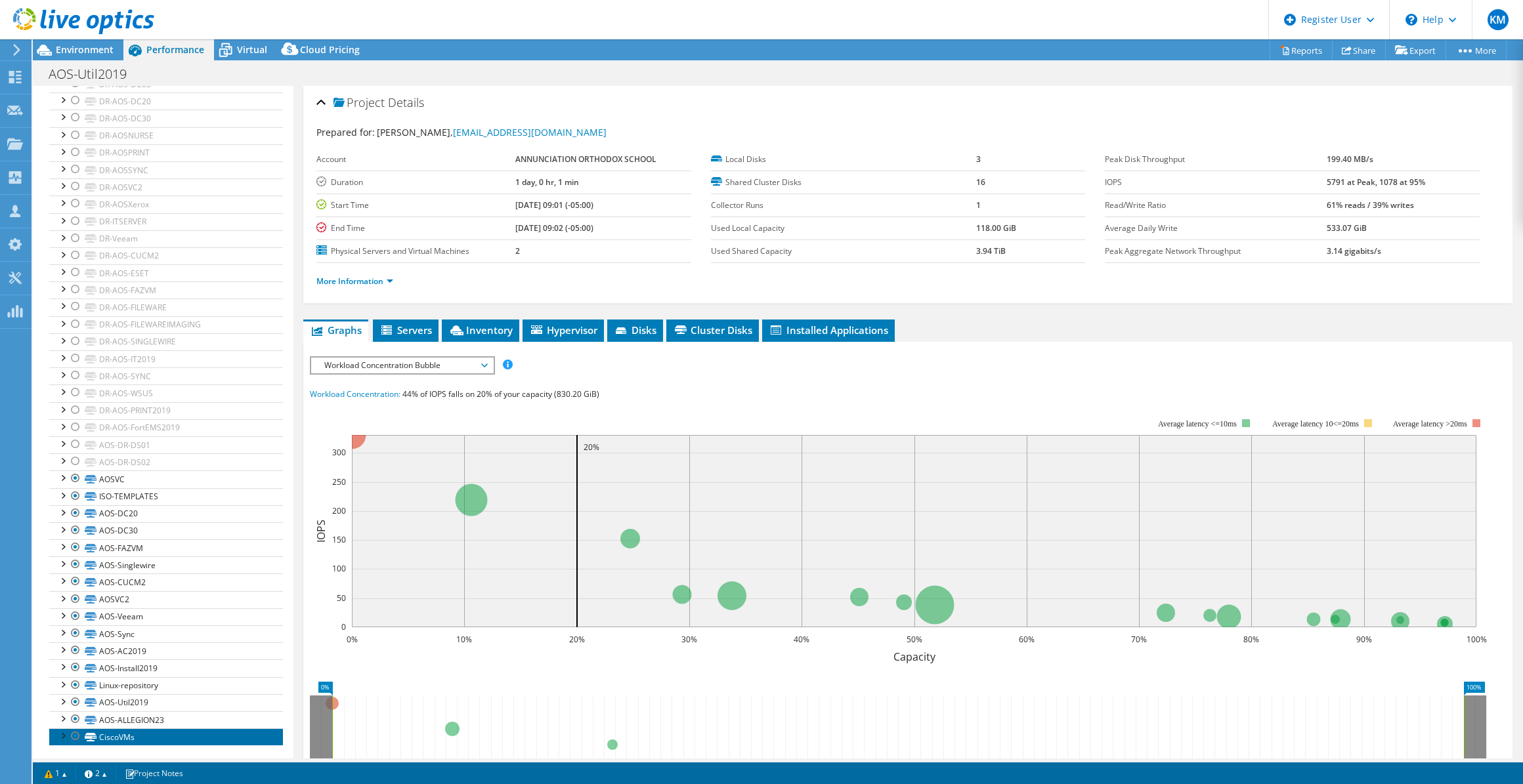
click at [179, 363] on link "CiscoVMs" at bounding box center [166, 737] width 234 height 17
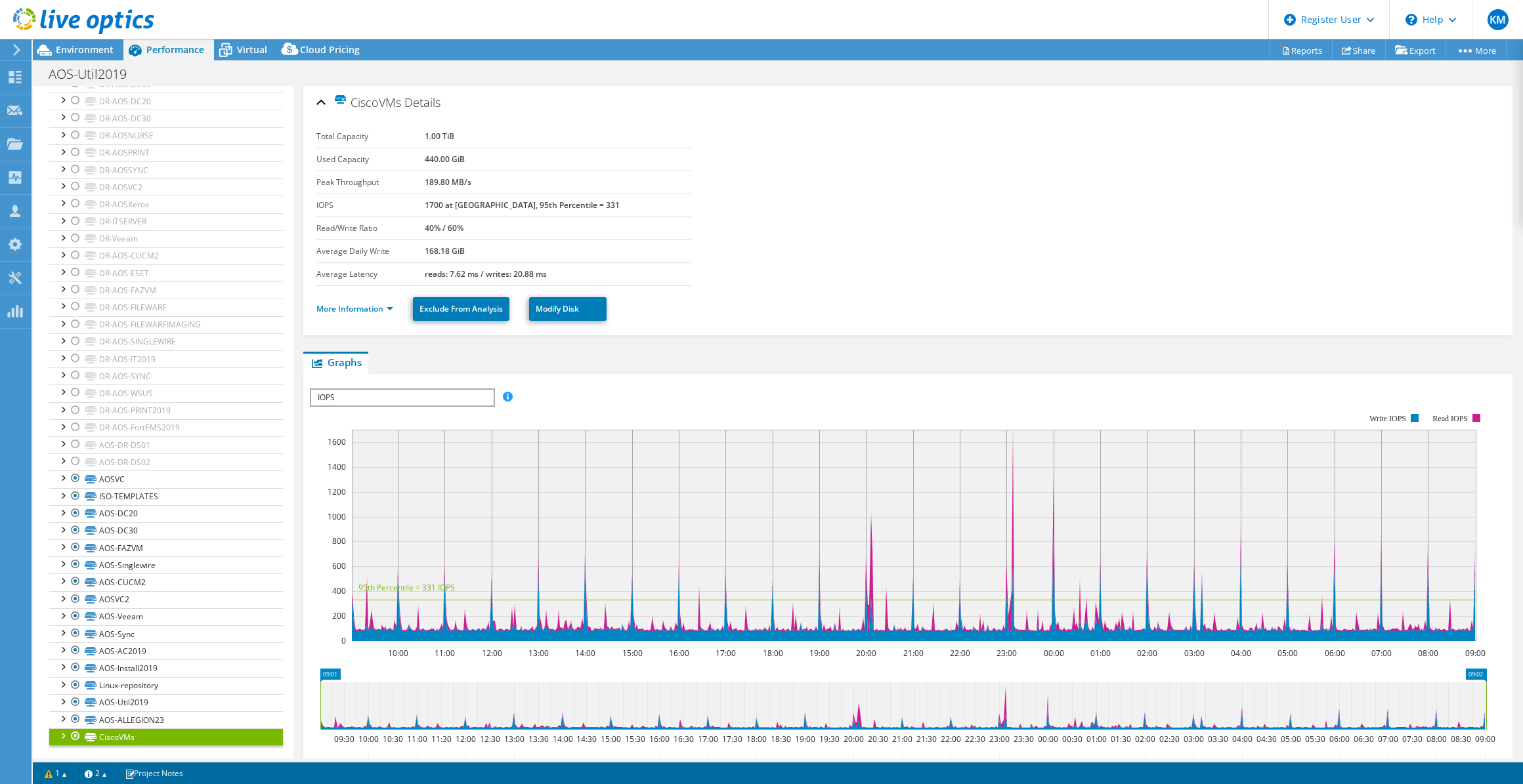
click at [413, 363] on span "IOPS" at bounding box center [402, 398] width 182 height 16
click at [375, 363] on li "Latency" at bounding box center [402, 460] width 182 height 16
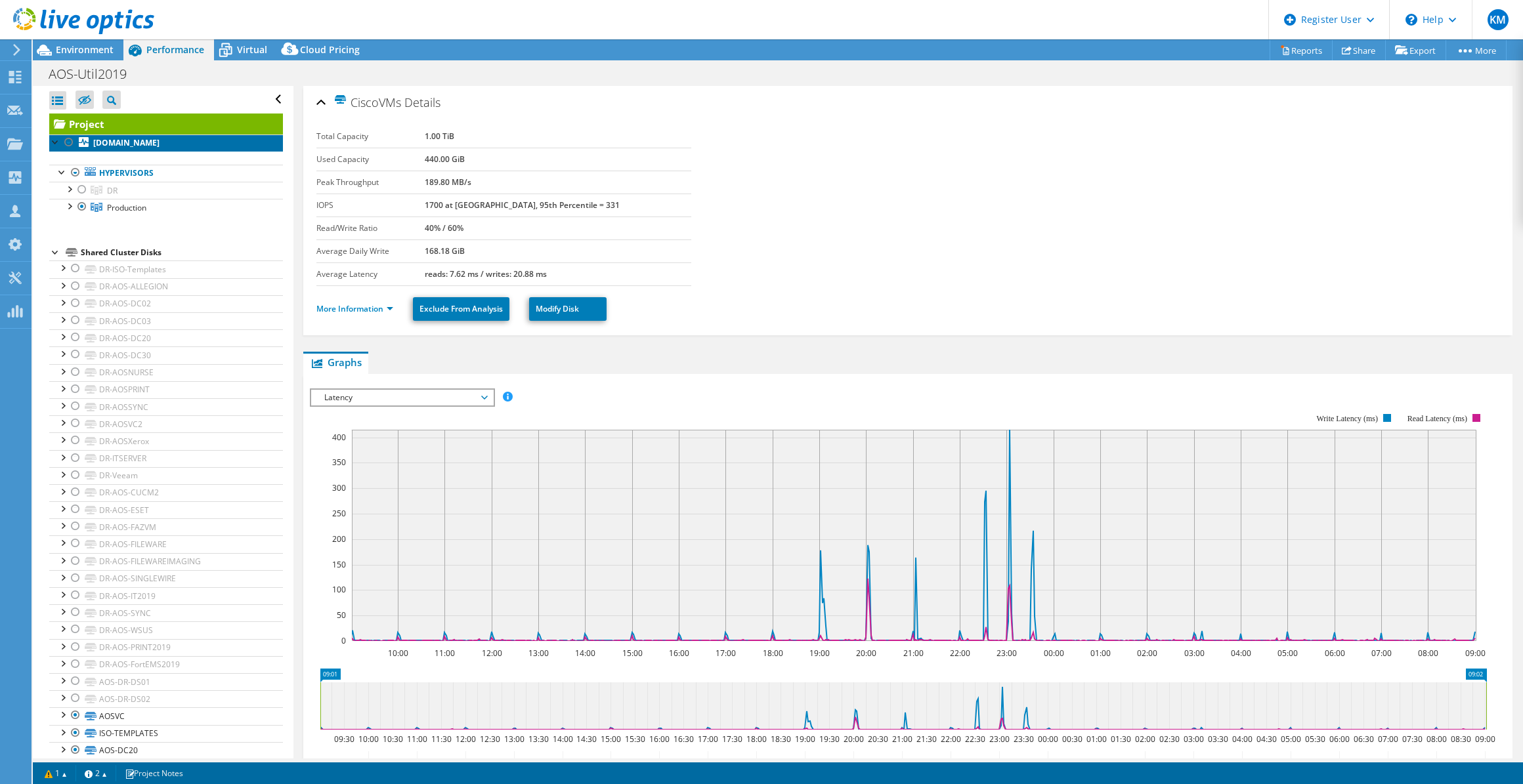
click at [160, 144] on b "[DOMAIN_NAME]" at bounding box center [126, 143] width 66 height 11
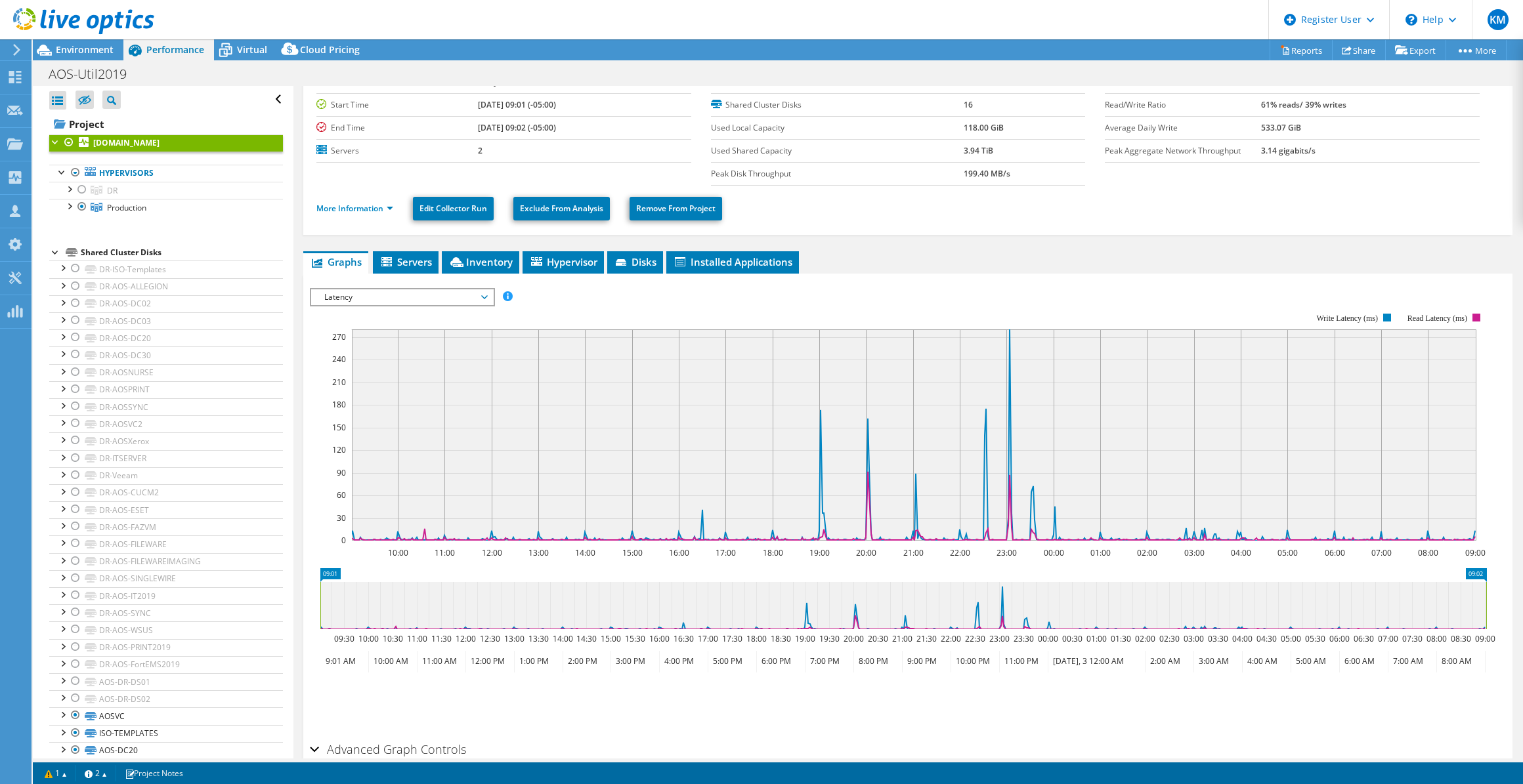
scroll to position [55, 0]
click at [236, 56] on div "Virtual" at bounding box center [246, 50] width 63 height 21
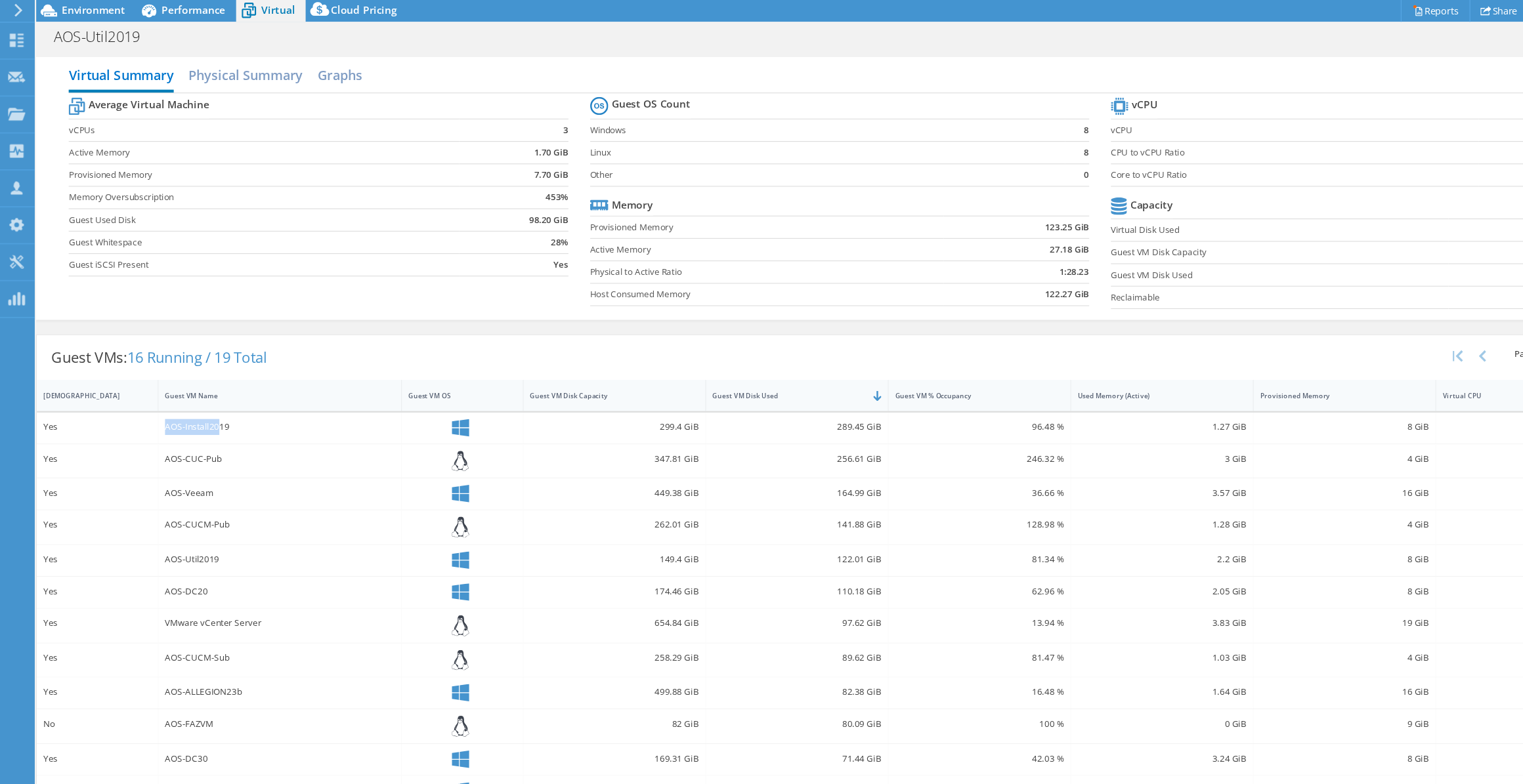
drag, startPoint x: 149, startPoint y: 426, endPoint x: 200, endPoint y: 427, distance: 51.0
click at [200, 363] on div "AOS-Install2019" at bounding box center [254, 428] width 208 height 14
click at [100, 363] on div "Yes" at bounding box center [88, 489] width 111 height 28
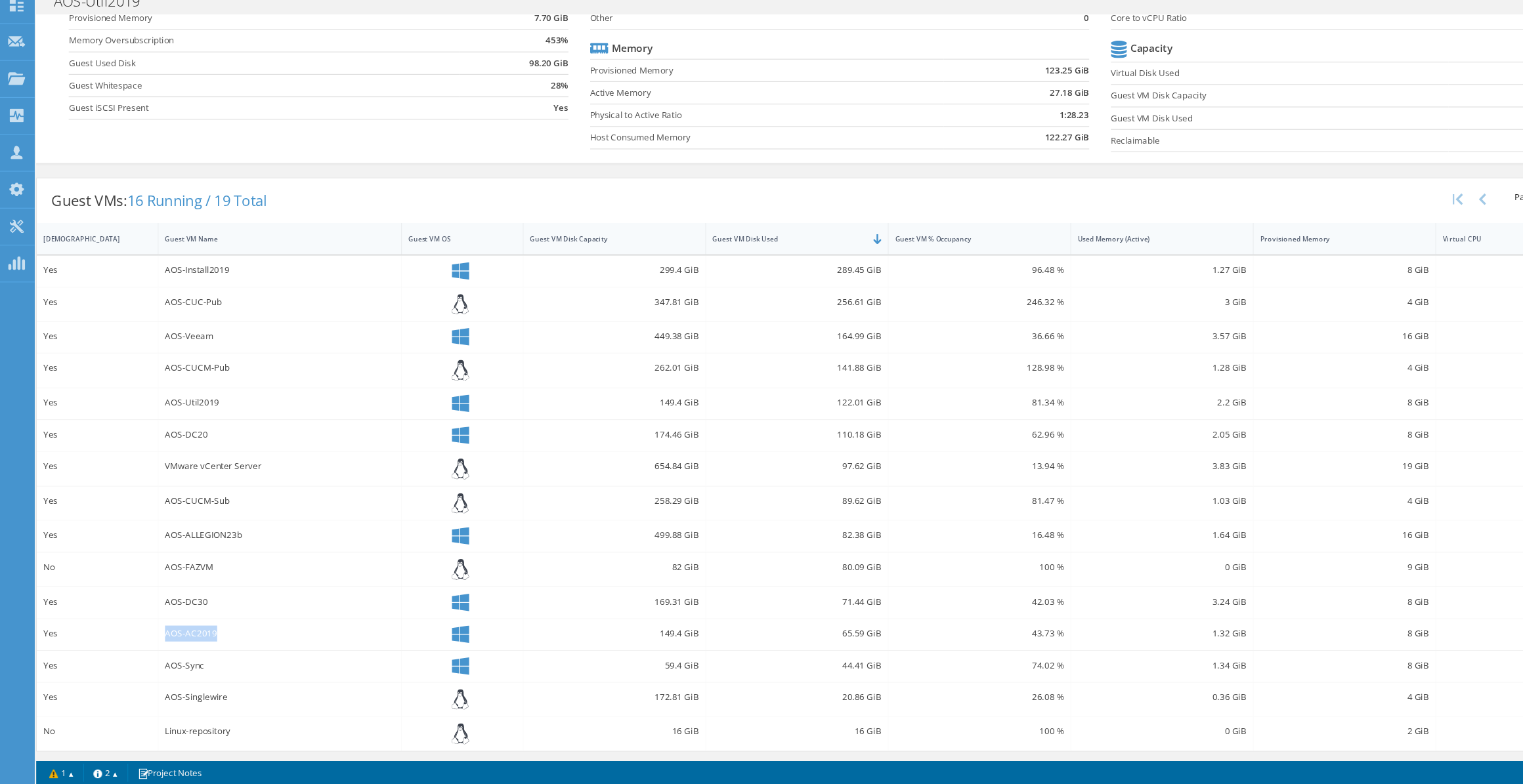
drag, startPoint x: 224, startPoint y: 636, endPoint x: 141, endPoint y: 646, distance: 83.6
click at [141, 363] on div "Yes AOS-AC2019 149.4 GiB 65.59 GiB 43.73 % 1.32 GiB 8 GiB 2 VMware" at bounding box center [777, 648] width 1489 height 28
click at [476, 362] on div "347.81 GiB" at bounding box center [557, 348] width 165 height 31
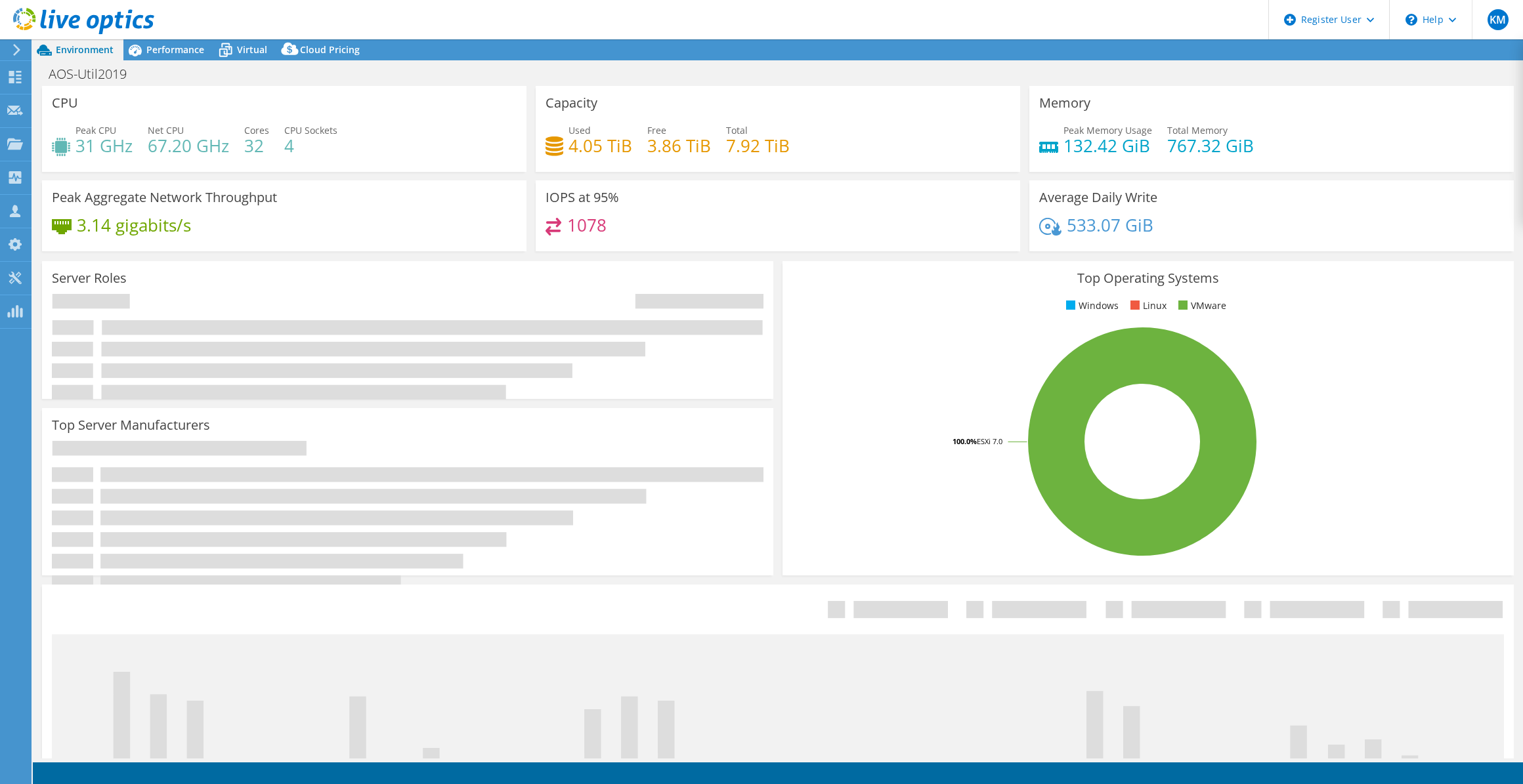
select select "USD"
